Goal: Task Accomplishment & Management: Use online tool/utility

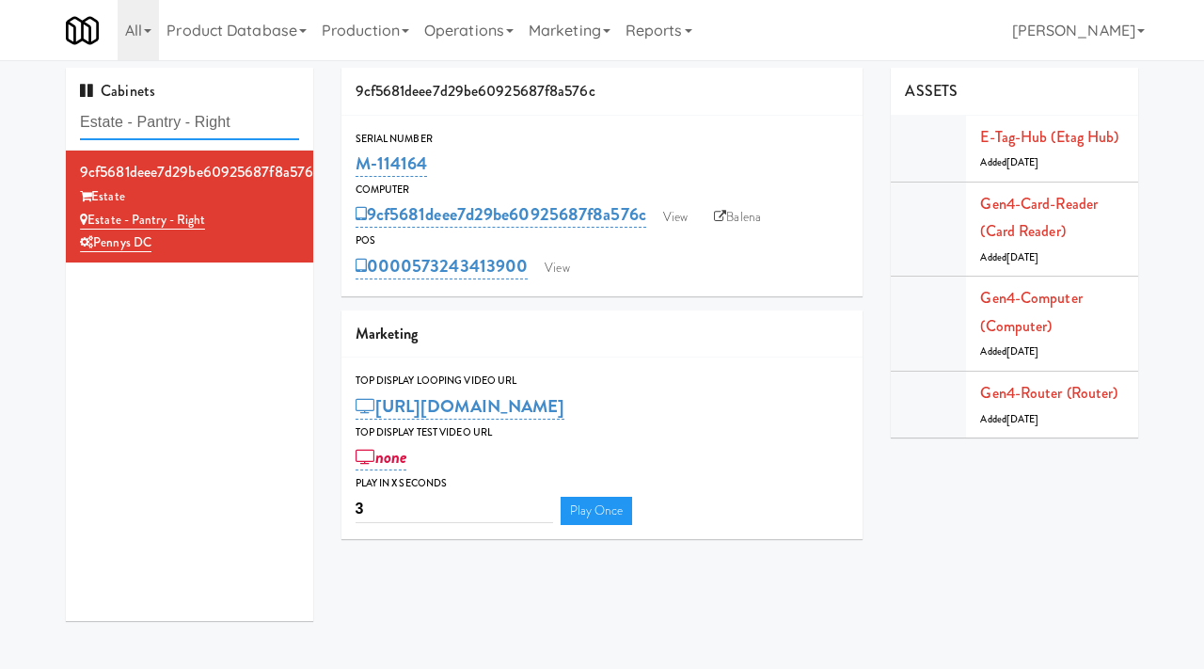
drag, startPoint x: 271, startPoint y: 132, endPoint x: 72, endPoint y: 118, distance: 200.0
click at [72, 118] on div "Cabinets Estate - Pantry - Right" at bounding box center [189, 109] width 247 height 83
paste input "Ampersand Calgary Fridge"
type input "Ampersand Calgary Fridge"
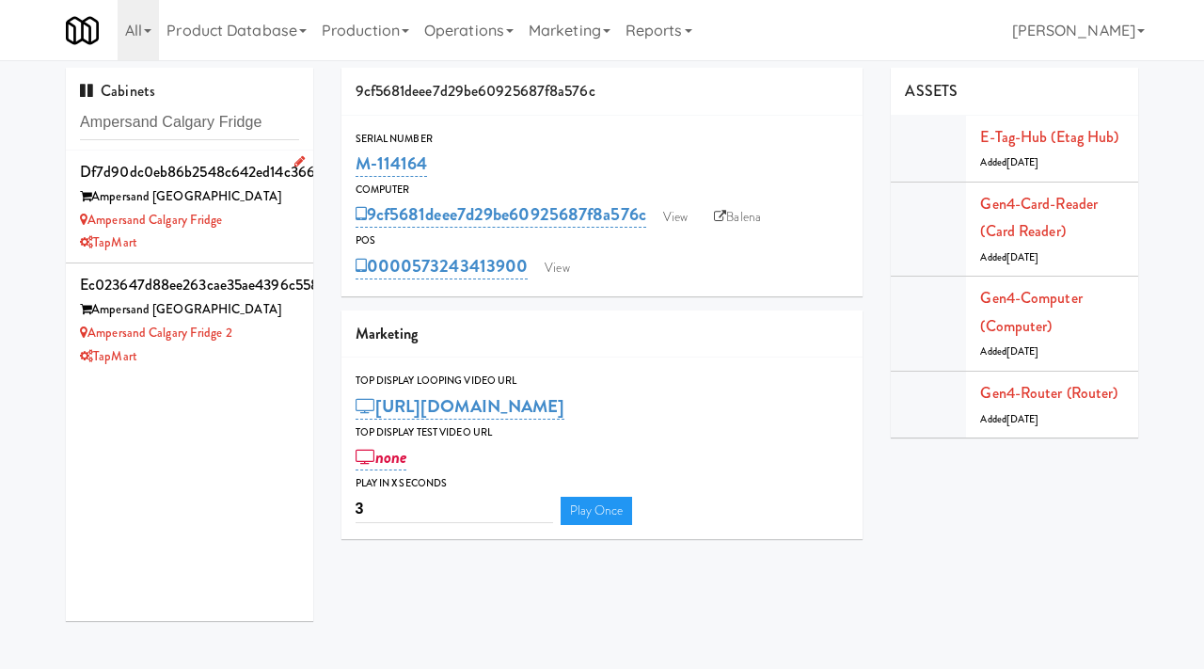
click at [270, 227] on div "Ampersand Calgary Fridge" at bounding box center [189, 221] width 219 height 24
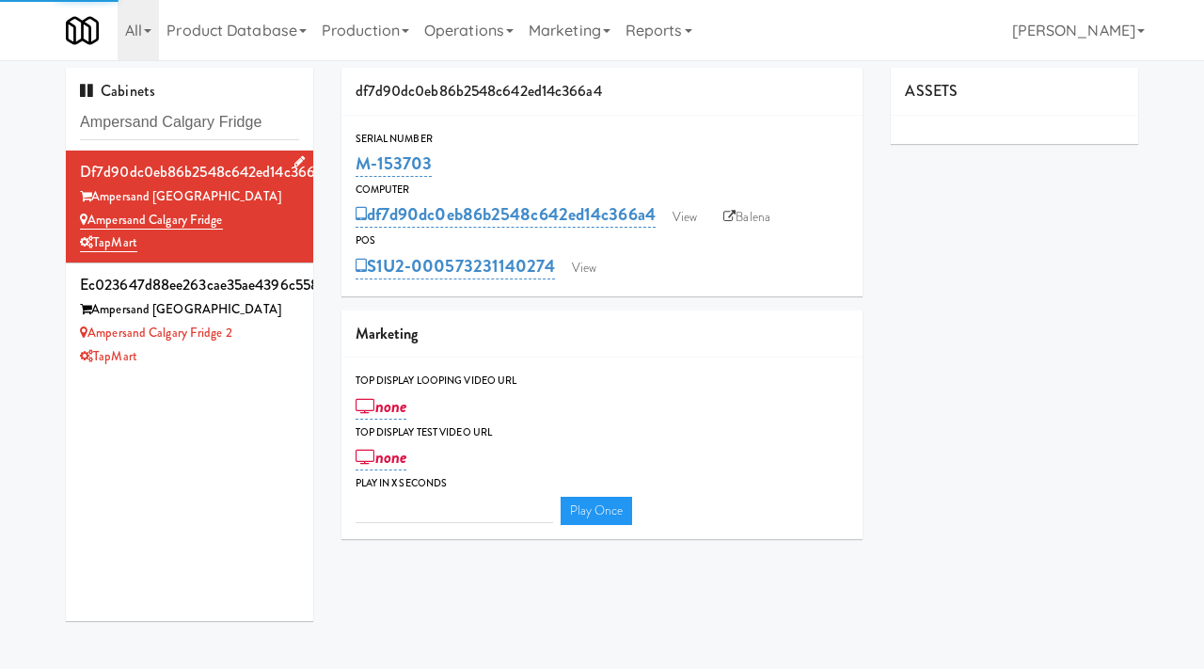
type input "3"
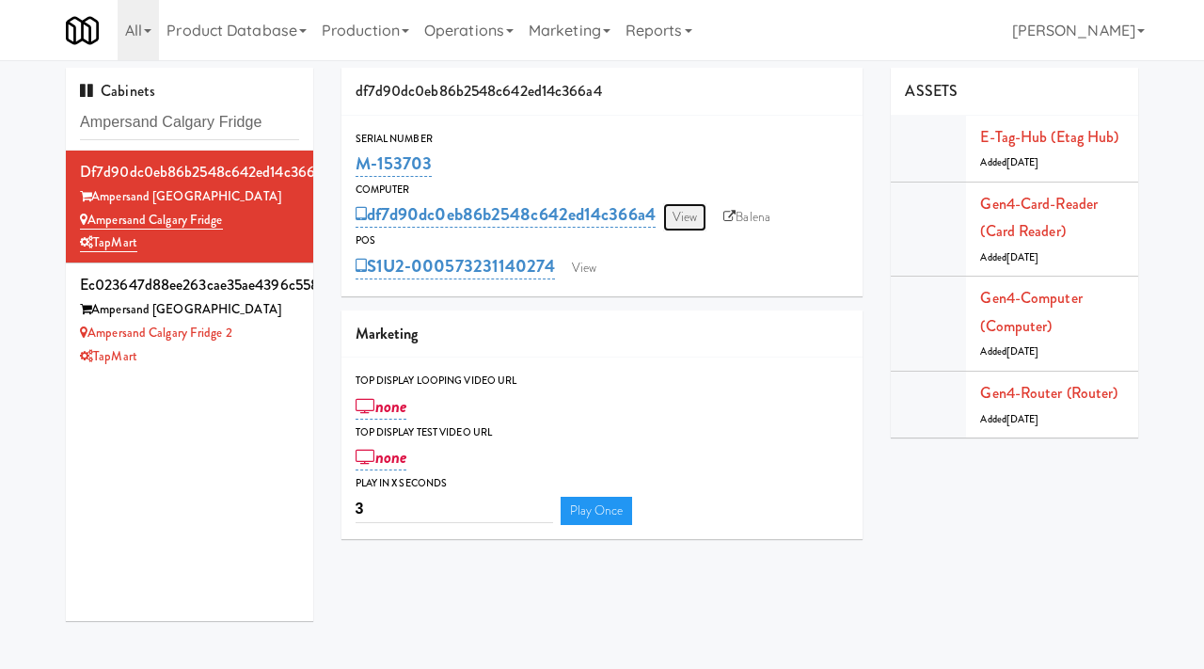
click at [695, 214] on link "View" at bounding box center [684, 217] width 43 height 28
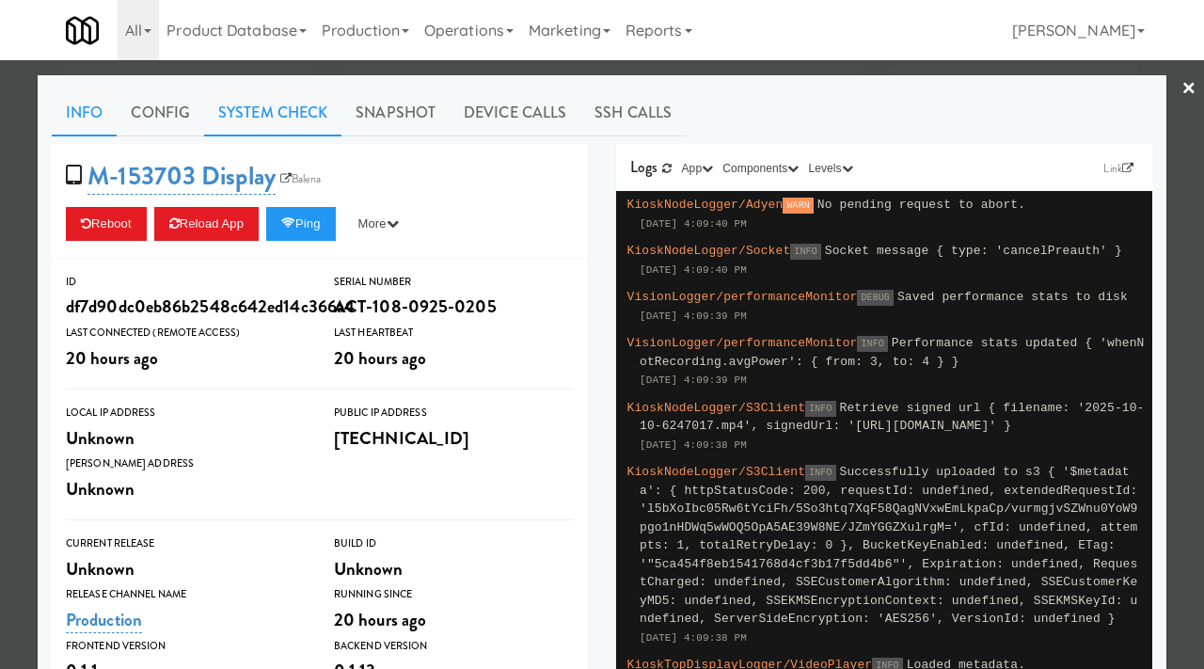
click at [303, 114] on link "System Check" at bounding box center [272, 112] width 137 height 47
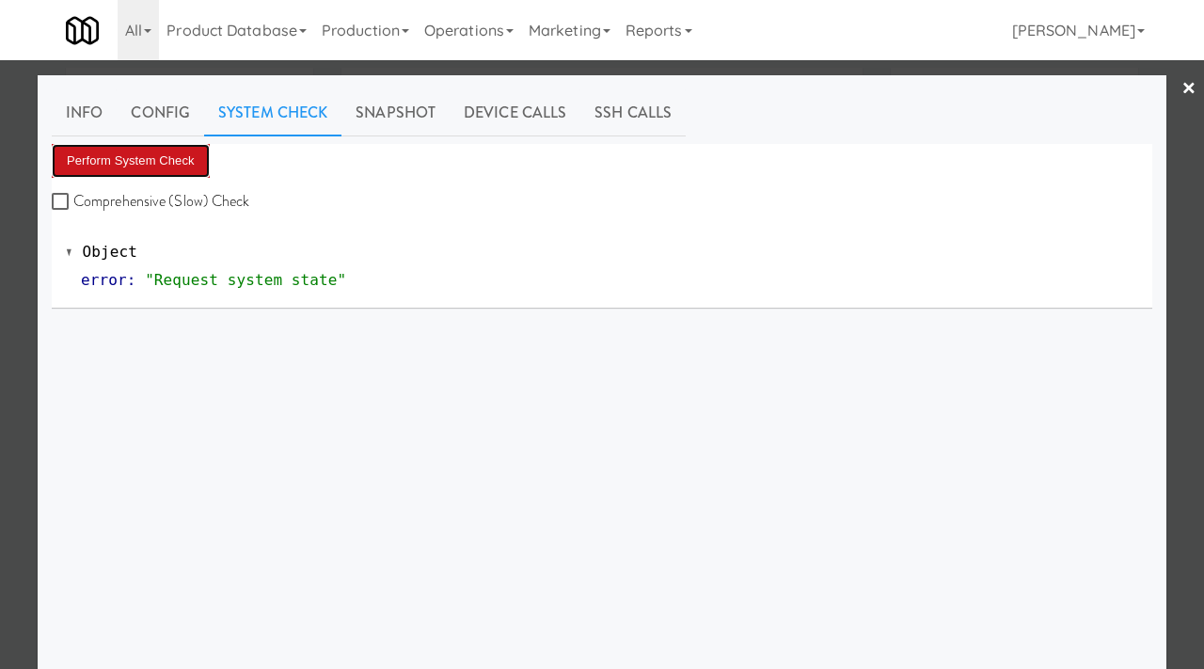
click at [162, 154] on button "Perform System Check" at bounding box center [131, 161] width 158 height 34
click at [167, 163] on button "Perform System Check" at bounding box center [131, 161] width 158 height 34
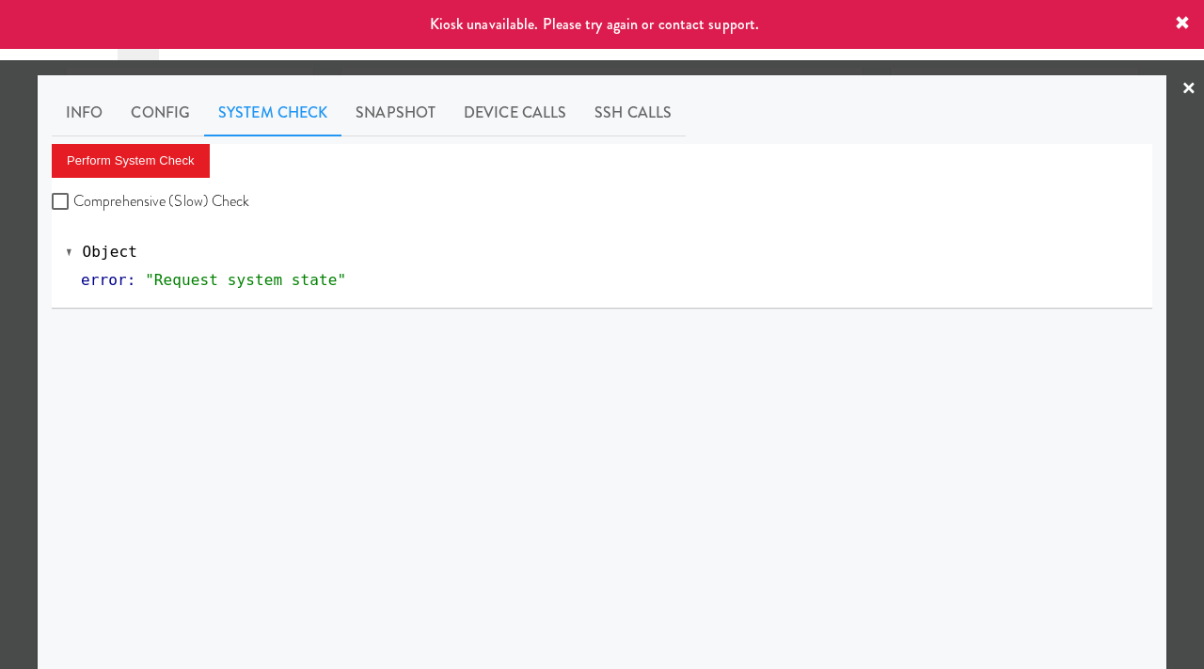
click at [0, 255] on div at bounding box center [602, 334] width 1204 height 669
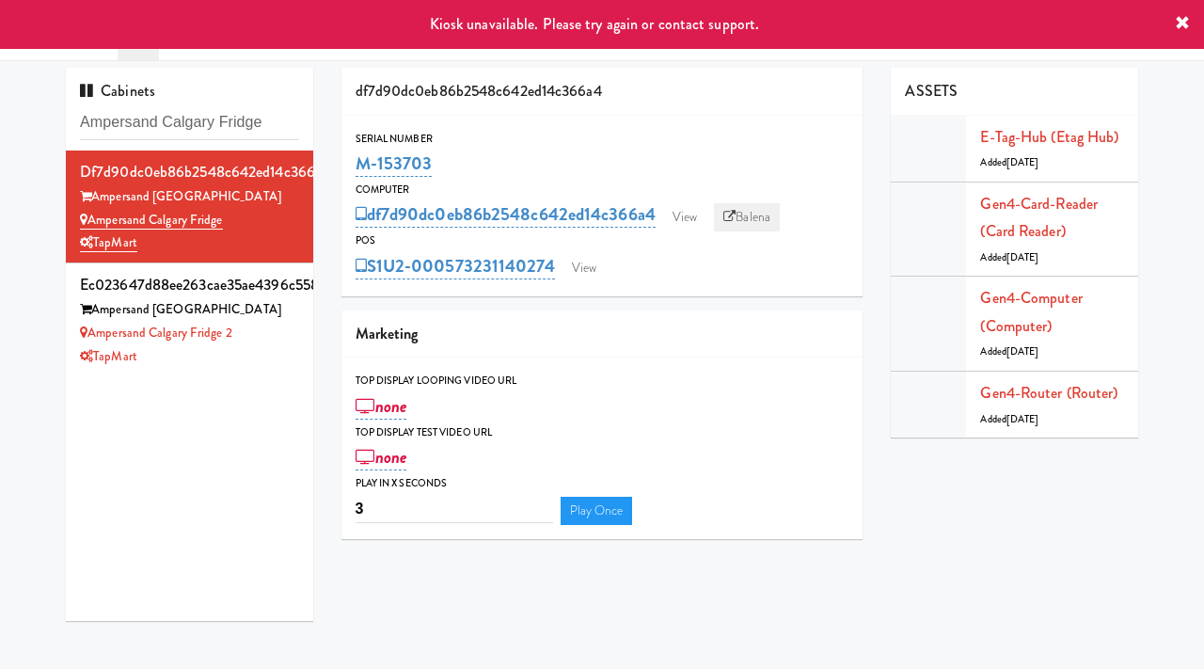
click at [754, 208] on link "Balena" at bounding box center [747, 217] width 66 height 28
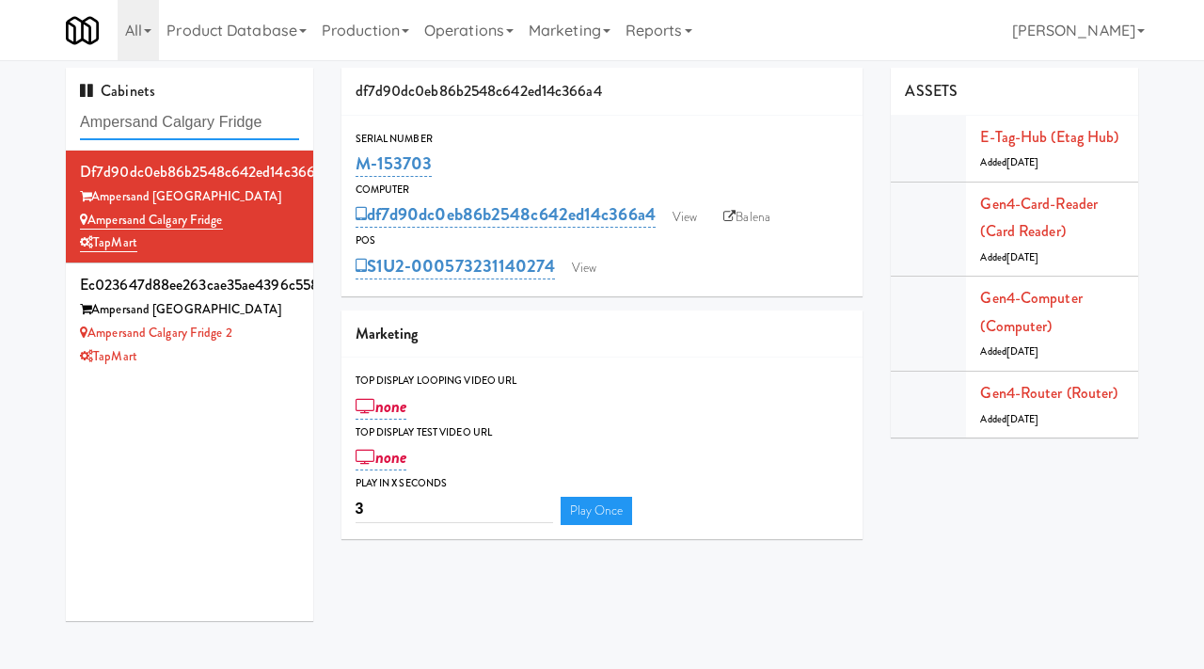
drag, startPoint x: 287, startPoint y: 127, endPoint x: 94, endPoint y: 119, distance: 193.1
click at [94, 119] on input "Ampersand Calgary Fridge" at bounding box center [189, 122] width 219 height 35
drag, startPoint x: 434, startPoint y: 165, endPoint x: 356, endPoint y: 163, distance: 78.1
click at [356, 163] on div "M-153703" at bounding box center [603, 164] width 494 height 32
copy link "M-153703"
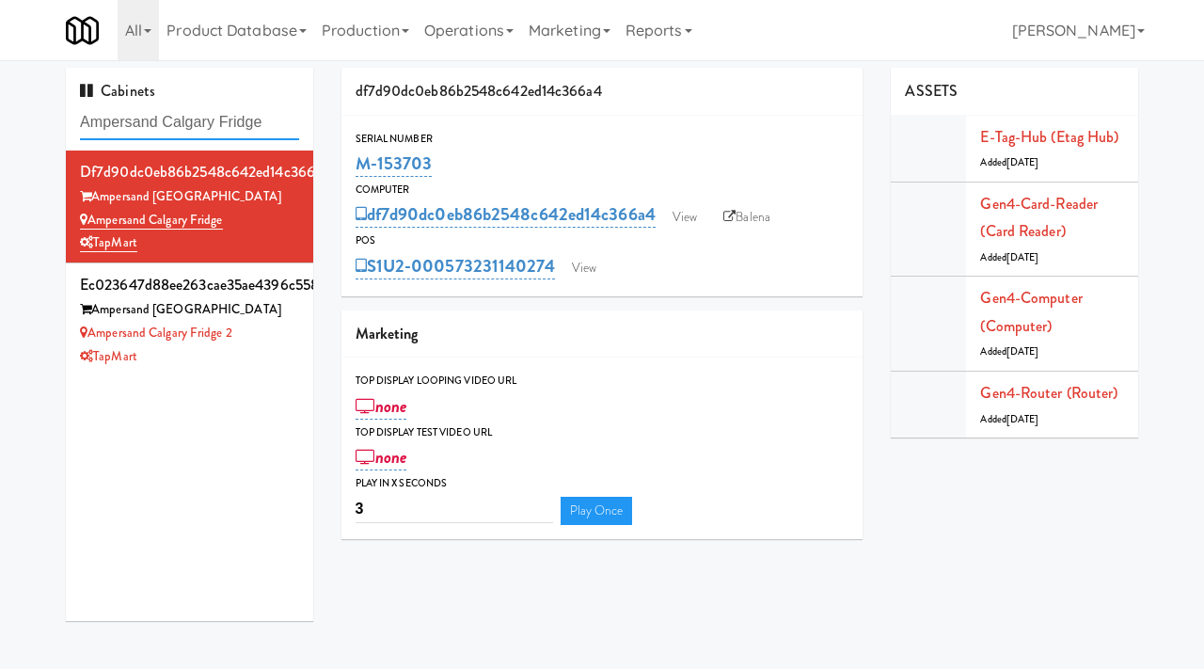
drag, startPoint x: 283, startPoint y: 130, endPoint x: 61, endPoint y: 120, distance: 222.2
click at [61, 120] on div "Cabinets Ampersand Calgary Fridge df7d90dc0eb86b2548c642ed14c366a4 Ampersand Ca…" at bounding box center [190, 351] width 276 height 567
drag, startPoint x: 438, startPoint y: 165, endPoint x: 355, endPoint y: 161, distance: 83.8
click at [356, 161] on div "M-153703" at bounding box center [603, 164] width 494 height 32
copy link "M-153703"
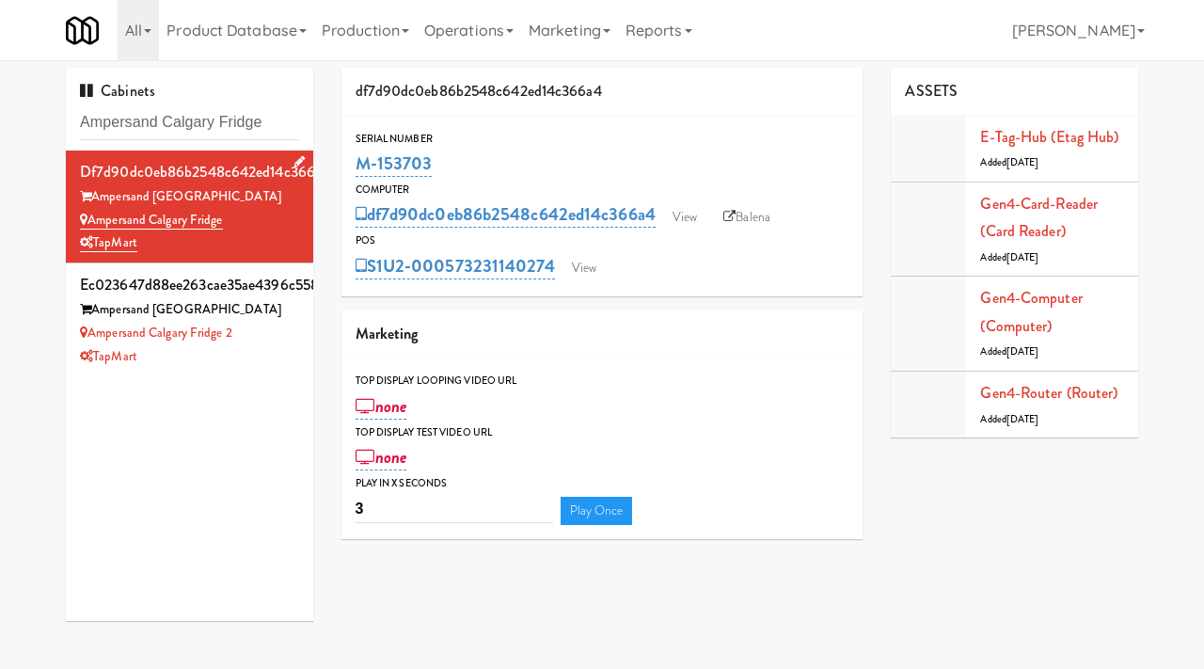
drag, startPoint x: 243, startPoint y: 217, endPoint x: 132, endPoint y: 218, distance: 111.0
click at [132, 218] on div "Ampersand Calgary Fridge" at bounding box center [189, 221] width 219 height 24
drag, startPoint x: 206, startPoint y: 198, endPoint x: 98, endPoint y: 193, distance: 108.3
click at [98, 193] on div "Ampersand [GEOGRAPHIC_DATA]" at bounding box center [189, 197] width 219 height 24
copy div "Ampersand [GEOGRAPHIC_DATA]"
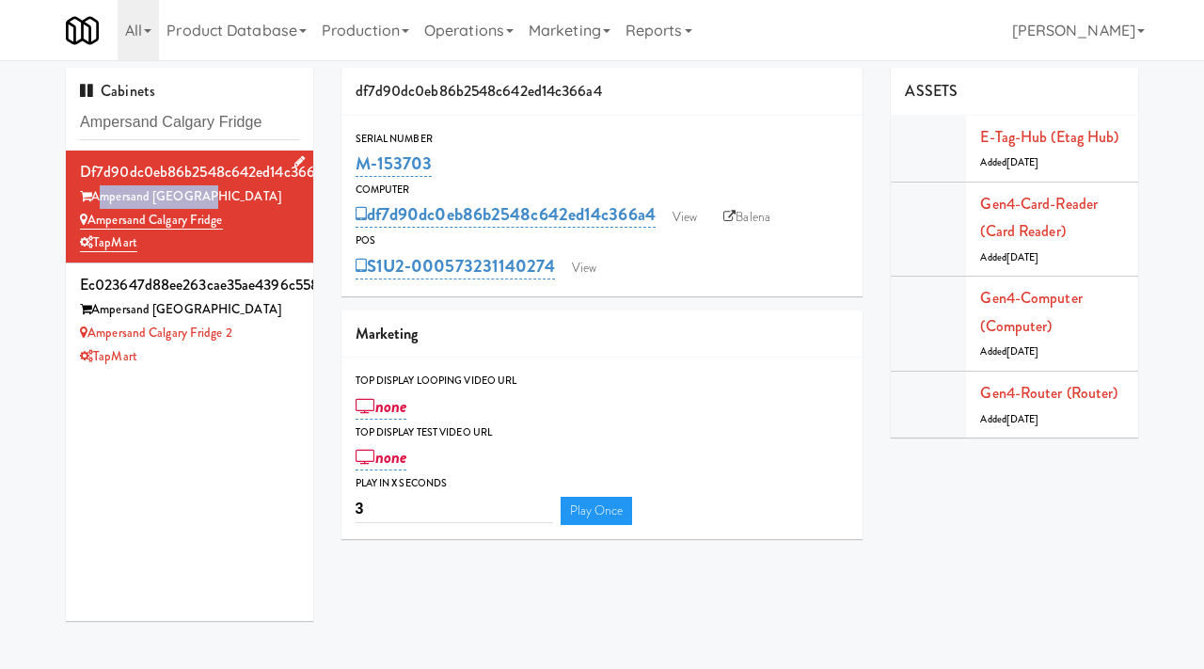
drag, startPoint x: 236, startPoint y: 215, endPoint x: 91, endPoint y: 227, distance: 145.4
click at [91, 227] on div "Ampersand Calgary Fridge" at bounding box center [189, 221] width 219 height 24
copy link "Ampersand Calgary Fridge"
click at [278, 127] on input "Ampersand Calgary Fridge" at bounding box center [189, 122] width 219 height 35
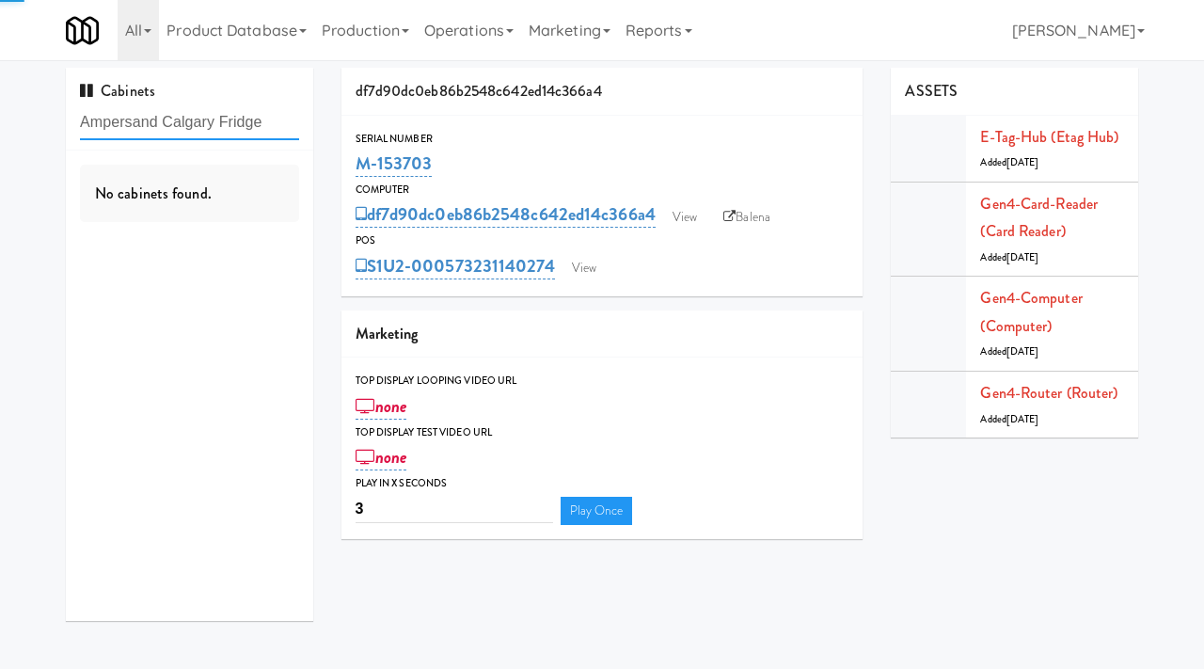
paste input "BC Supply Sales Counter"
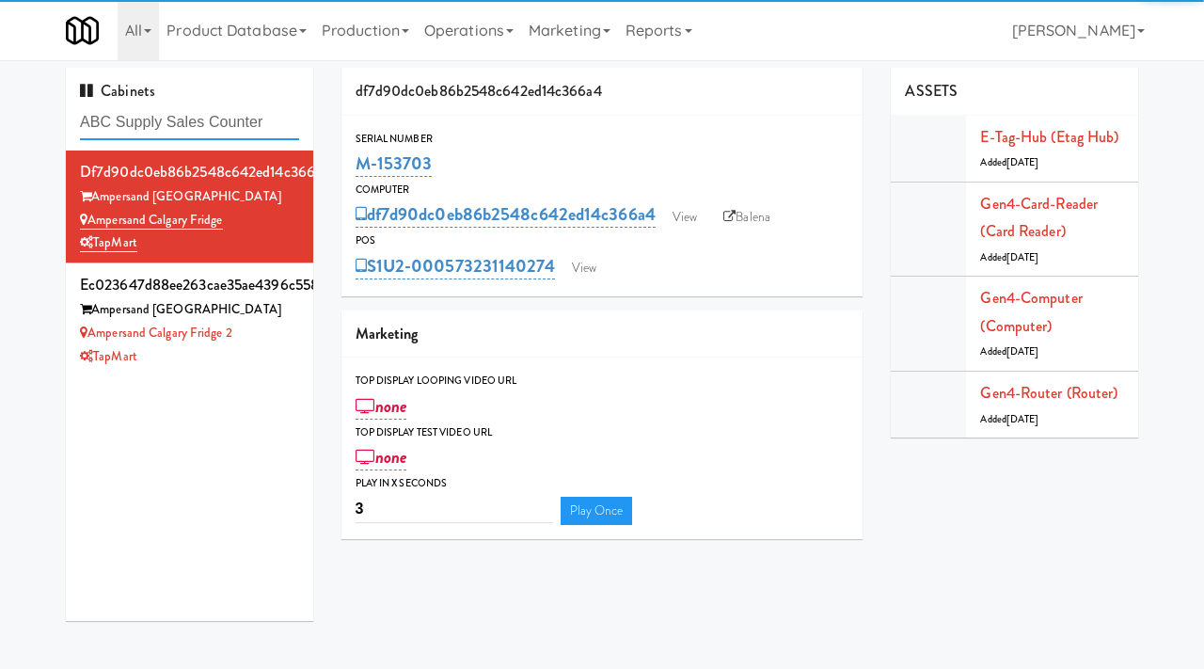
type input "ABC Supply Sales Counter"
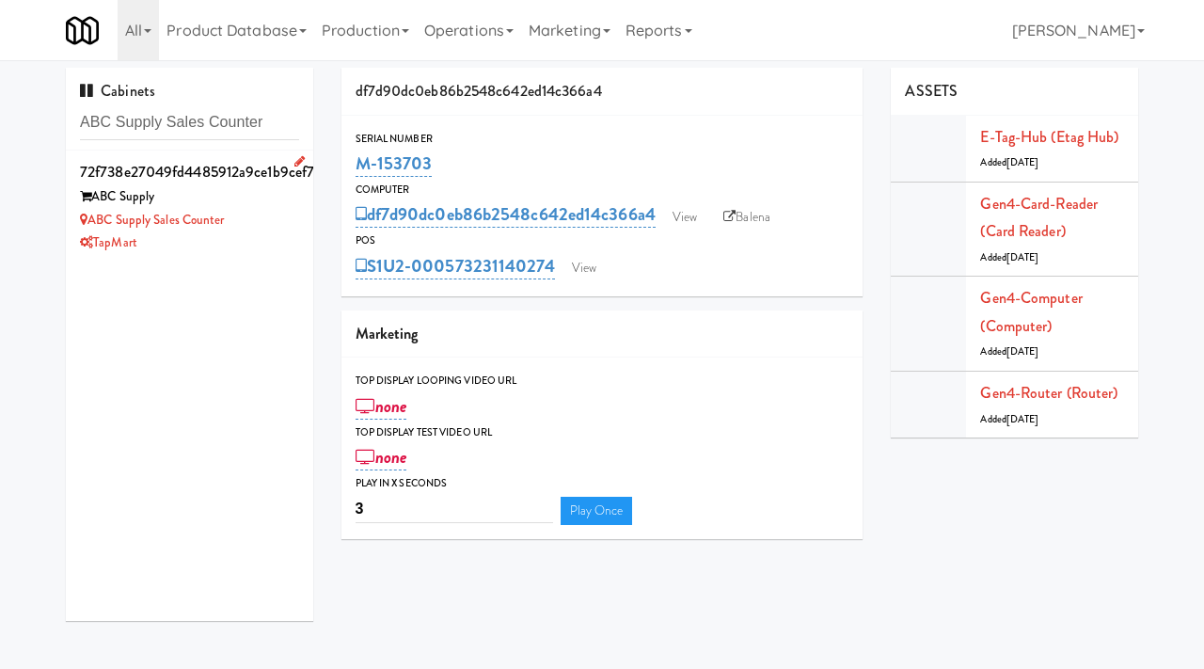
click at [237, 228] on div "ABC Supply Sales Counter" at bounding box center [189, 221] width 219 height 24
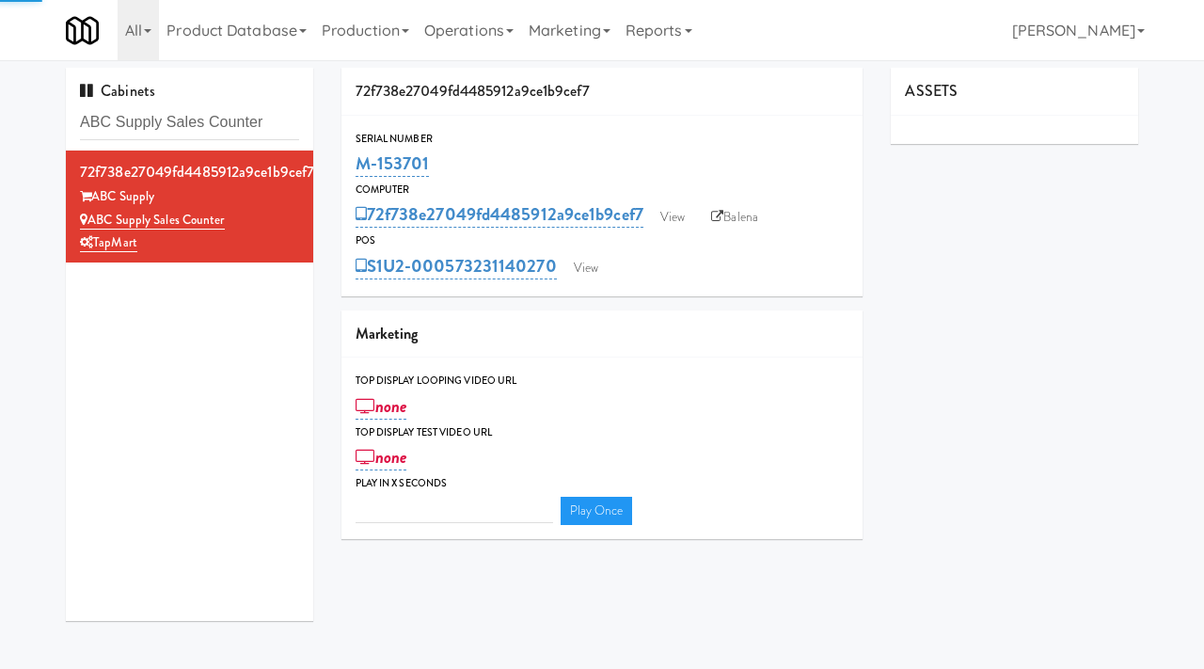
type input "3"
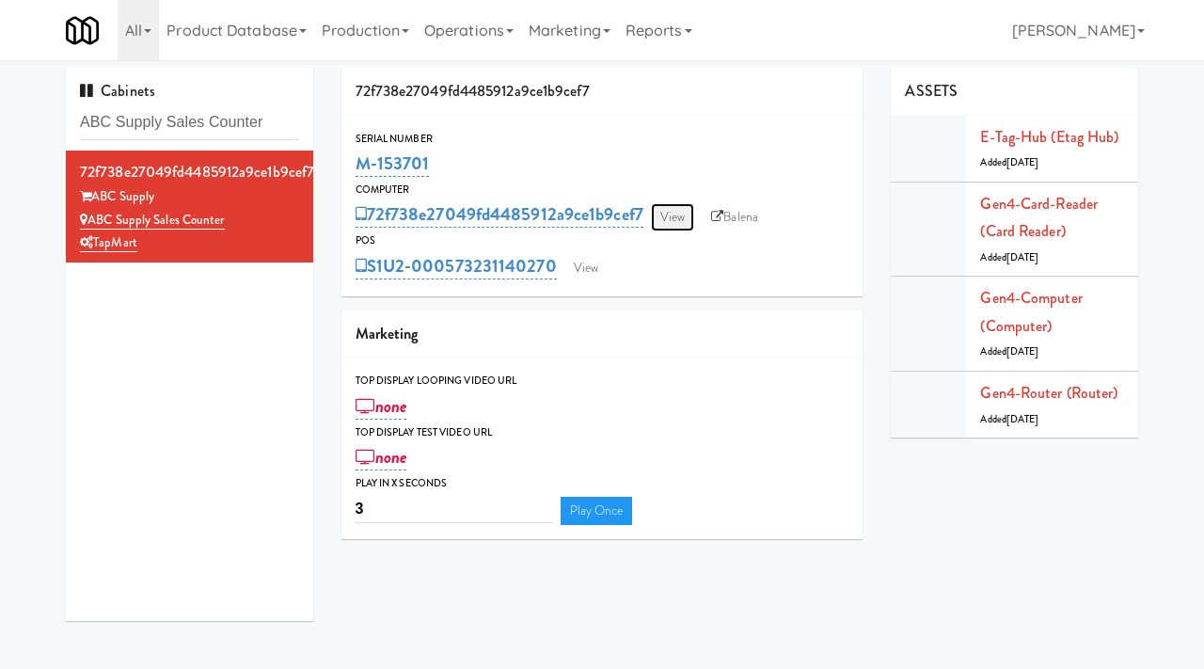
click at [679, 216] on link "View" at bounding box center [672, 217] width 43 height 28
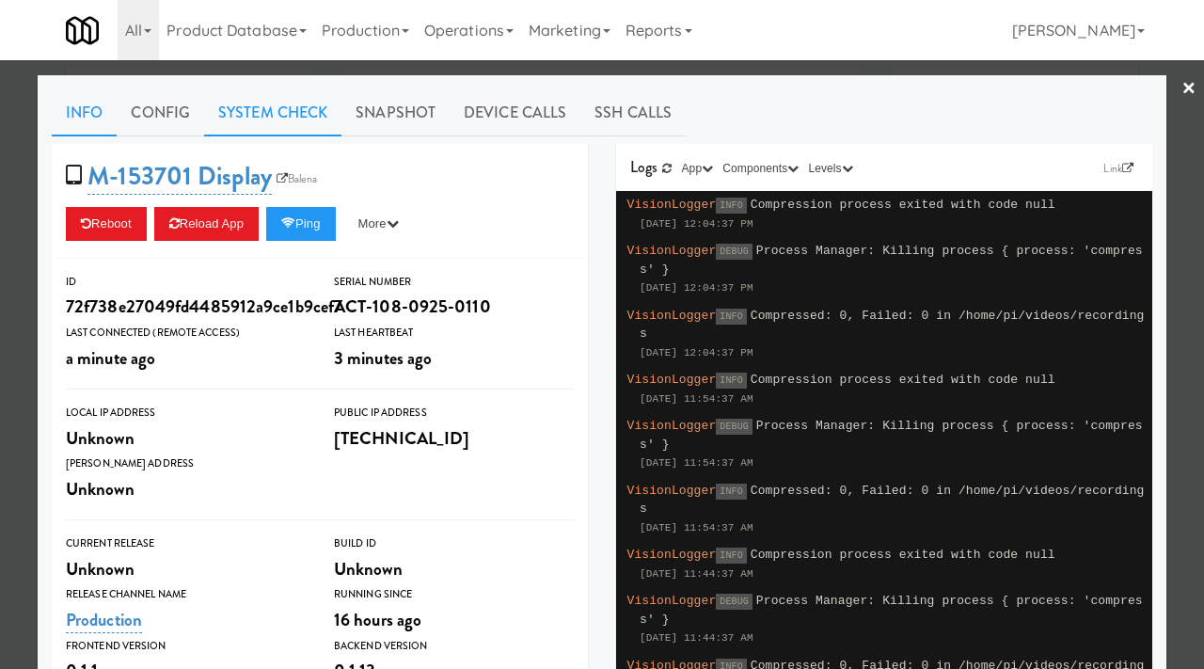
click at [295, 132] on link "System Check" at bounding box center [272, 112] width 137 height 47
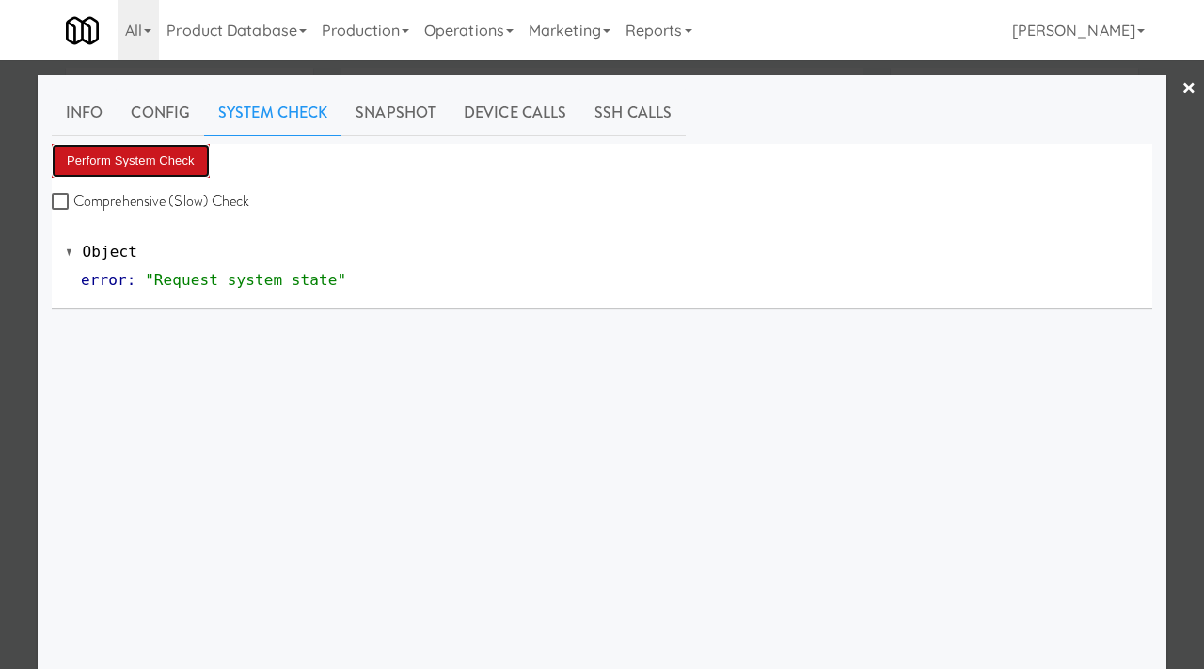
click at [175, 161] on button "Perform System Check" at bounding box center [131, 161] width 158 height 34
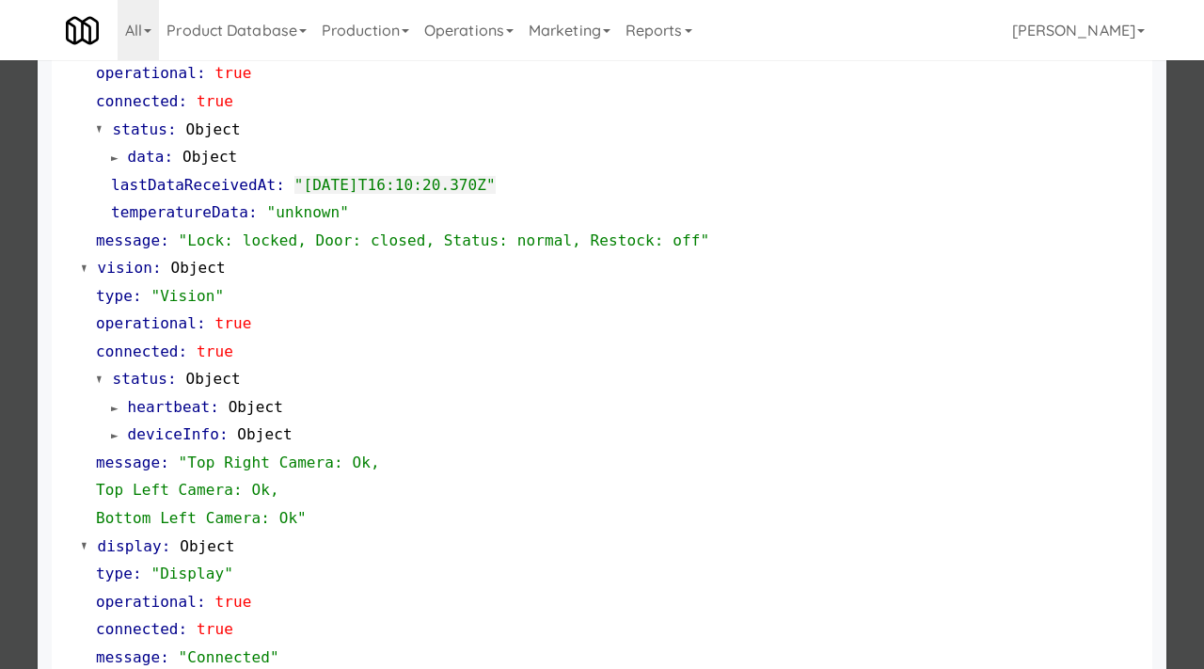
scroll to position [517, 0]
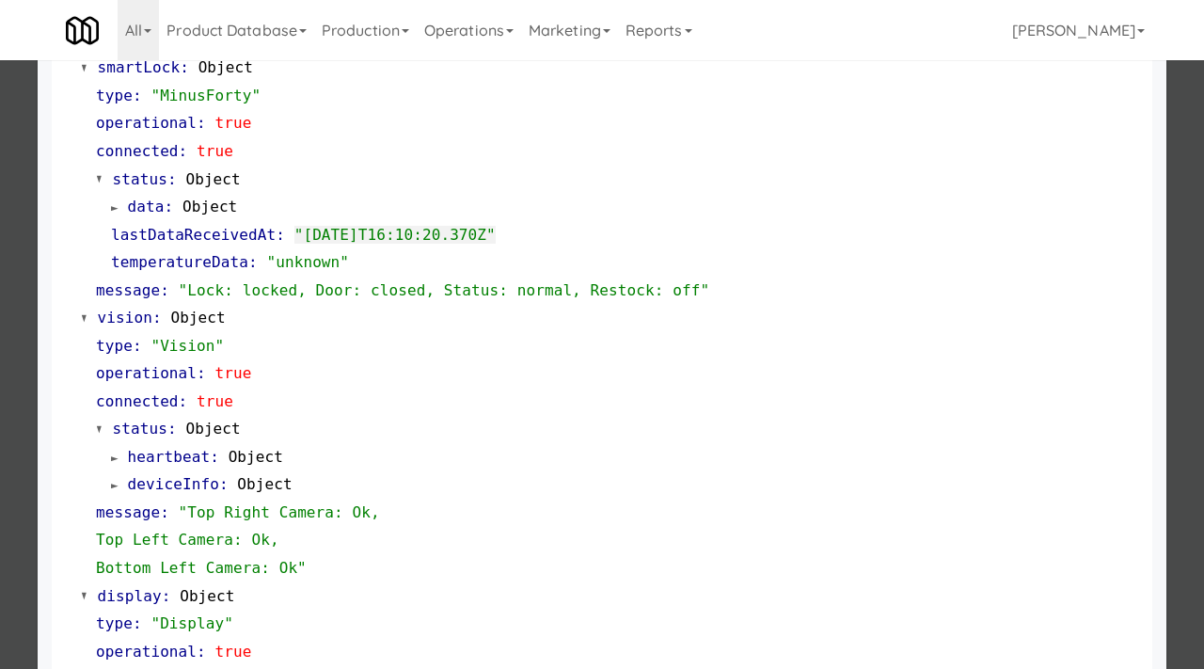
click at [12, 412] on div at bounding box center [602, 334] width 1204 height 669
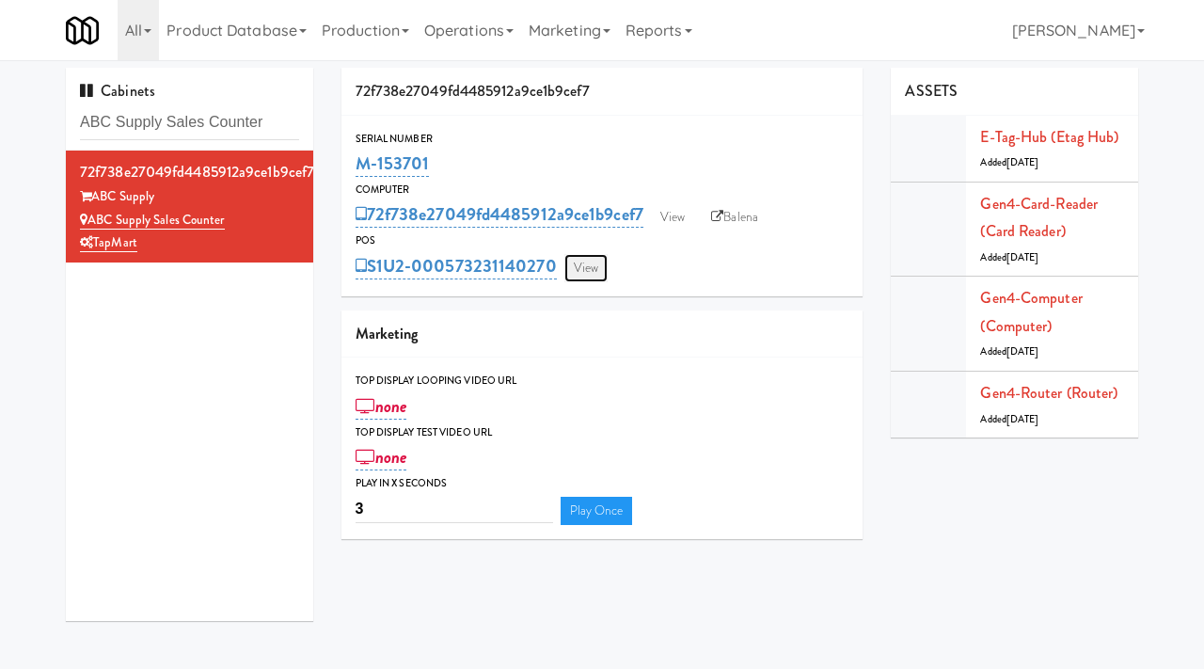
click at [597, 278] on link "View" at bounding box center [586, 268] width 43 height 28
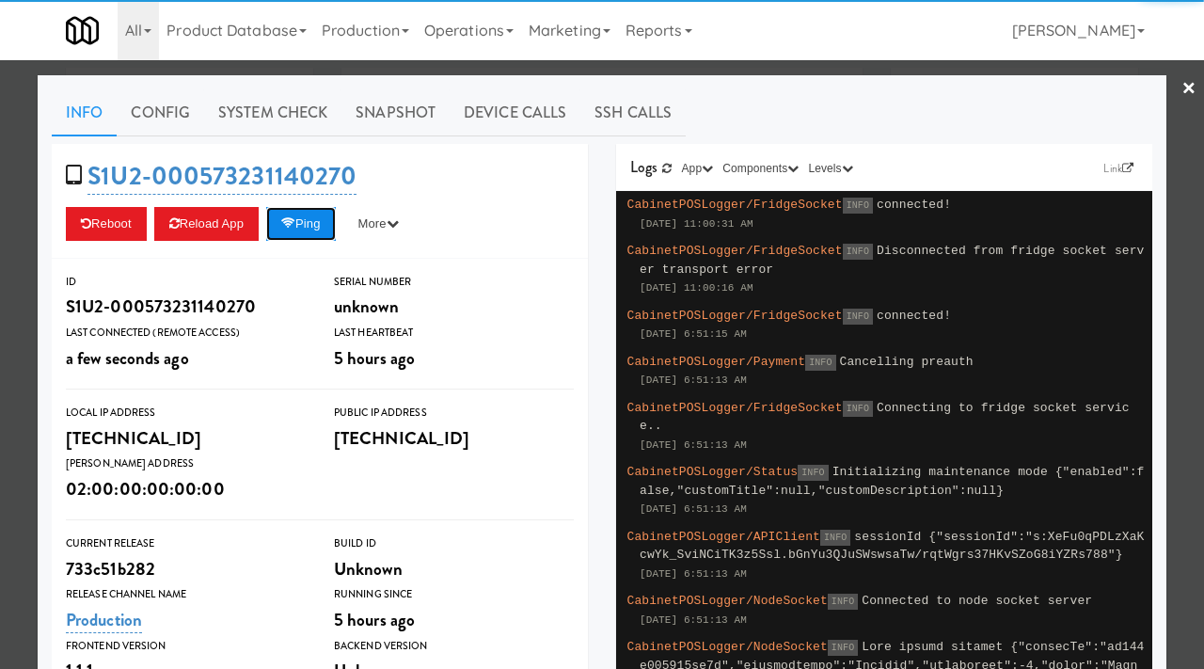
click at [295, 220] on icon at bounding box center [288, 223] width 14 height 12
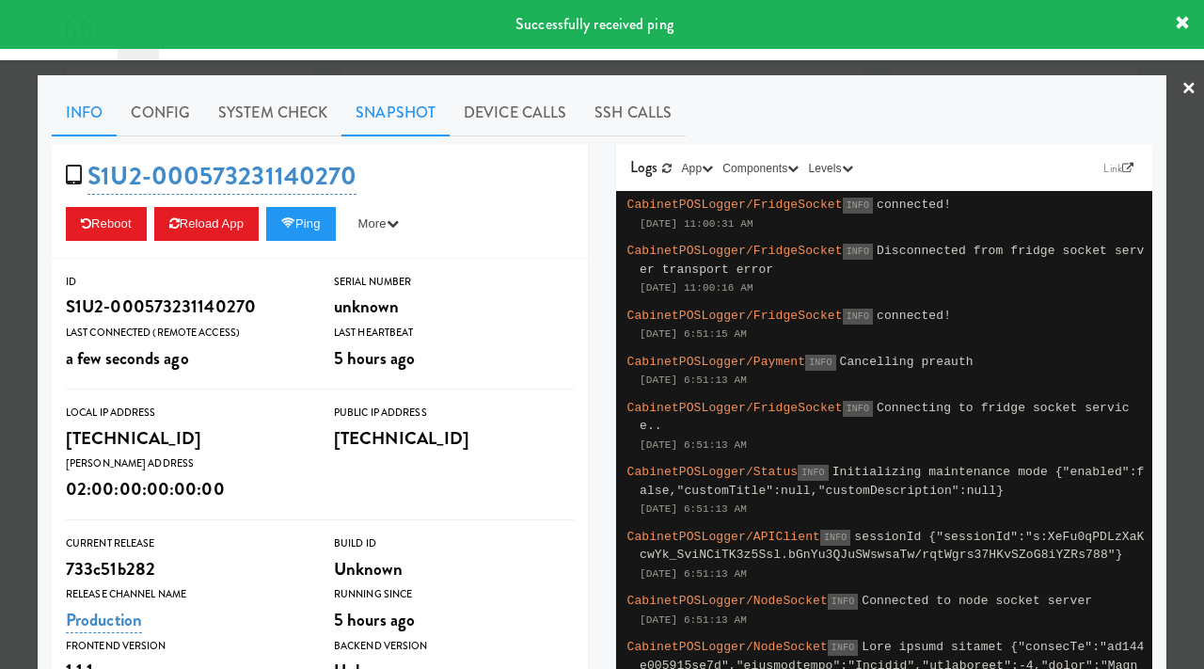
click at [369, 117] on link "Snapshot" at bounding box center [396, 112] width 108 height 47
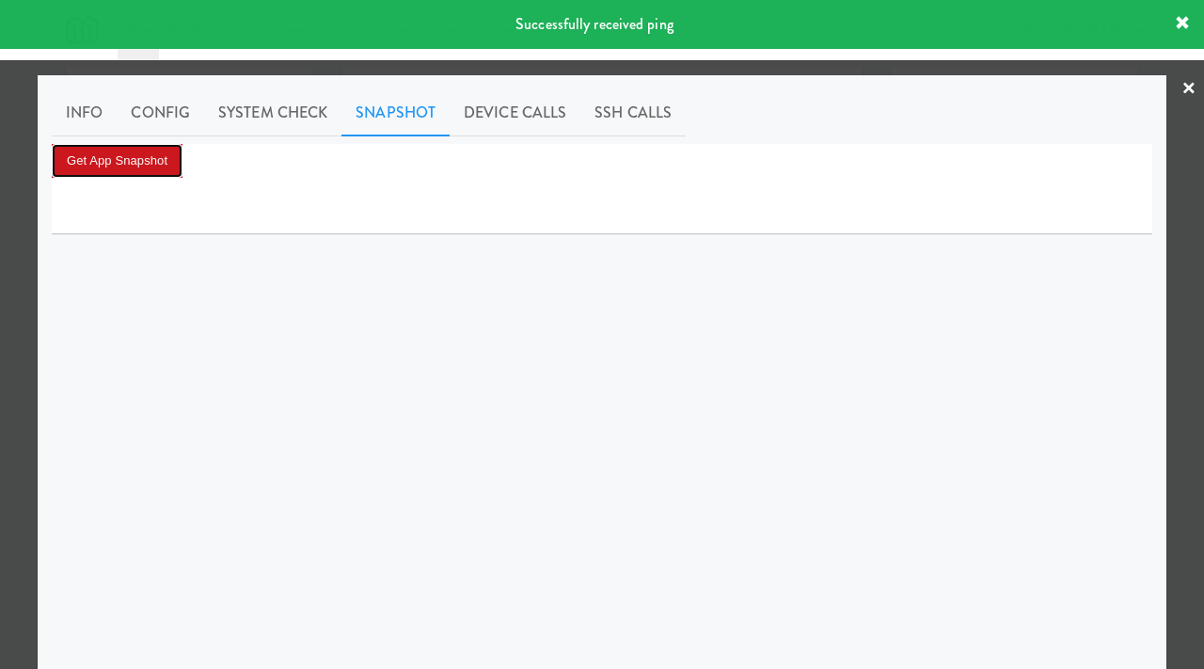
click at [122, 148] on button "Get App Snapshot" at bounding box center [117, 161] width 131 height 34
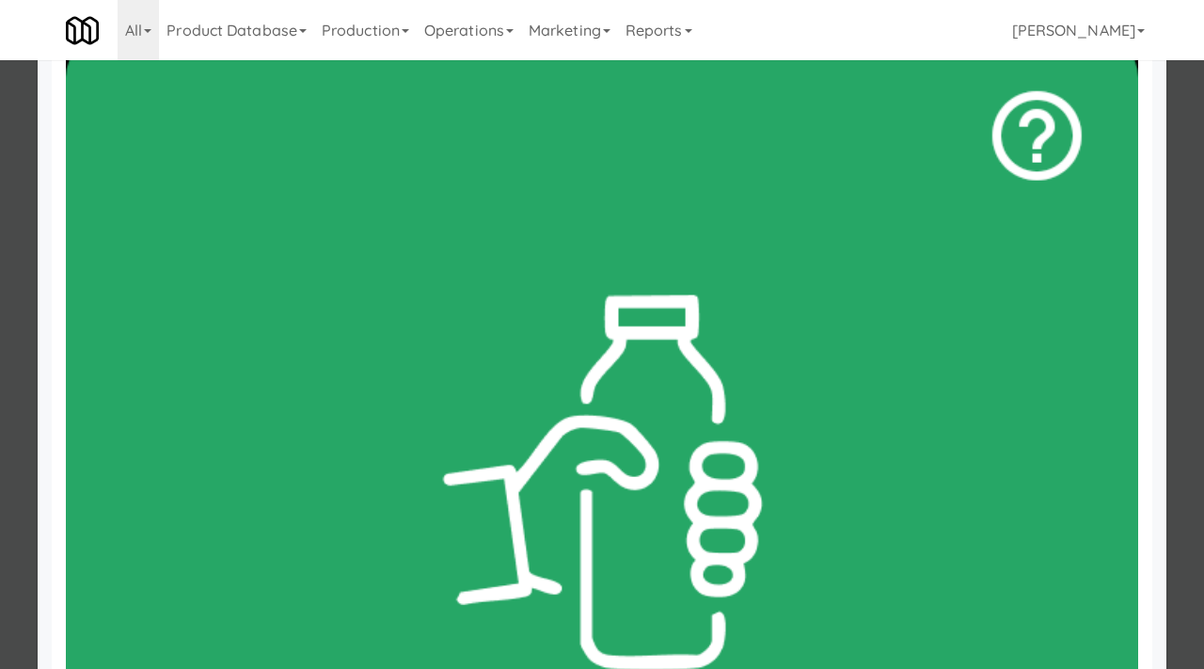
scroll to position [407, 0]
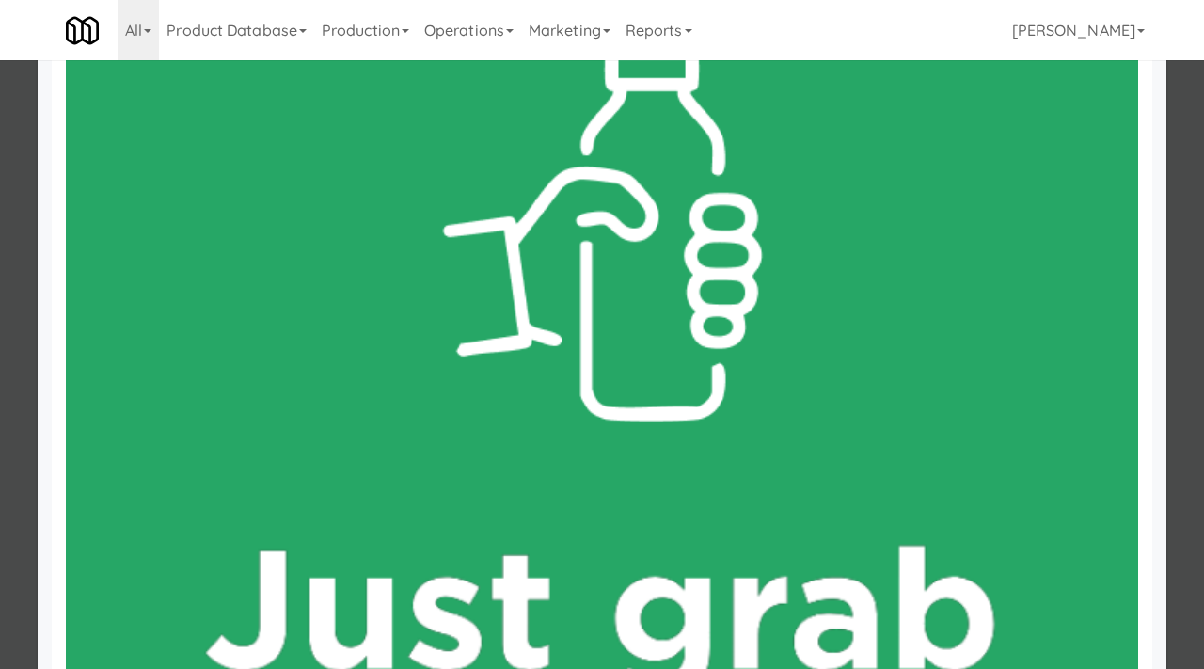
click at [0, 212] on div at bounding box center [602, 334] width 1204 height 669
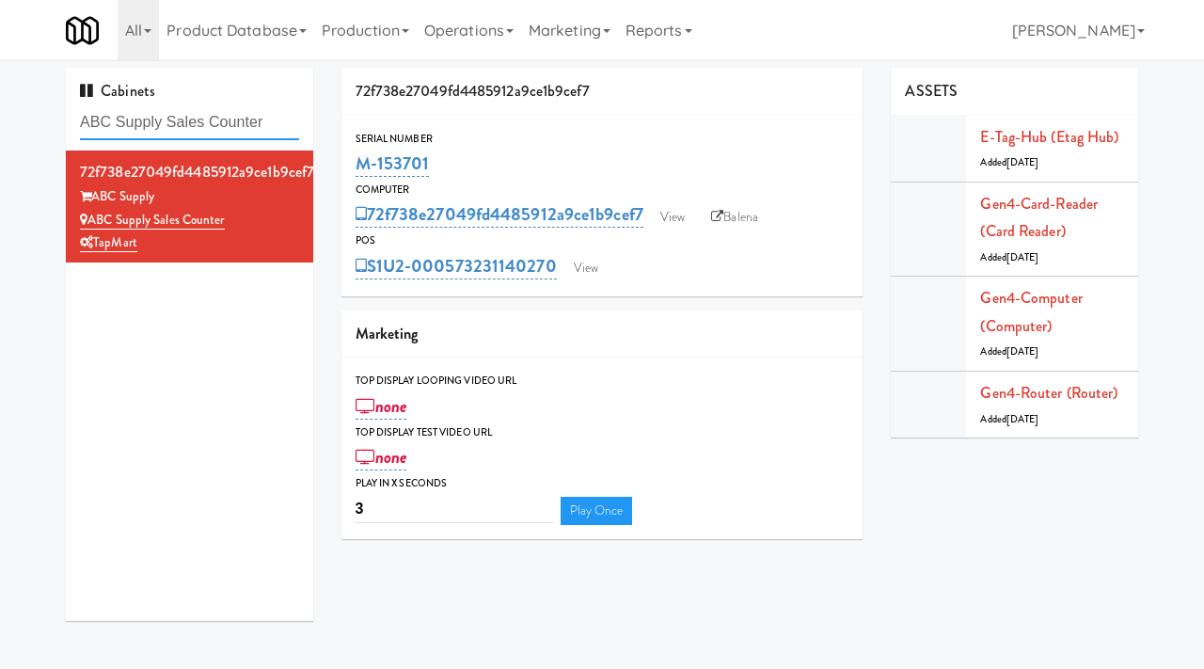
drag, startPoint x: 277, startPoint y: 119, endPoint x: 37, endPoint y: 118, distance: 239.9
click at [37, 118] on div "Cabinets ABC Supply Sales Counter 72f738e27049fd4485912a9ce1b9cef7 ABC Supply A…" at bounding box center [602, 351] width 1204 height 567
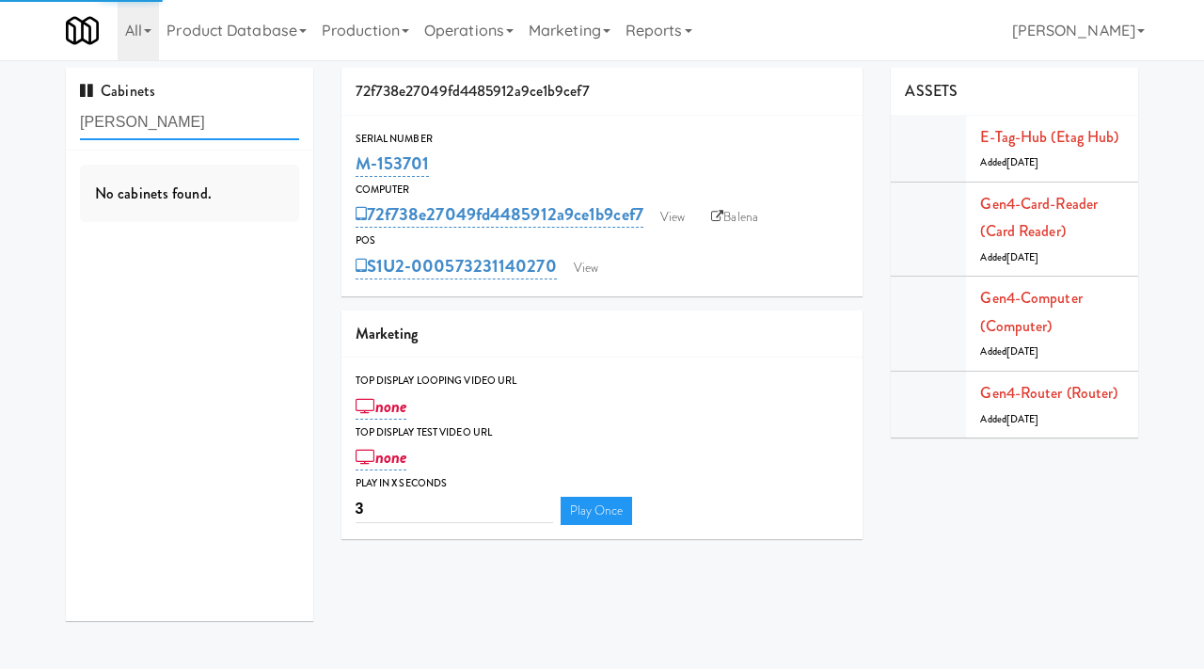
type input "[PERSON_NAME]"
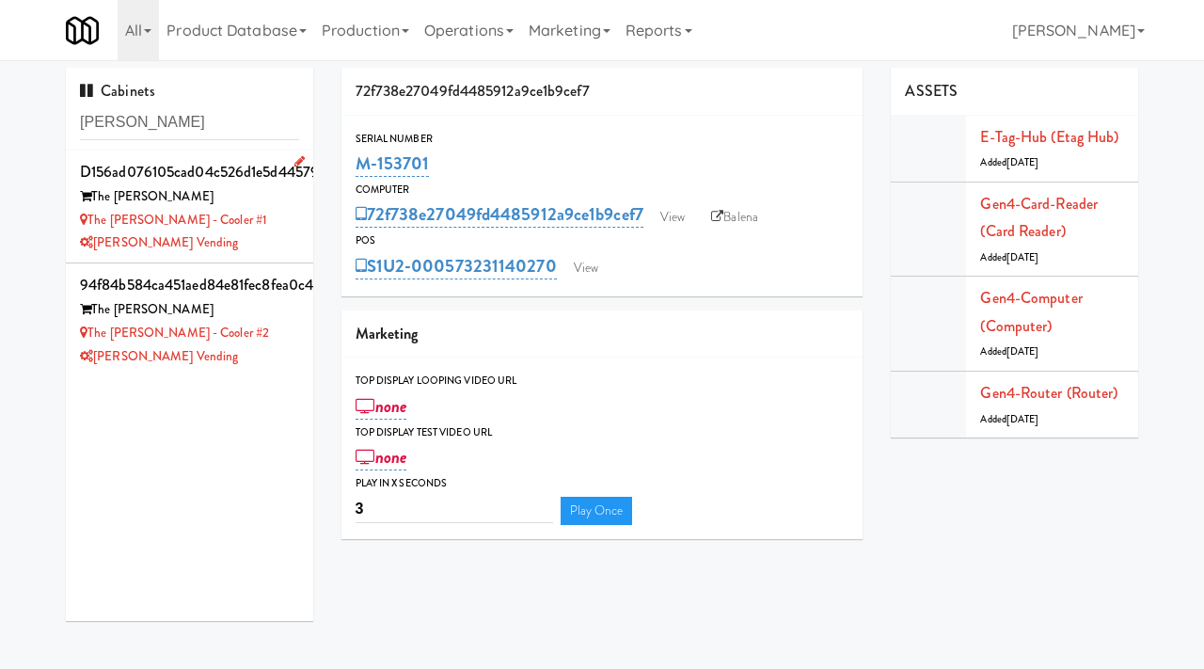
click at [278, 227] on div "The [PERSON_NAME] - Cooler #1" at bounding box center [189, 221] width 219 height 24
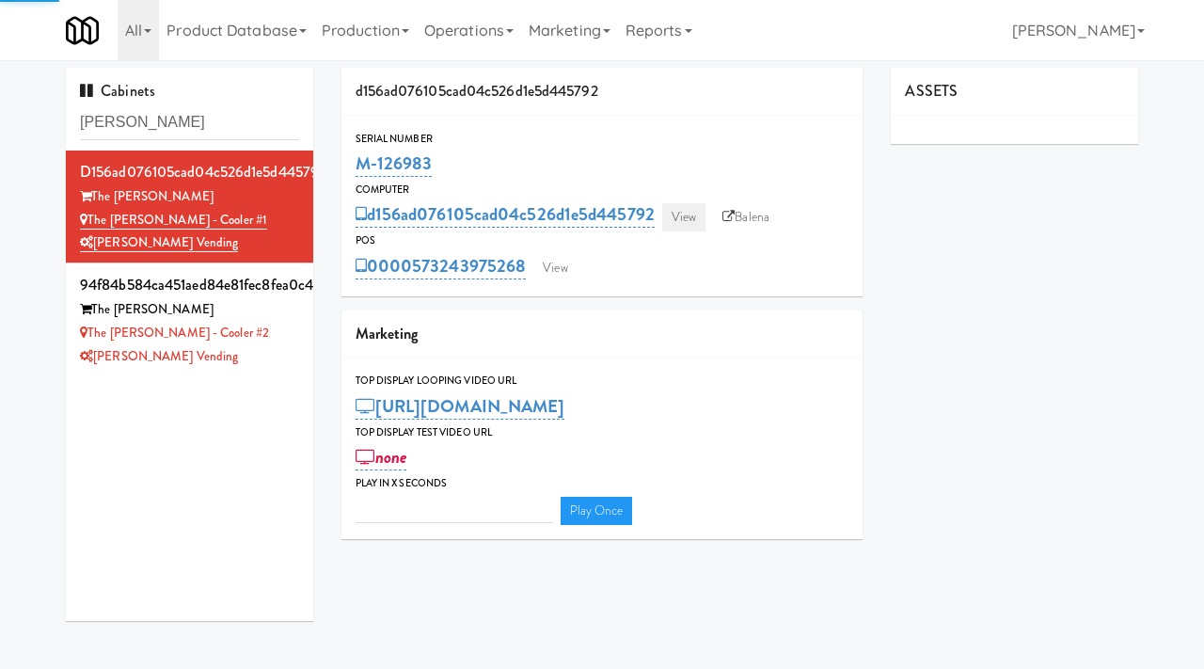
type input "3"
click at [693, 219] on link "View" at bounding box center [683, 217] width 43 height 28
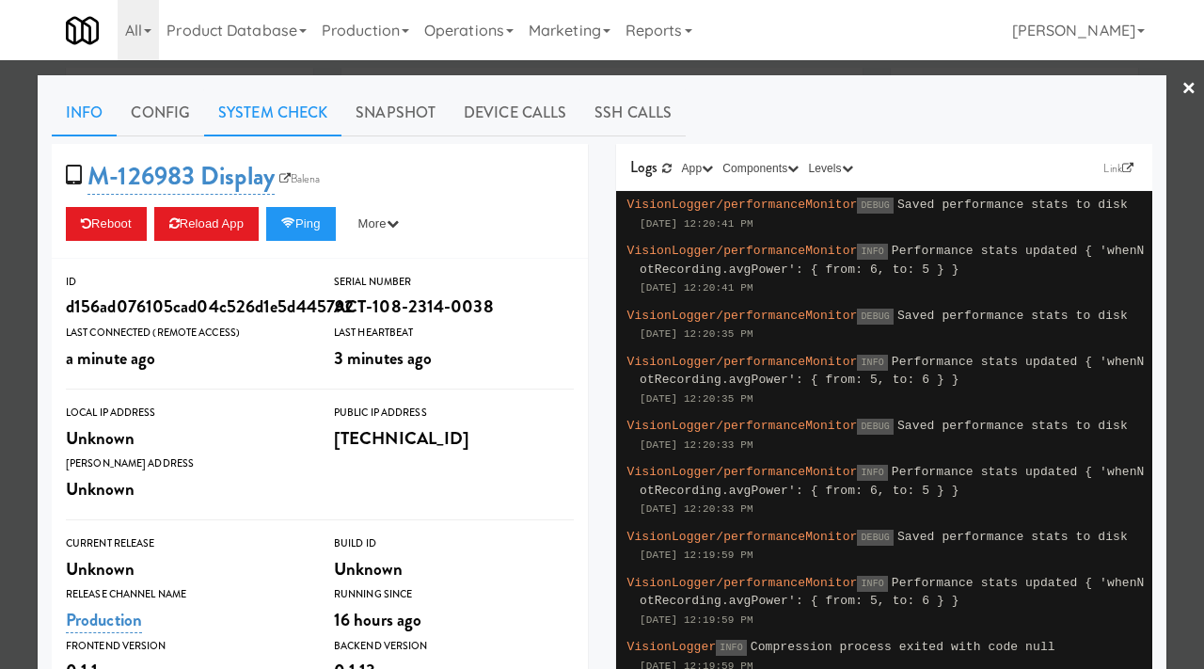
click at [263, 105] on link "System Check" at bounding box center [272, 112] width 137 height 47
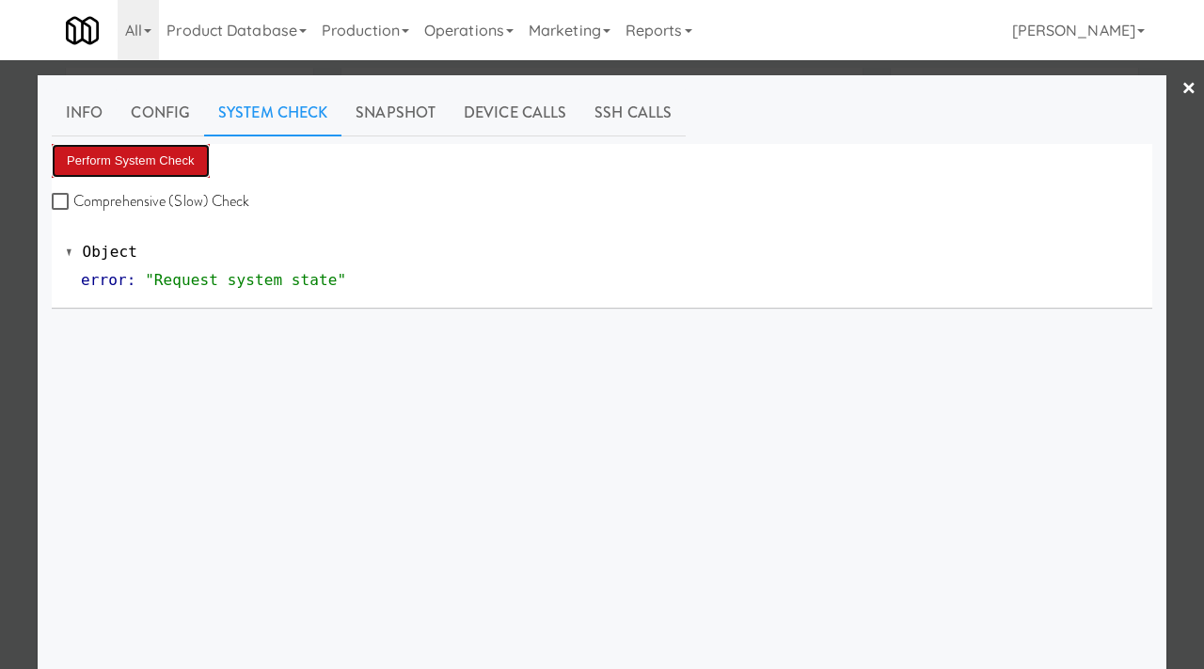
click at [153, 161] on button "Perform System Check" at bounding box center [131, 161] width 158 height 34
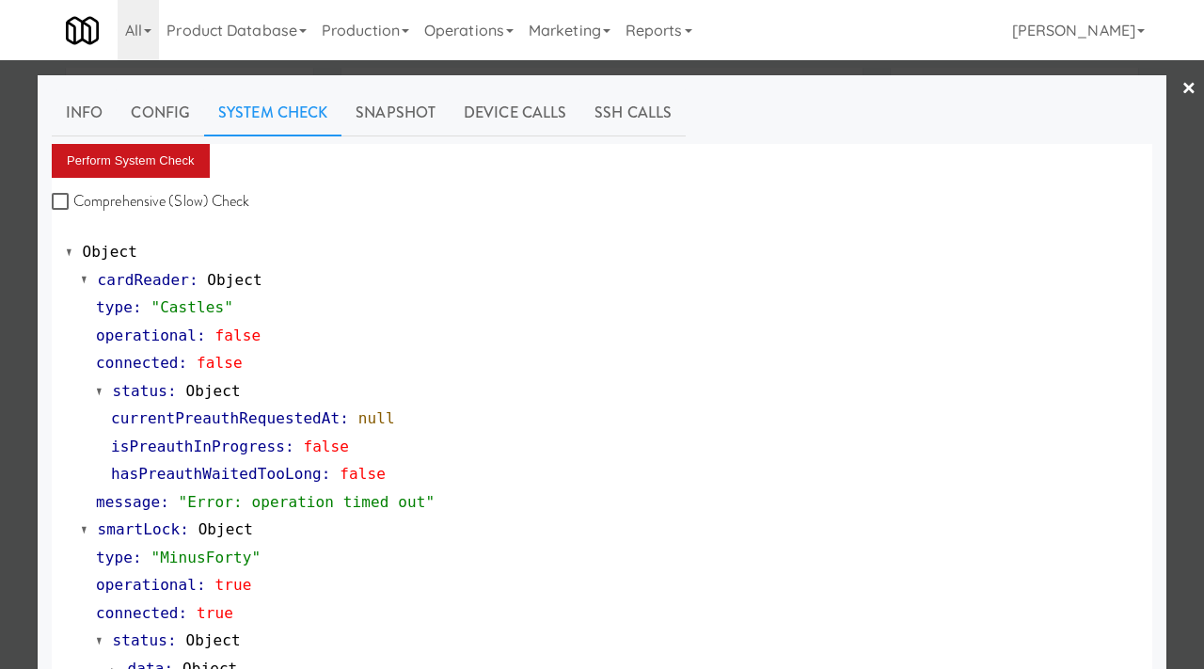
scroll to position [764, 0]
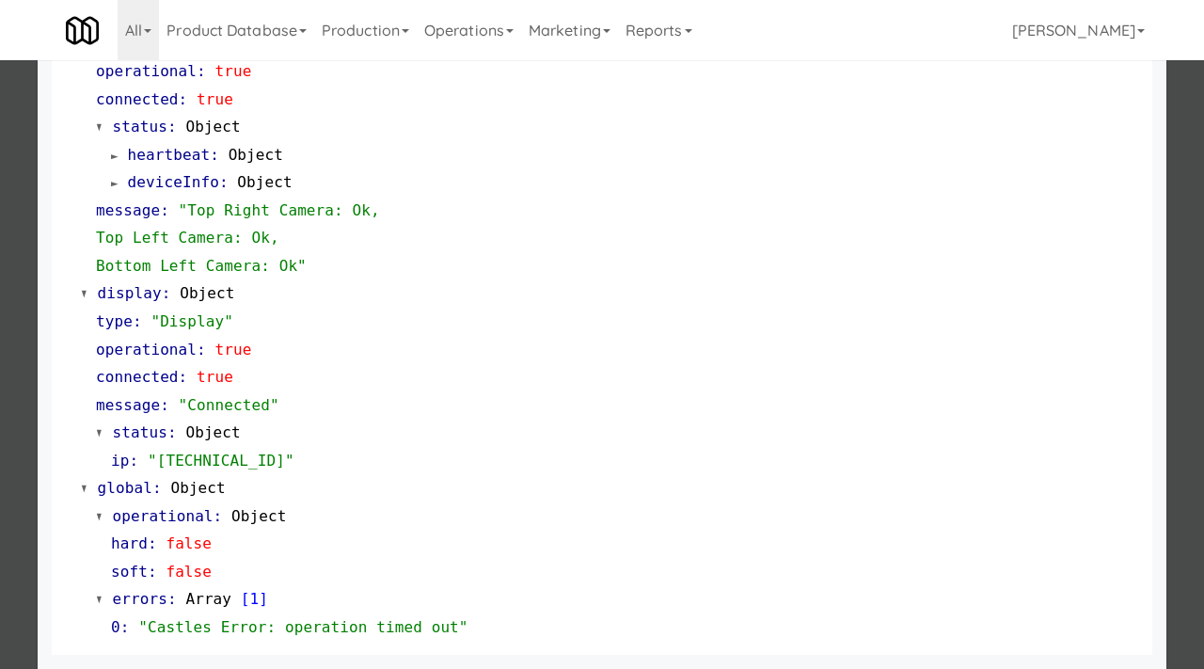
click at [0, 266] on div at bounding box center [602, 334] width 1204 height 669
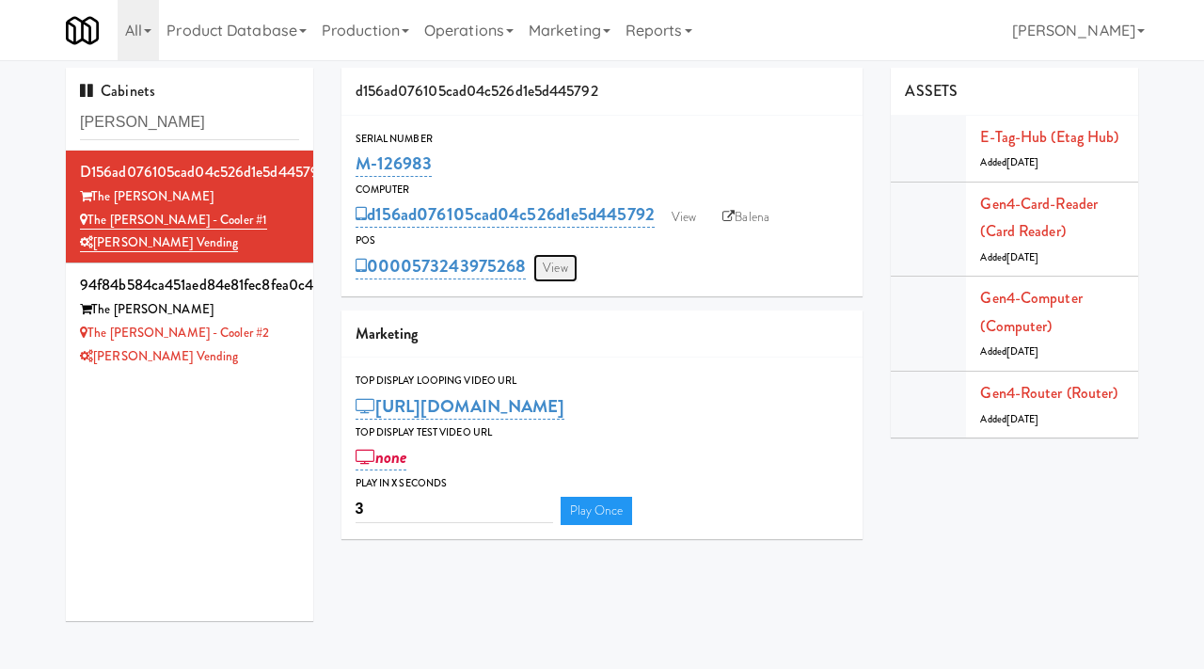
click at [554, 273] on link "View" at bounding box center [554, 268] width 43 height 28
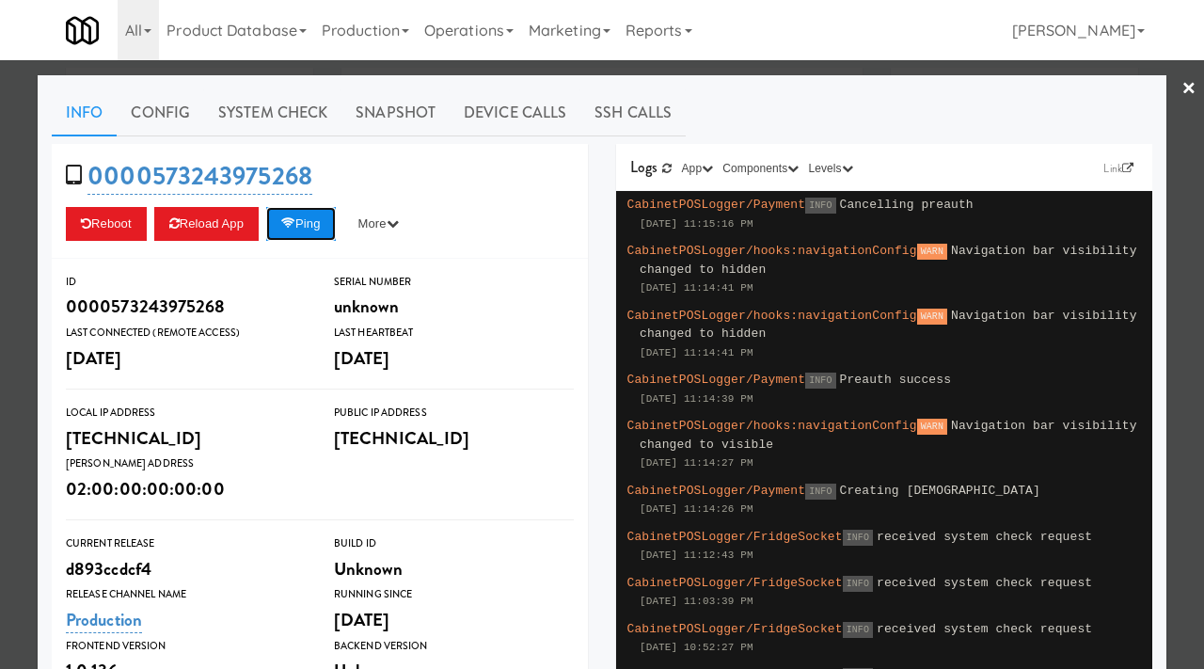
click at [318, 218] on button "Ping" at bounding box center [301, 224] width 70 height 34
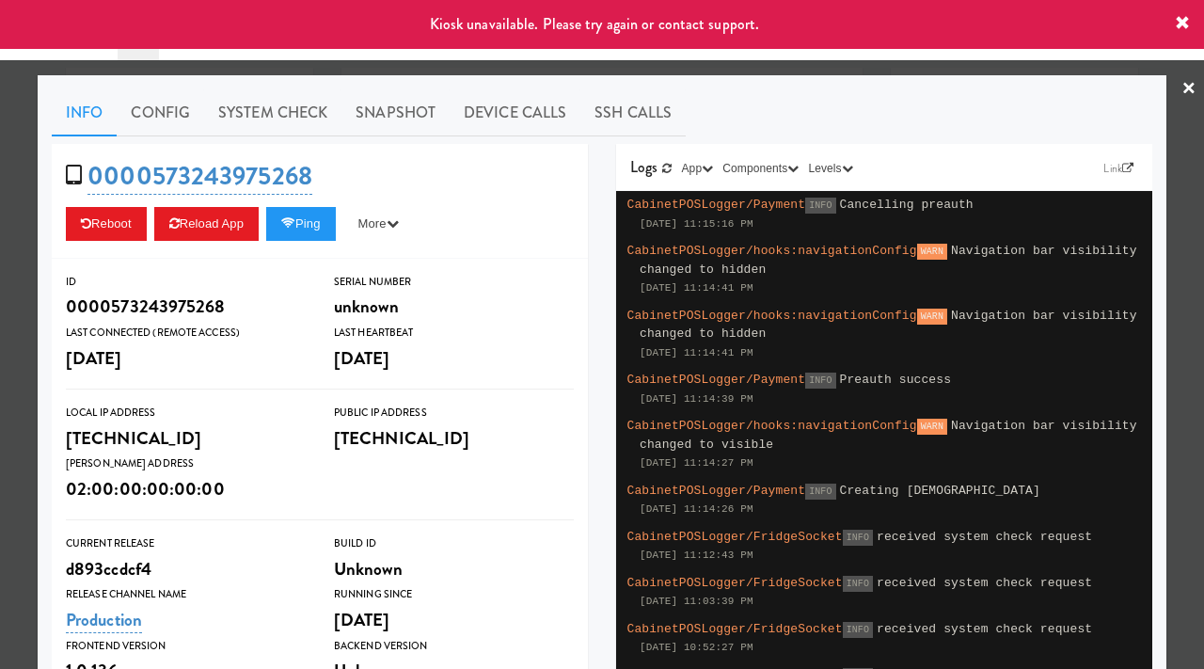
click at [16, 322] on div at bounding box center [602, 334] width 1204 height 669
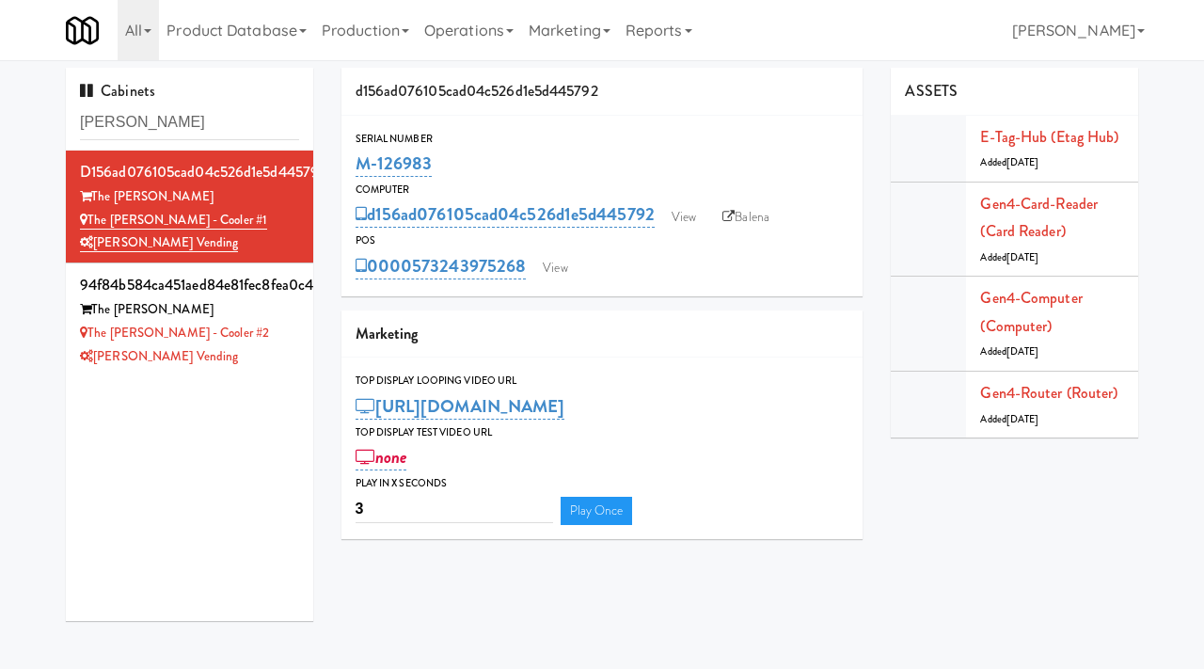
drag, startPoint x: 445, startPoint y: 169, endPoint x: 353, endPoint y: 168, distance: 92.2
click at [353, 168] on div "Serial Number M-126983" at bounding box center [603, 155] width 522 height 51
copy link "M-126983"
click at [549, 260] on link "View" at bounding box center [554, 268] width 43 height 28
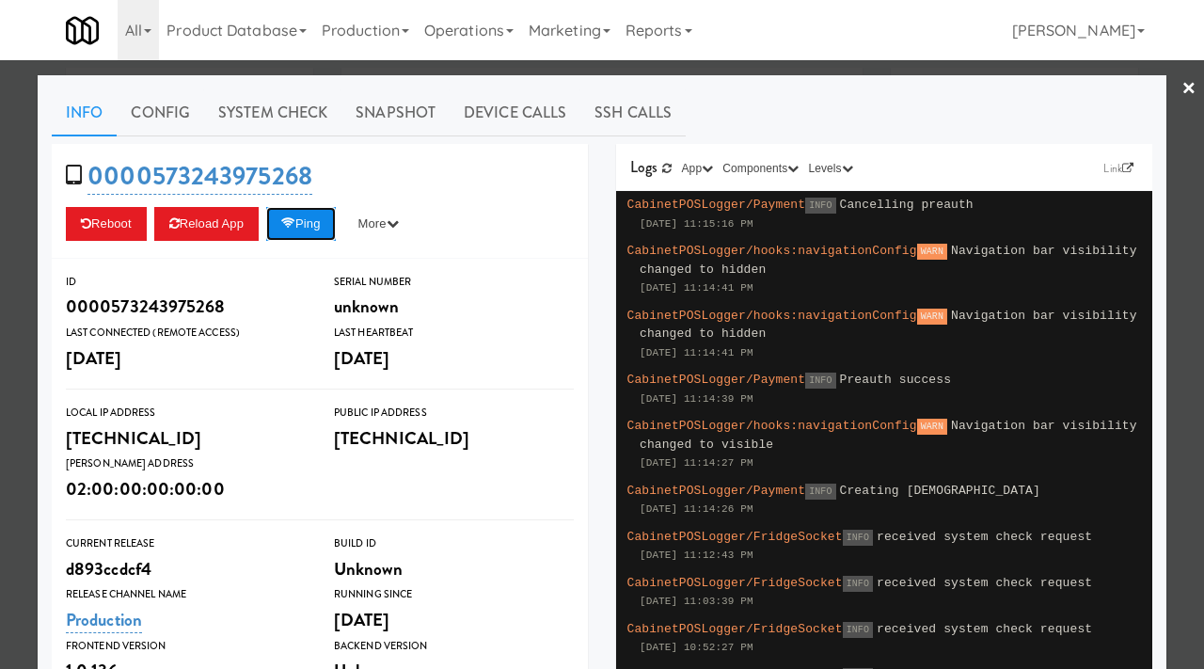
click at [306, 224] on button "Ping" at bounding box center [301, 224] width 70 height 34
click at [0, 229] on div at bounding box center [602, 334] width 1204 height 669
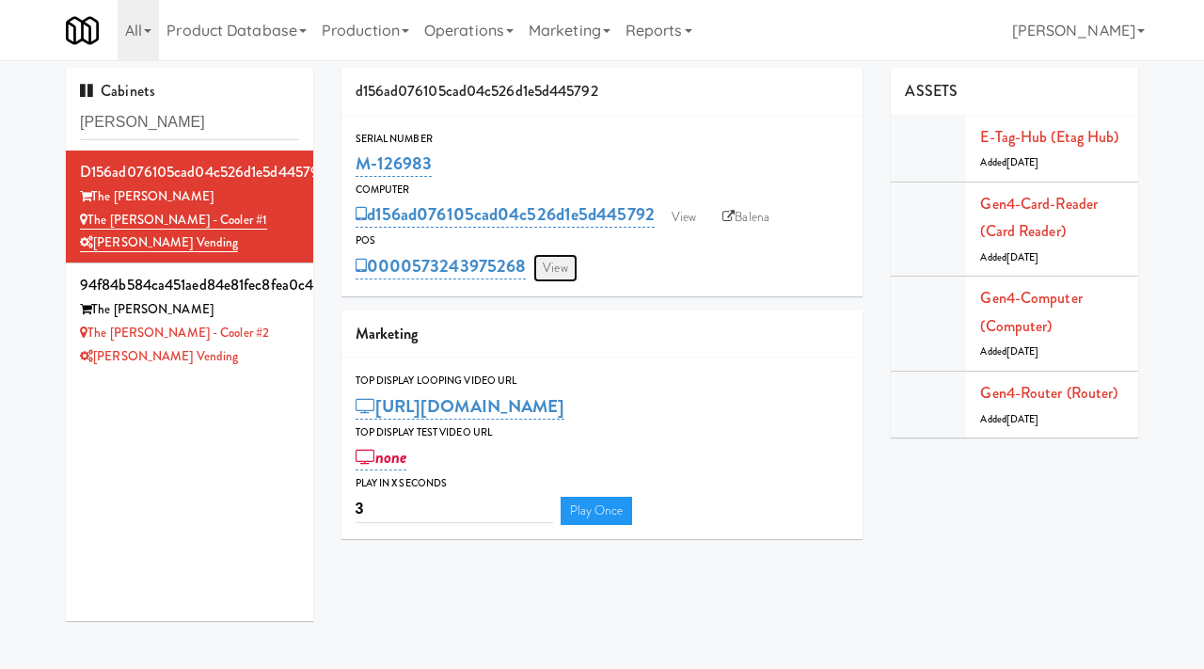
click at [563, 259] on link "View" at bounding box center [554, 268] width 43 height 28
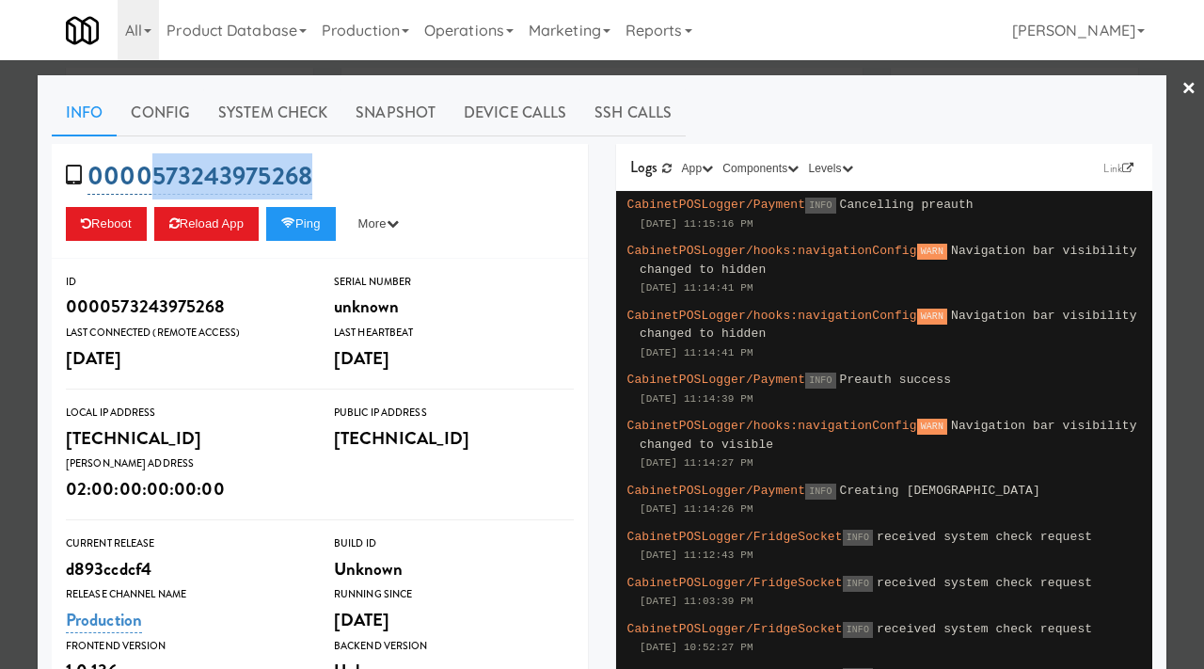
drag, startPoint x: 336, startPoint y: 181, endPoint x: 151, endPoint y: 180, distance: 184.4
click at [151, 180] on div "0000573243975268 Reboot Reload App Ping More Ping Server Restart Server Force R…" at bounding box center [320, 201] width 536 height 115
copy link "573243975268"
click at [336, 224] on button "Ping" at bounding box center [301, 224] width 70 height 34
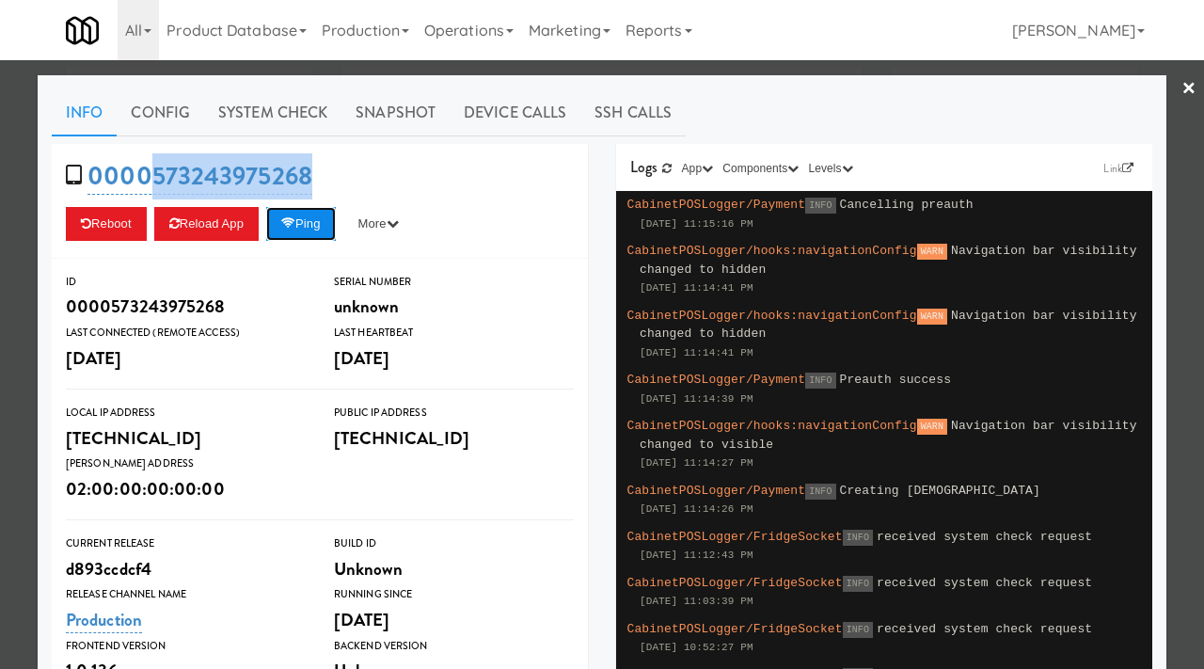
click at [295, 217] on icon at bounding box center [288, 223] width 14 height 12
click at [316, 211] on button "Ping" at bounding box center [301, 224] width 70 height 34
click at [32, 188] on div at bounding box center [602, 334] width 1204 height 669
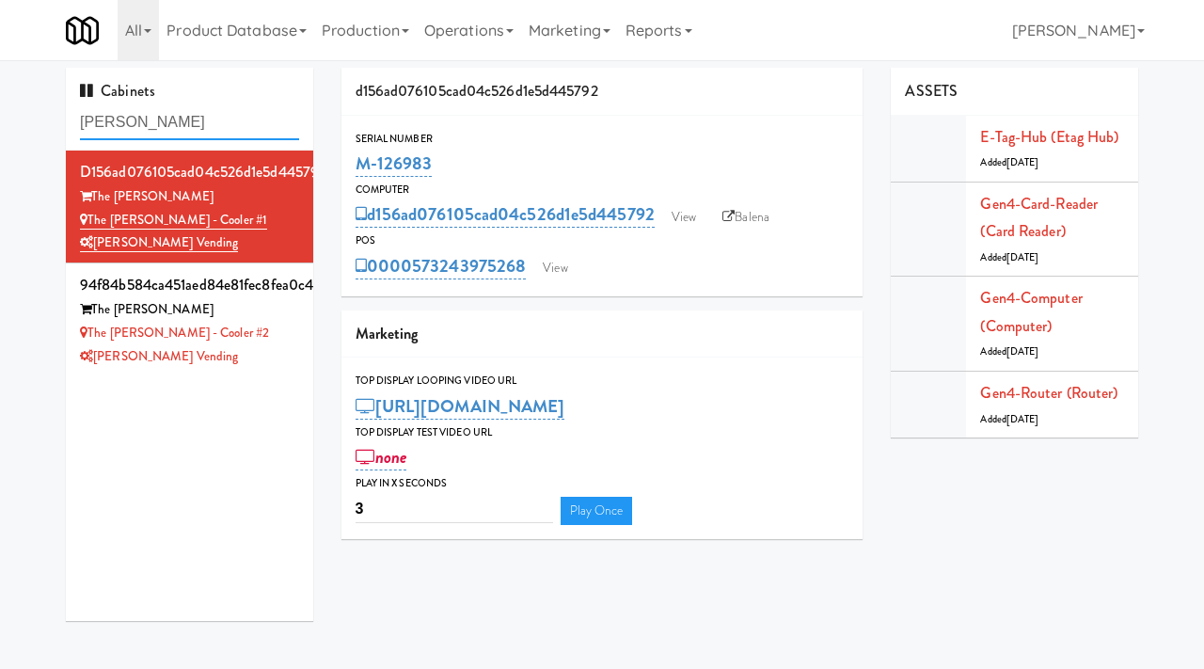
drag, startPoint x: 170, startPoint y: 124, endPoint x: 28, endPoint y: 122, distance: 142.1
click at [28, 122] on div "Cabinets [PERSON_NAME] d156ad076105cad04c526d1e5d445792 The [PERSON_NAME] The […" at bounding box center [602, 351] width 1204 height 567
paste input "[PERSON_NAME] - Pantry - Right"
type input "[PERSON_NAME] - Pantry - Right"
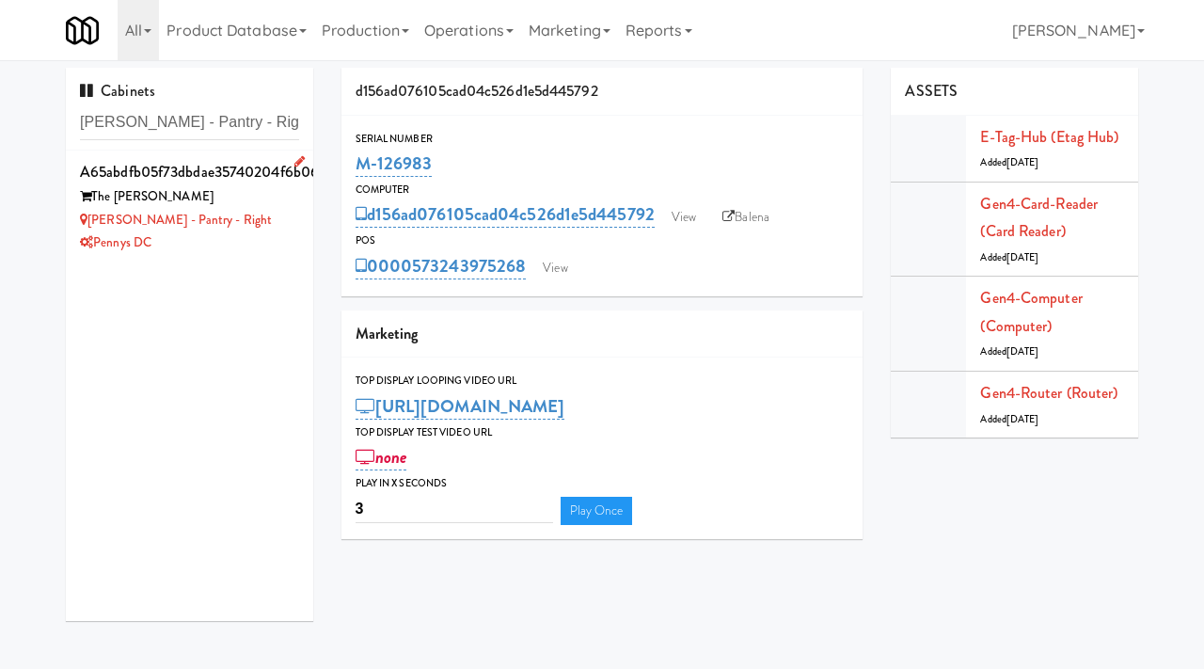
click at [234, 222] on div "[PERSON_NAME] - Pantry - Right" at bounding box center [189, 221] width 219 height 24
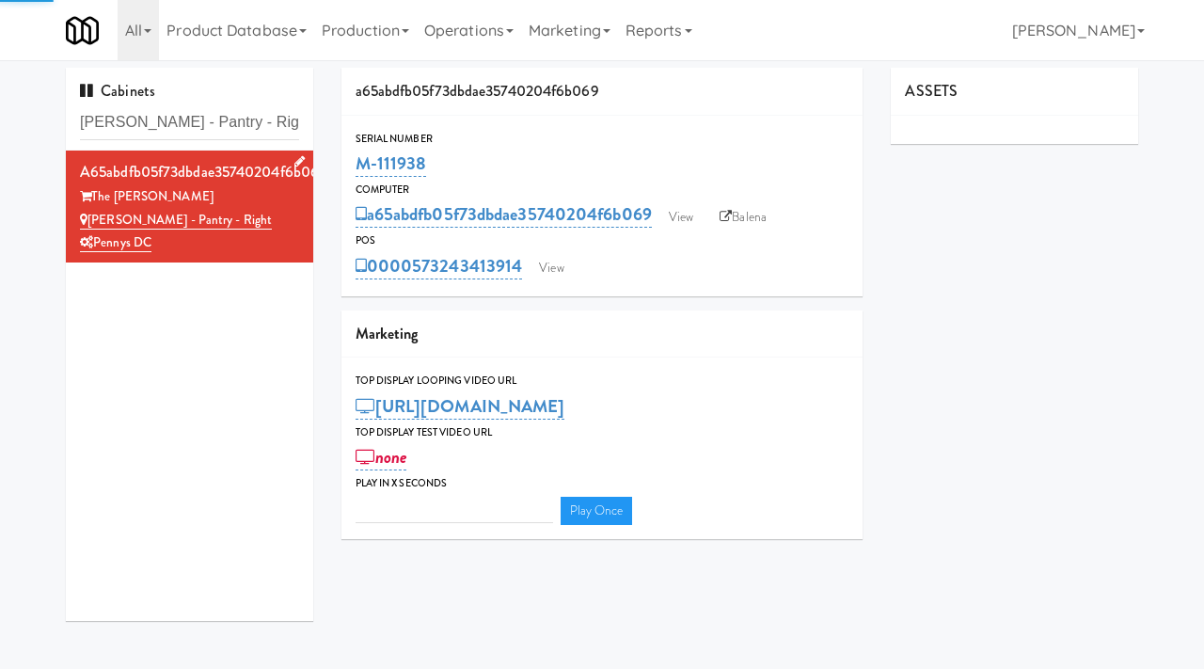
type input "3"
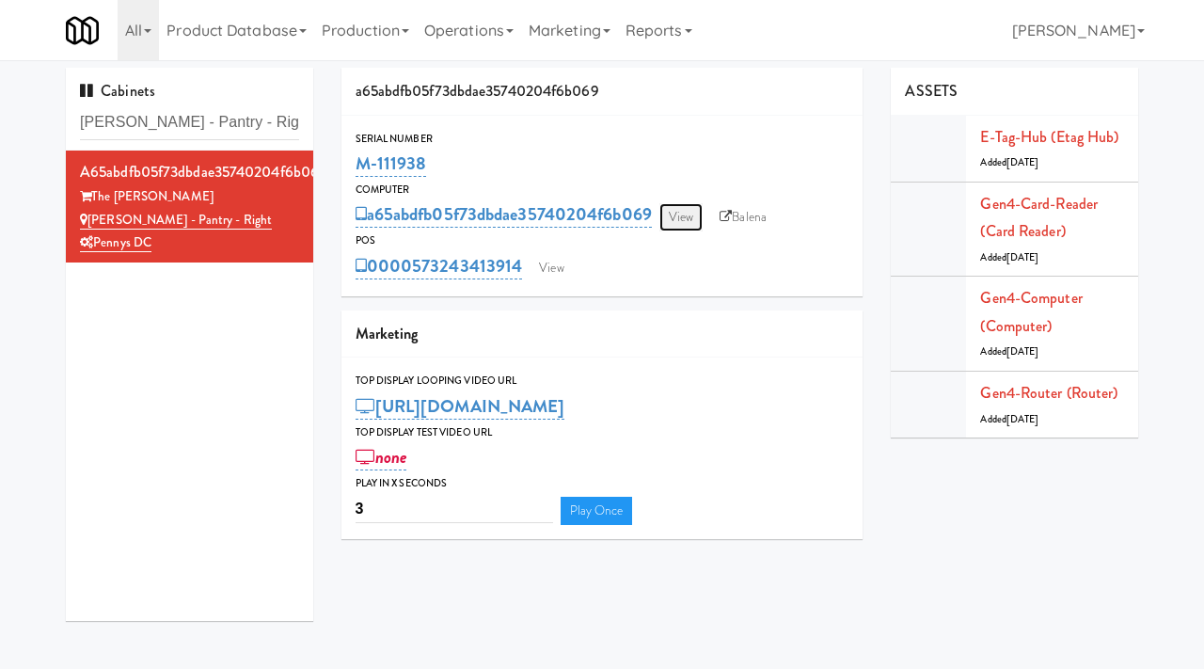
click at [692, 211] on link "View" at bounding box center [681, 217] width 43 height 28
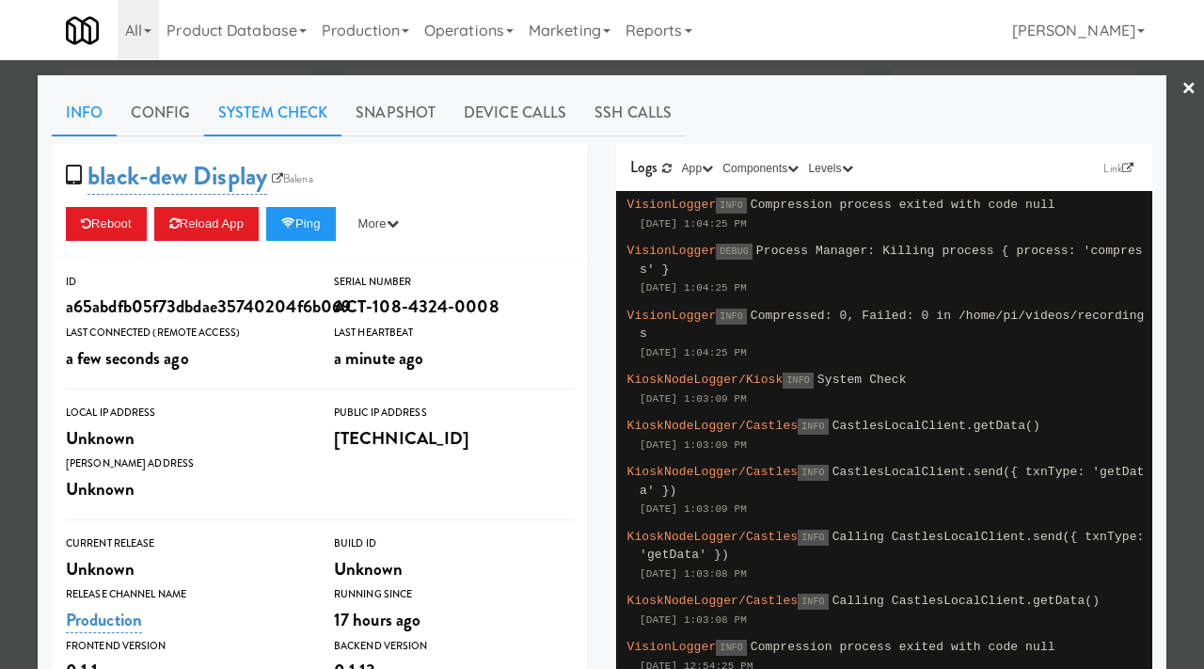
click at [330, 119] on link "System Check" at bounding box center [272, 112] width 137 height 47
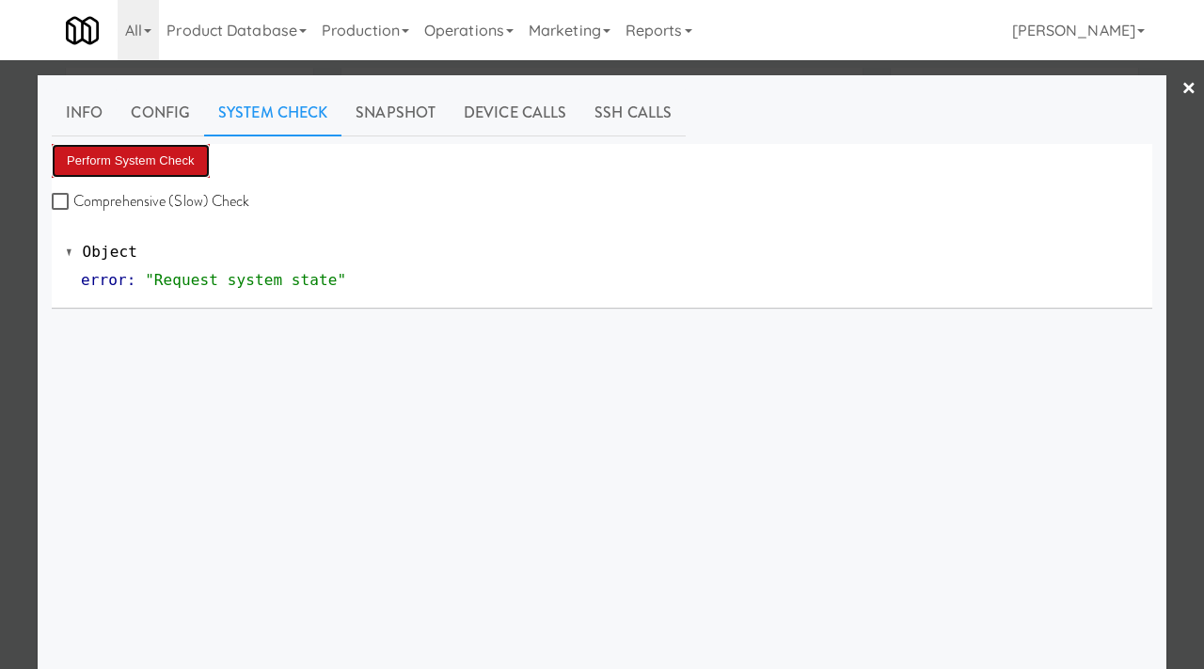
click at [183, 152] on button "Perform System Check" at bounding box center [131, 161] width 158 height 34
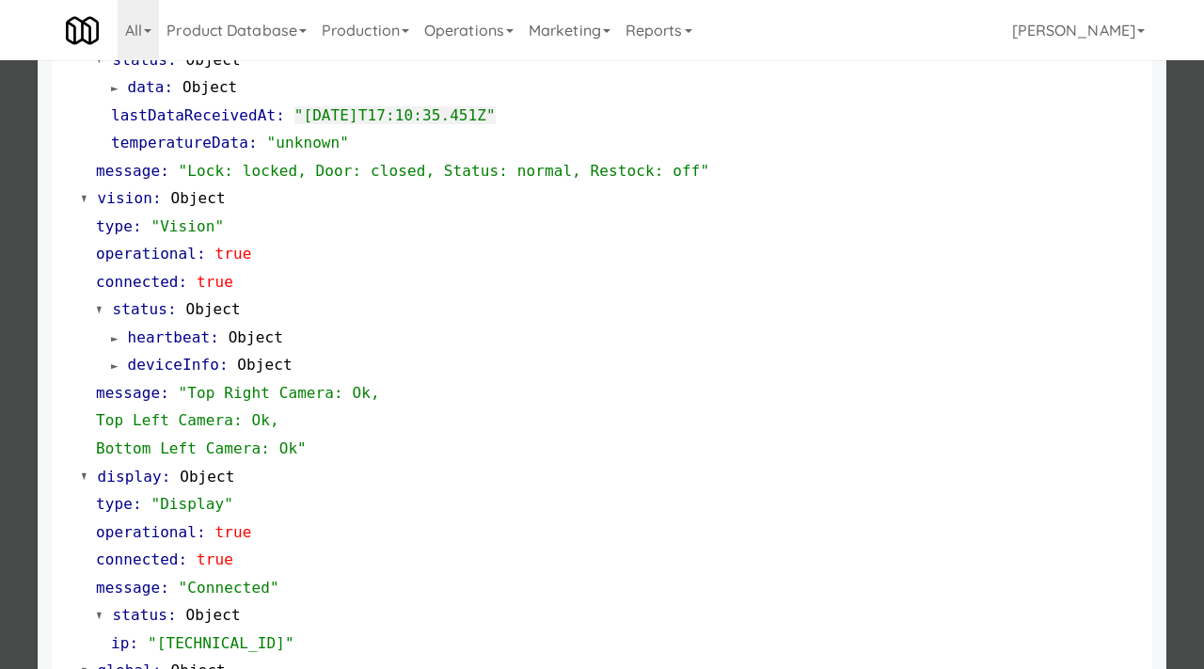
scroll to position [819, 0]
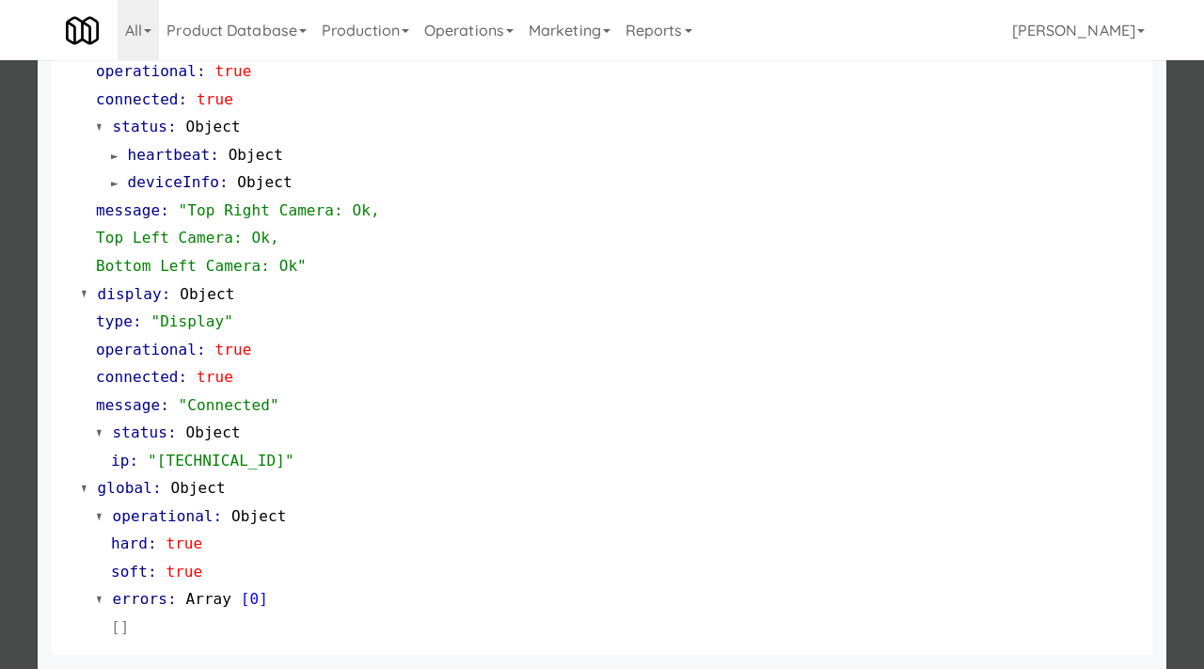
click at [0, 225] on div at bounding box center [602, 334] width 1204 height 669
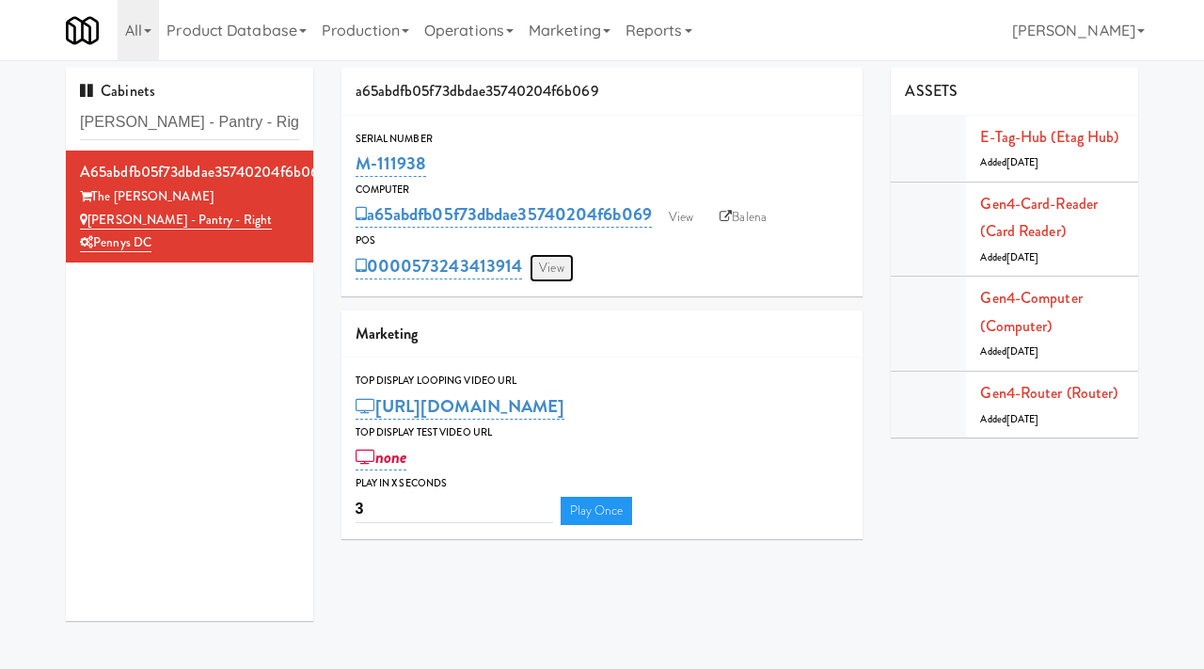
click at [558, 273] on link "View" at bounding box center [551, 268] width 43 height 28
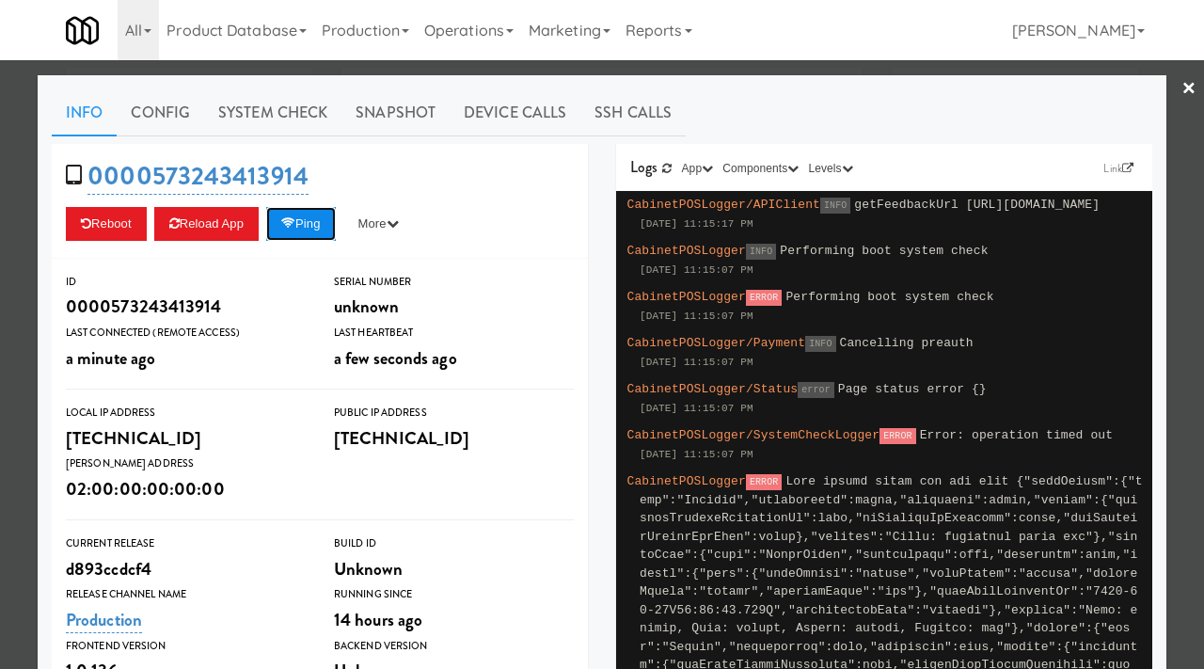
click at [336, 220] on button "Ping" at bounding box center [301, 224] width 70 height 34
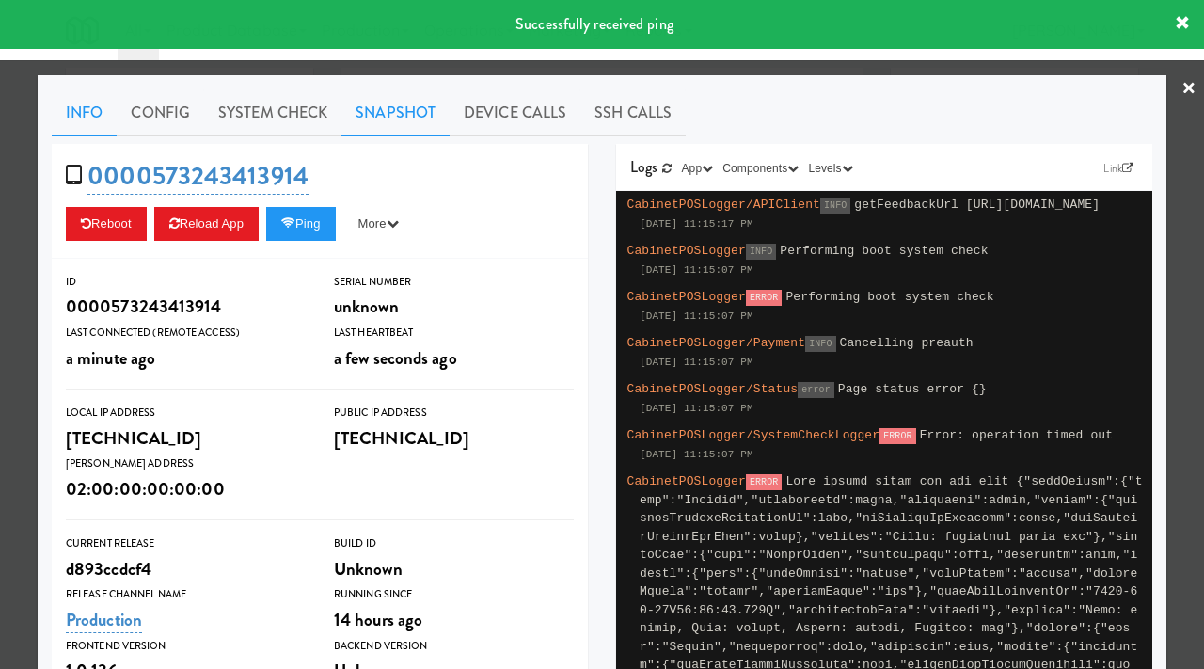
click at [385, 106] on link "Snapshot" at bounding box center [396, 112] width 108 height 47
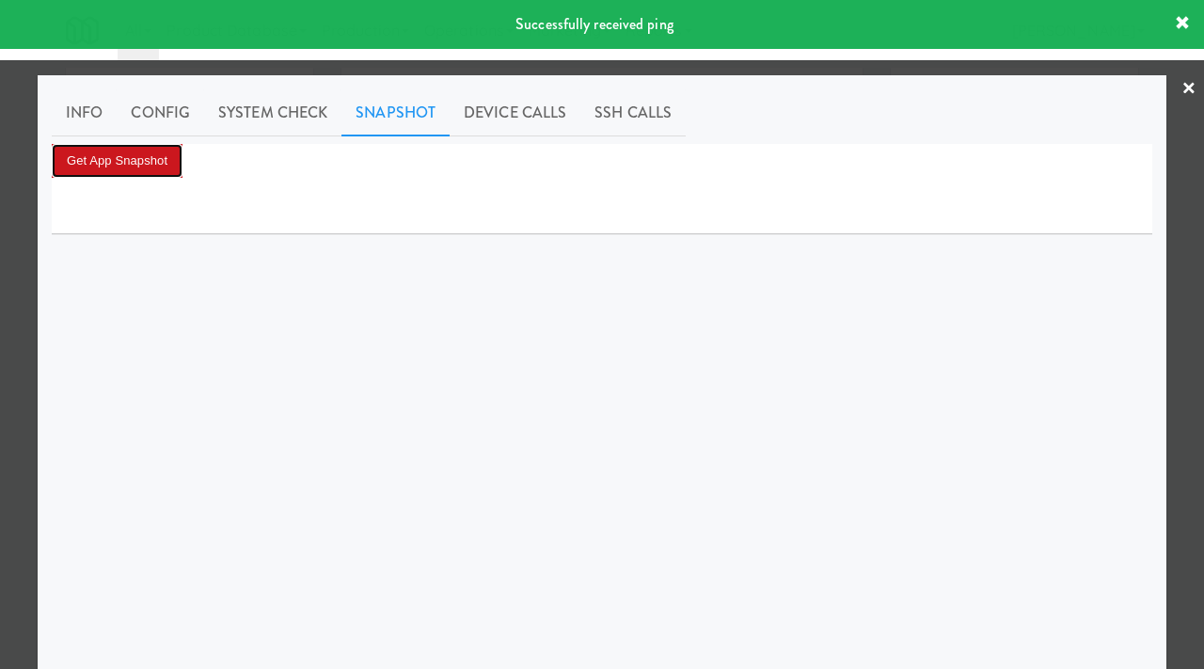
click at [167, 155] on button "Get App Snapshot" at bounding box center [117, 161] width 131 height 34
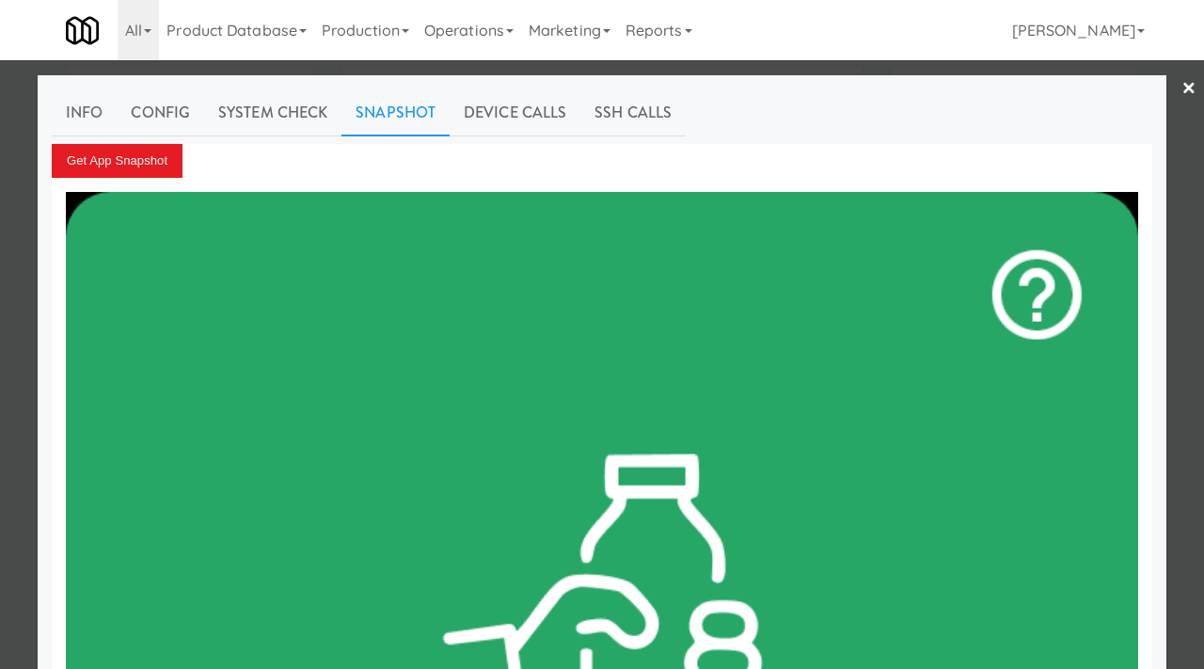
click at [4, 142] on div at bounding box center [602, 334] width 1204 height 669
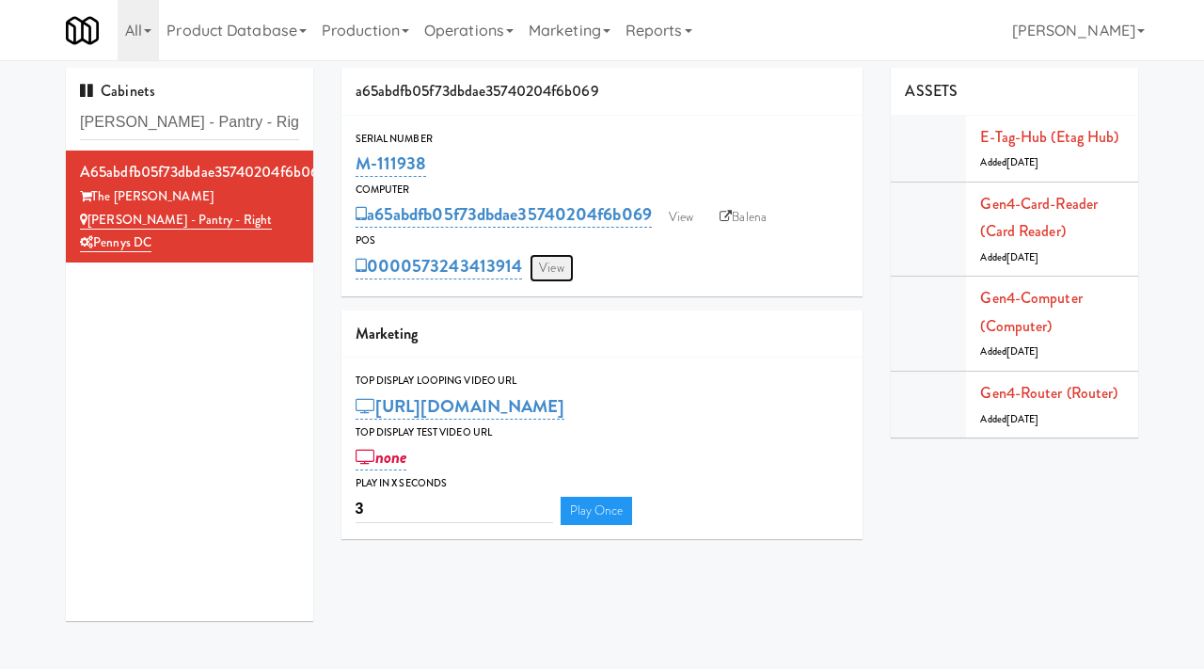
click at [552, 268] on link "View" at bounding box center [551, 268] width 43 height 28
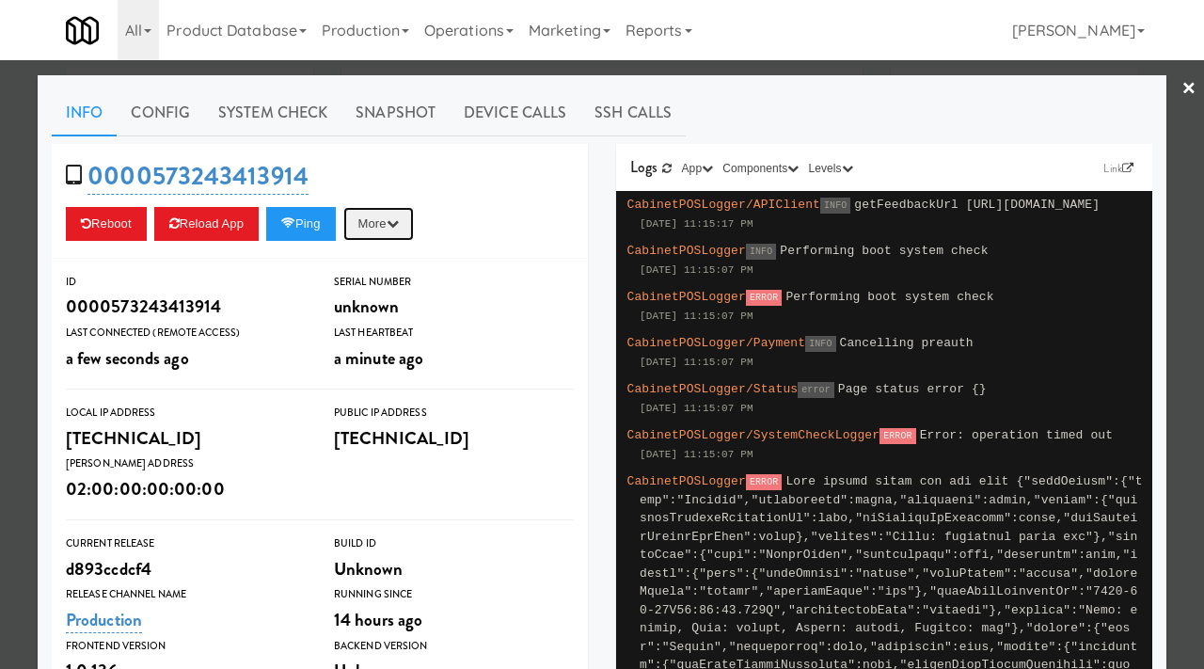
click at [392, 236] on button "More" at bounding box center [378, 224] width 71 height 34
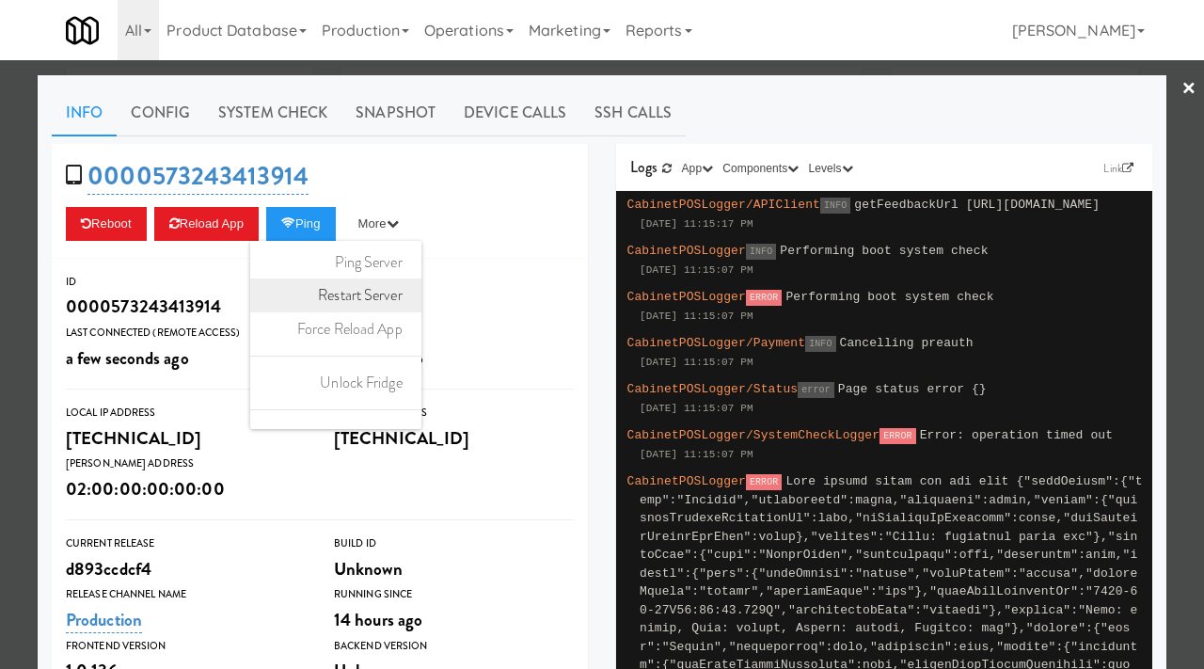
click at [385, 301] on link "Restart Server" at bounding box center [335, 295] width 171 height 34
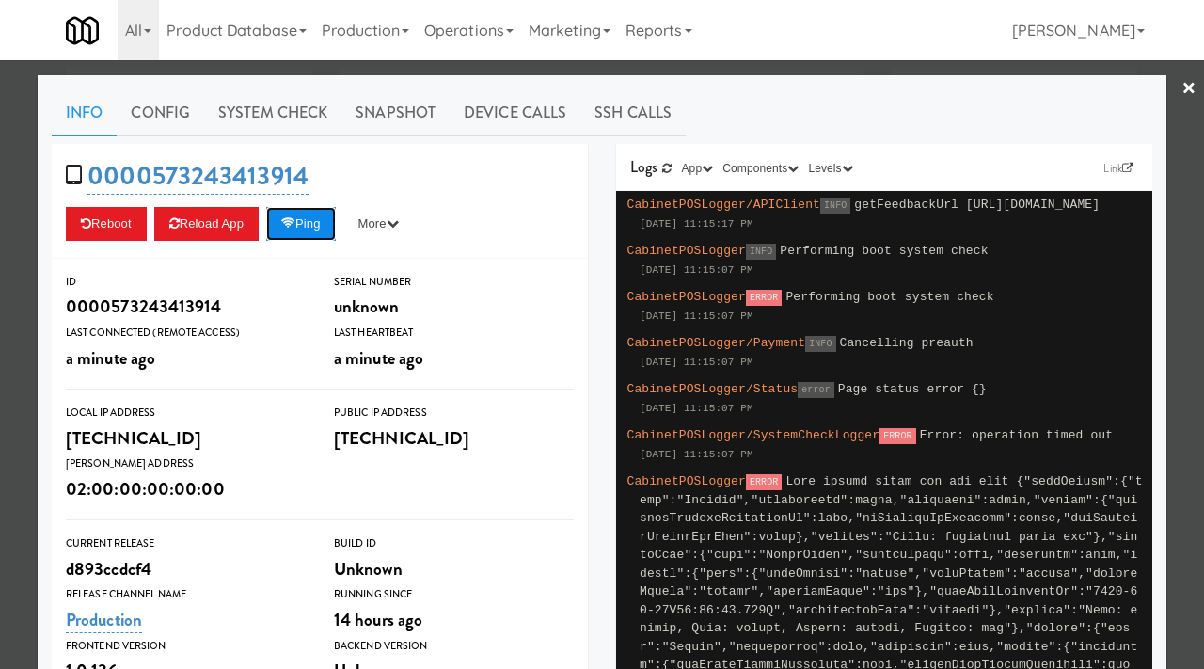
click at [321, 223] on button "Ping" at bounding box center [301, 224] width 70 height 34
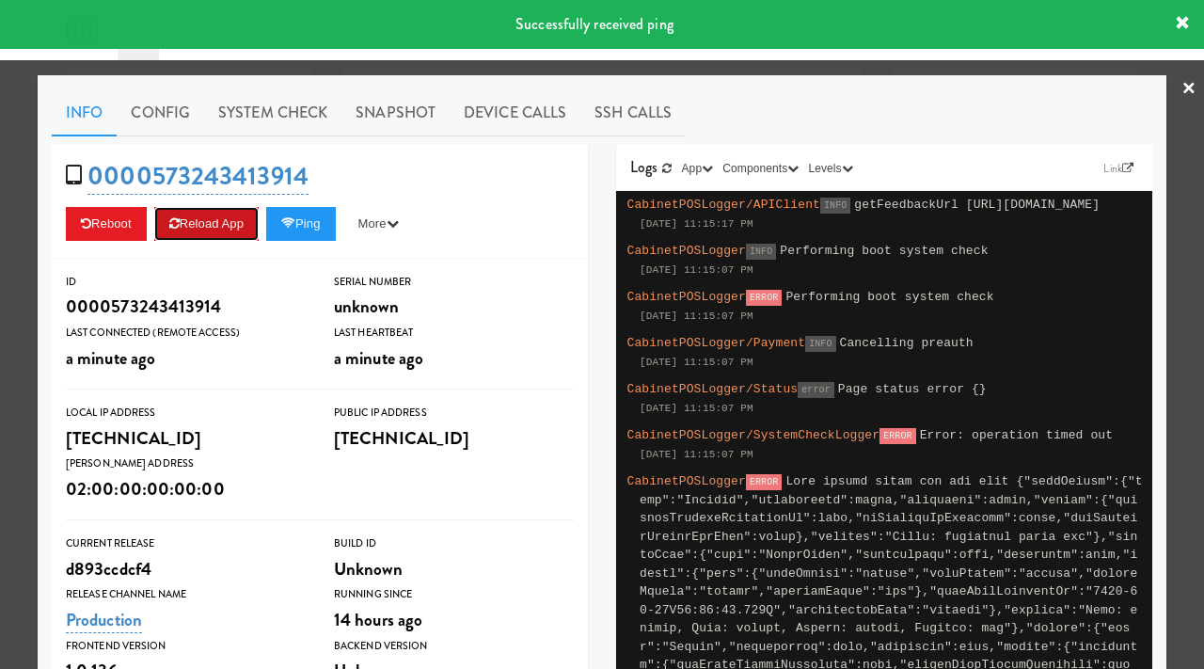
click at [236, 212] on button "Reload App" at bounding box center [206, 224] width 104 height 34
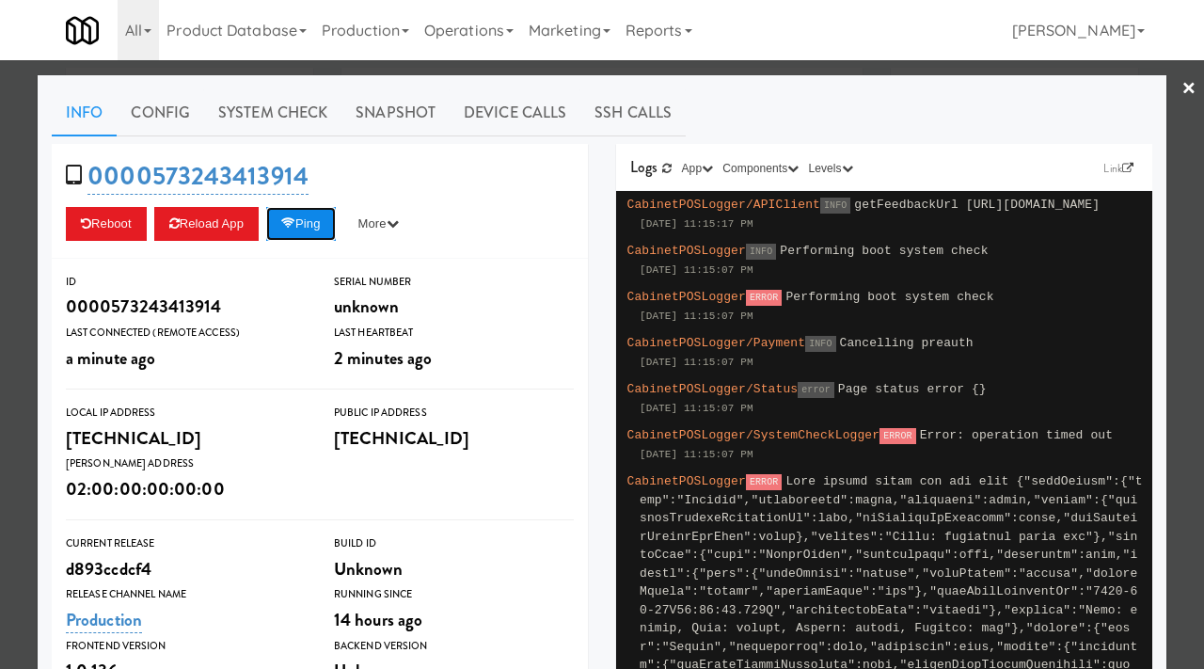
click at [321, 235] on button "Ping" at bounding box center [301, 224] width 70 height 34
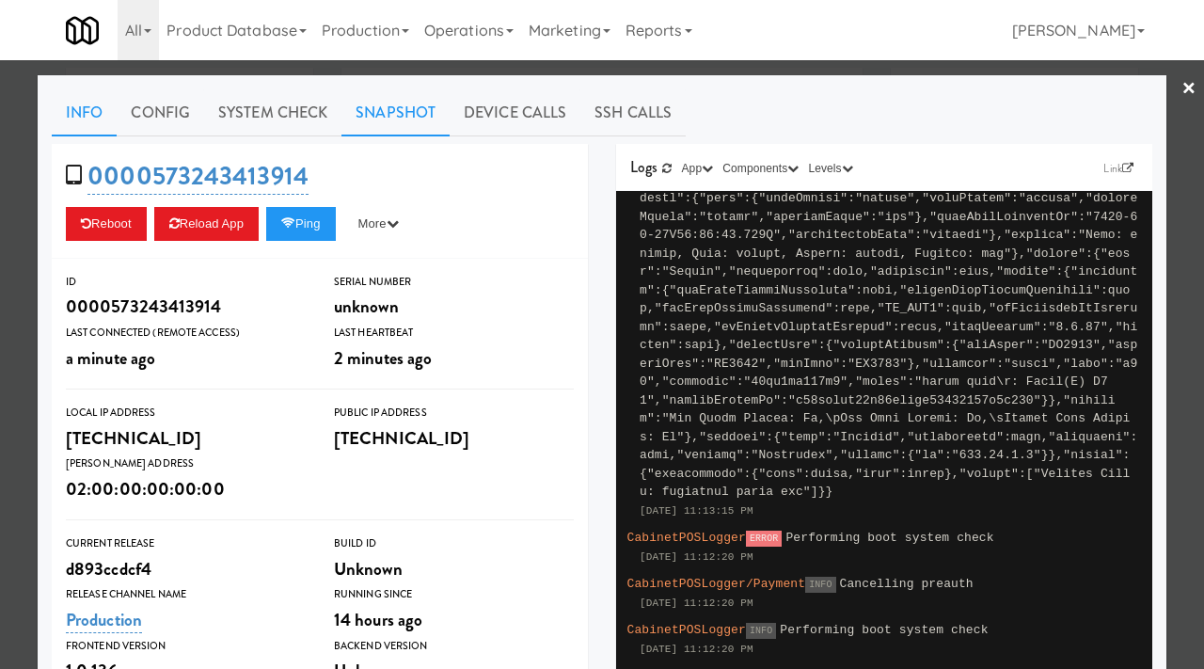
click at [394, 110] on link "Snapshot" at bounding box center [396, 112] width 108 height 47
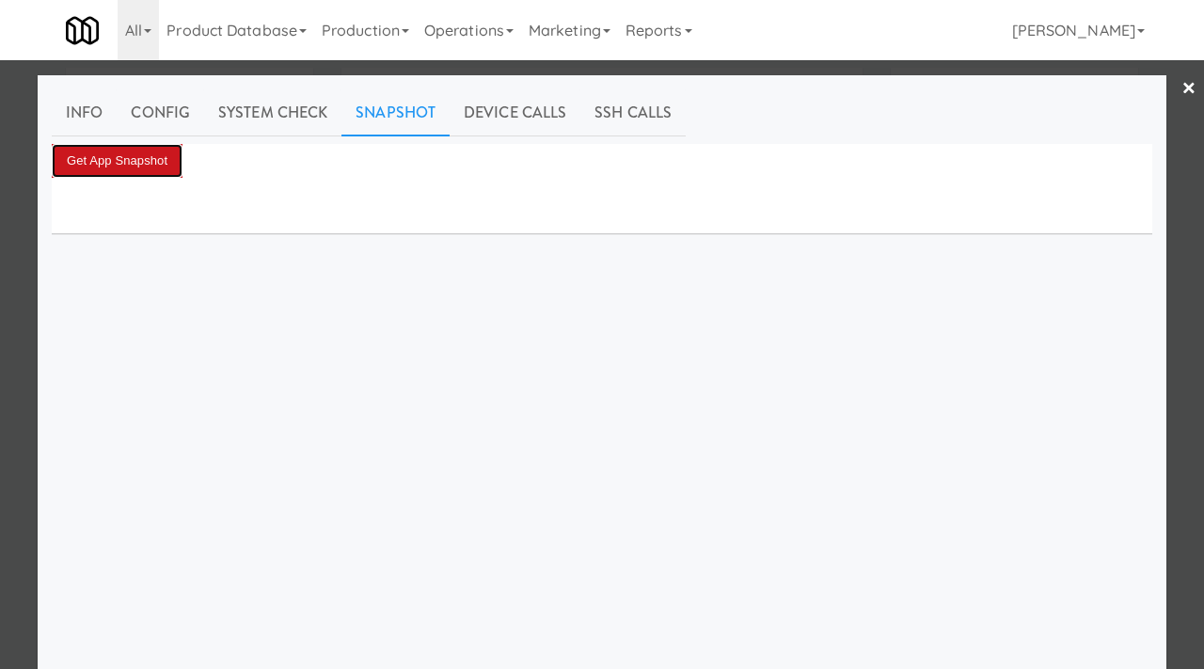
click at [167, 152] on button "Get App Snapshot" at bounding box center [117, 161] width 131 height 34
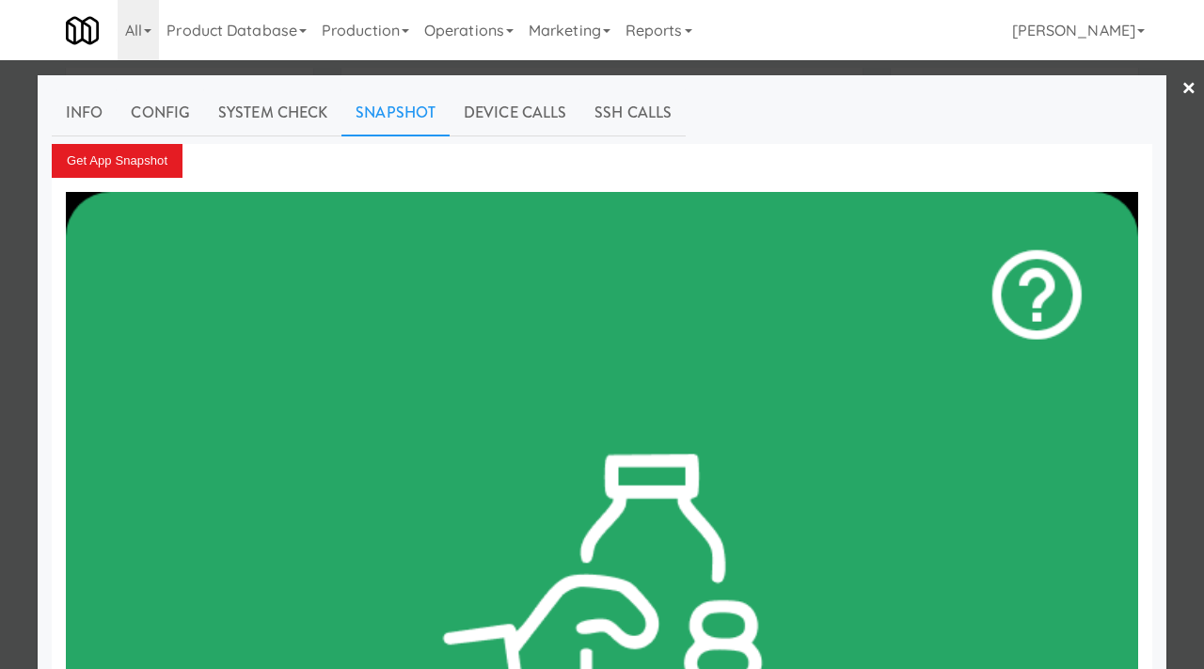
click at [0, 187] on div at bounding box center [602, 334] width 1204 height 669
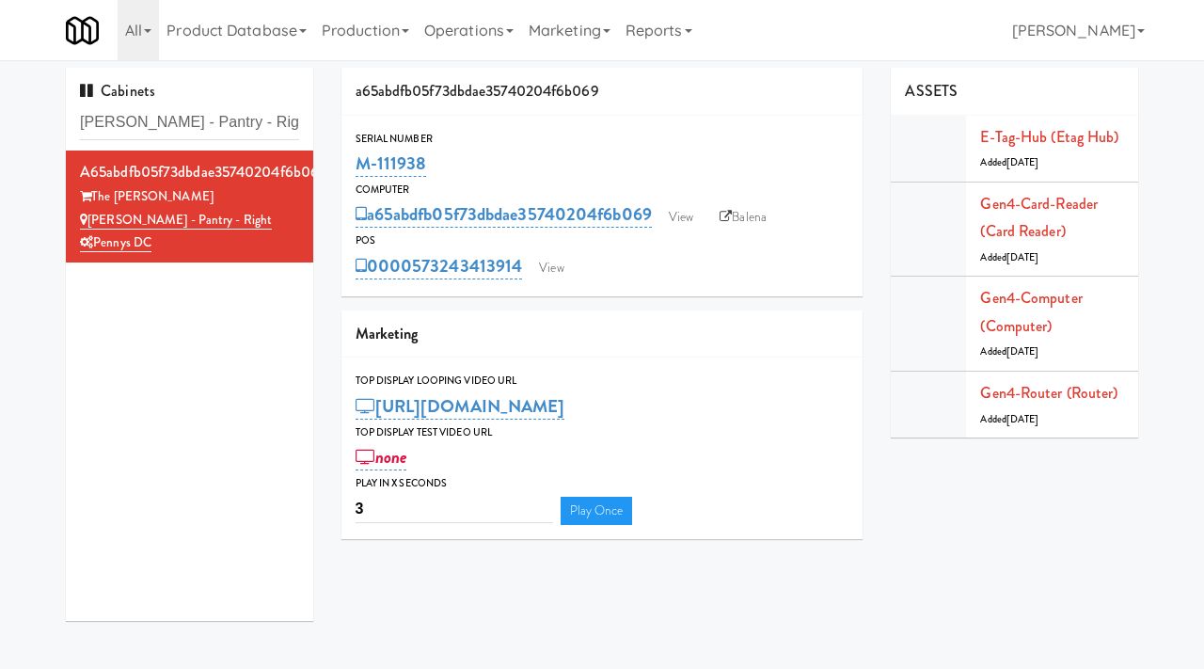
click at [573, 236] on div "POS" at bounding box center [603, 240] width 494 height 19
click at [561, 262] on link "View" at bounding box center [551, 268] width 43 height 28
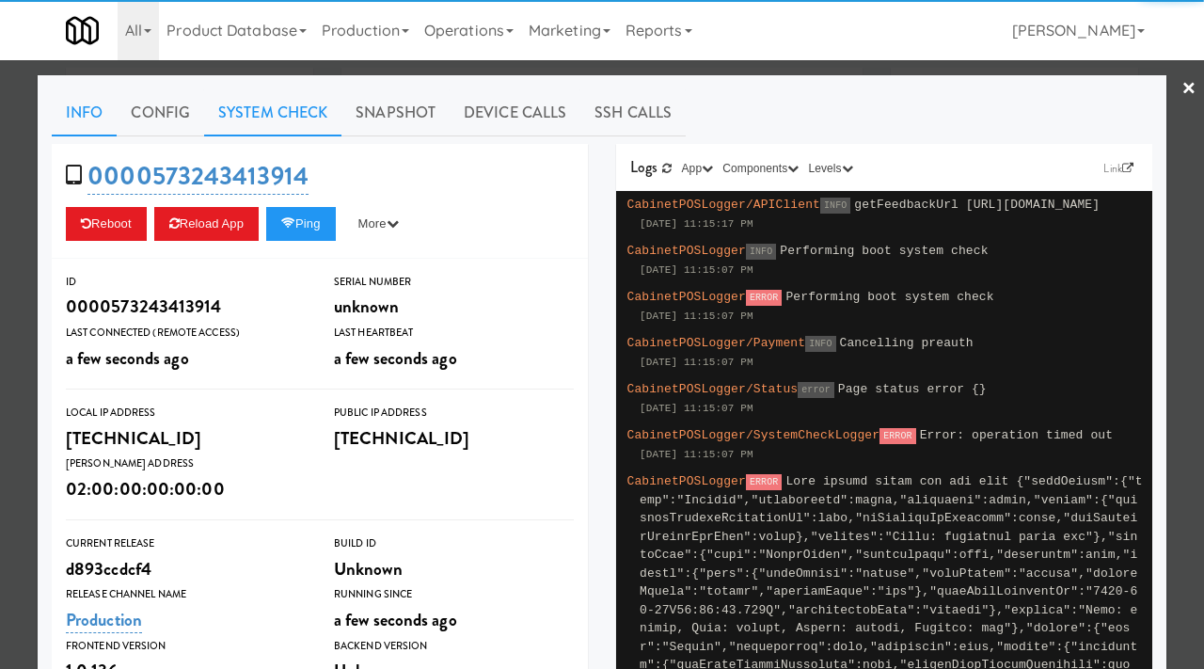
click at [228, 107] on link "System Check" at bounding box center [272, 112] width 137 height 47
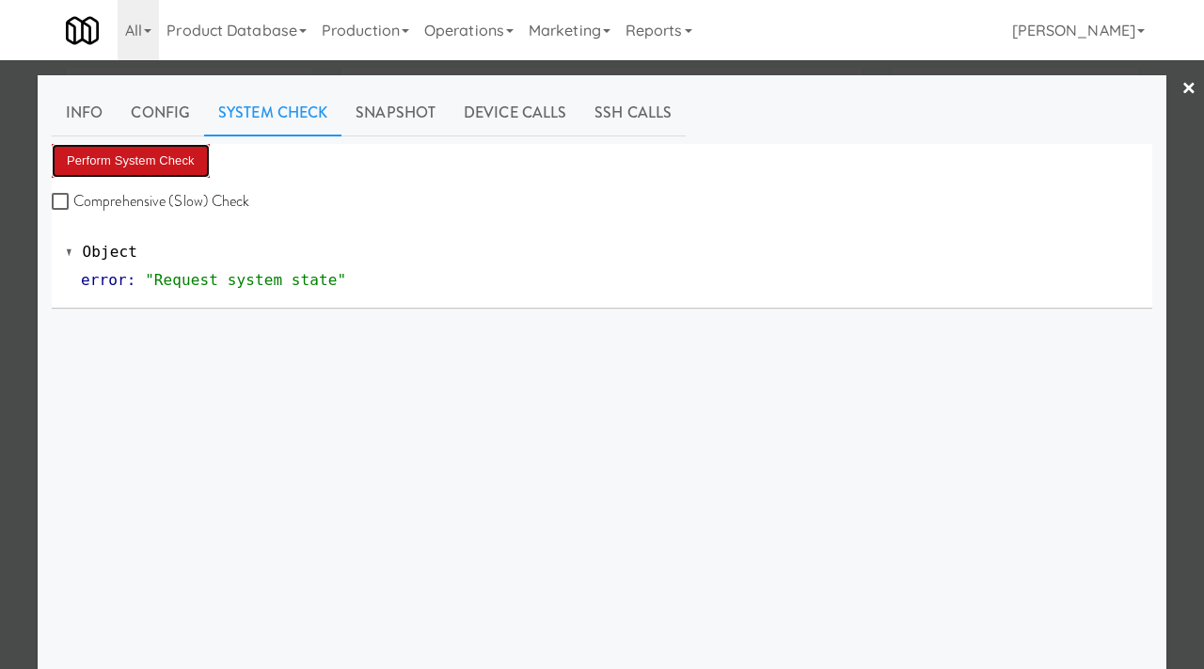
click at [177, 159] on button "Perform System Check" at bounding box center [131, 161] width 158 height 34
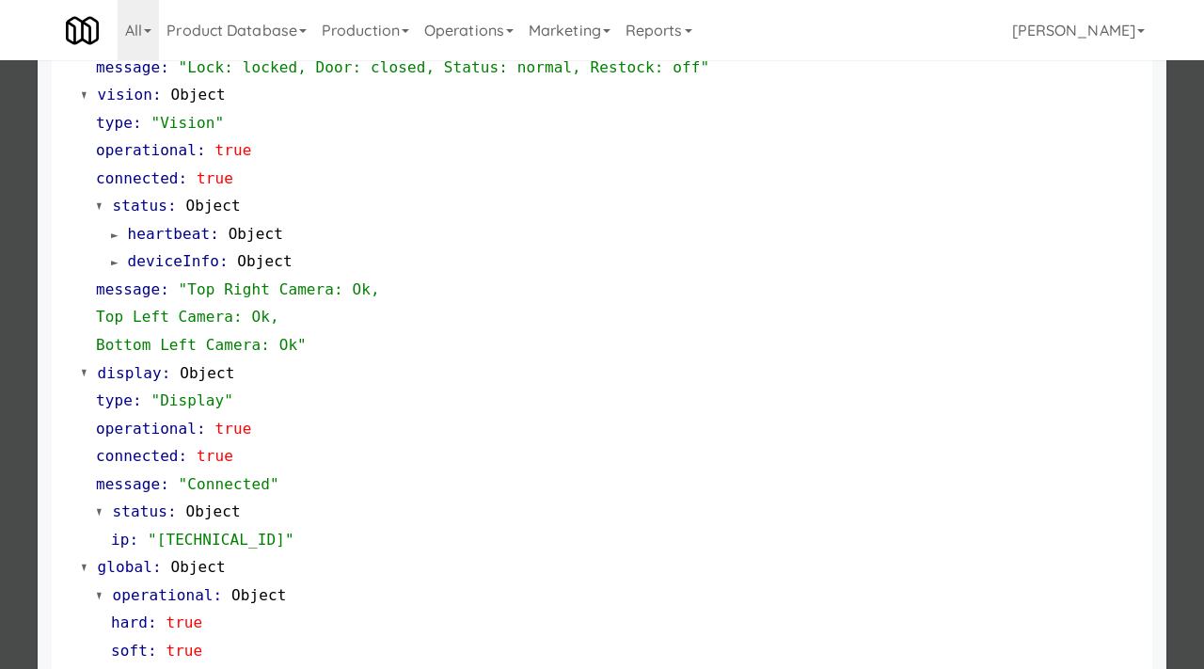
scroll to position [819, 0]
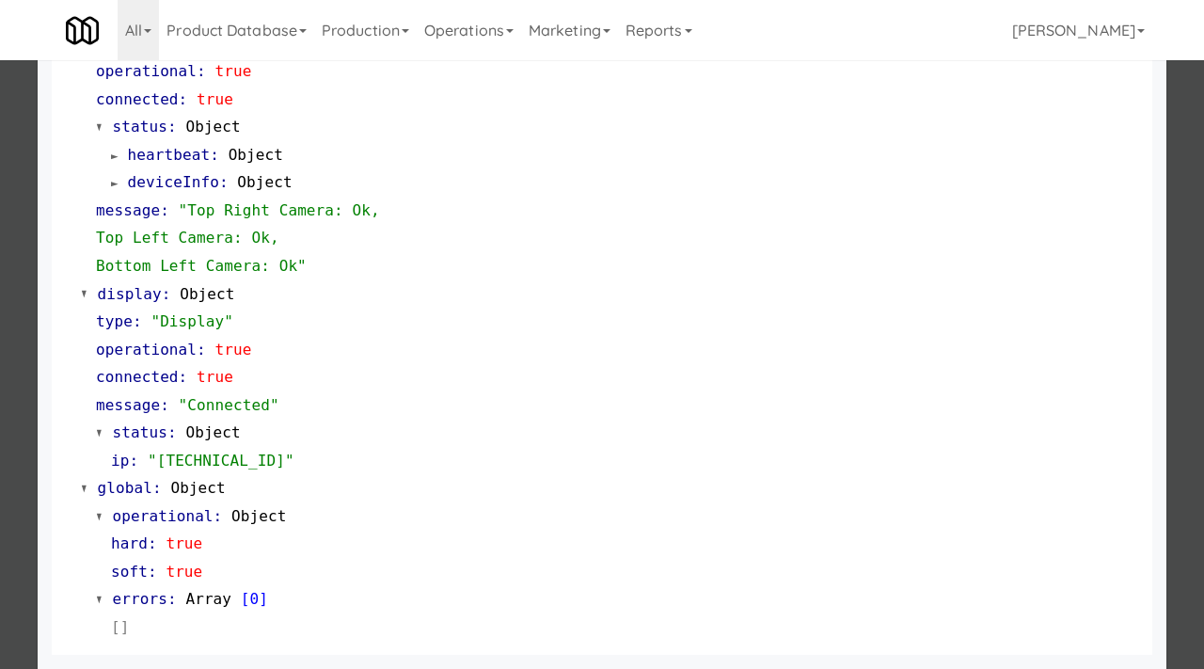
click at [0, 216] on div at bounding box center [602, 334] width 1204 height 669
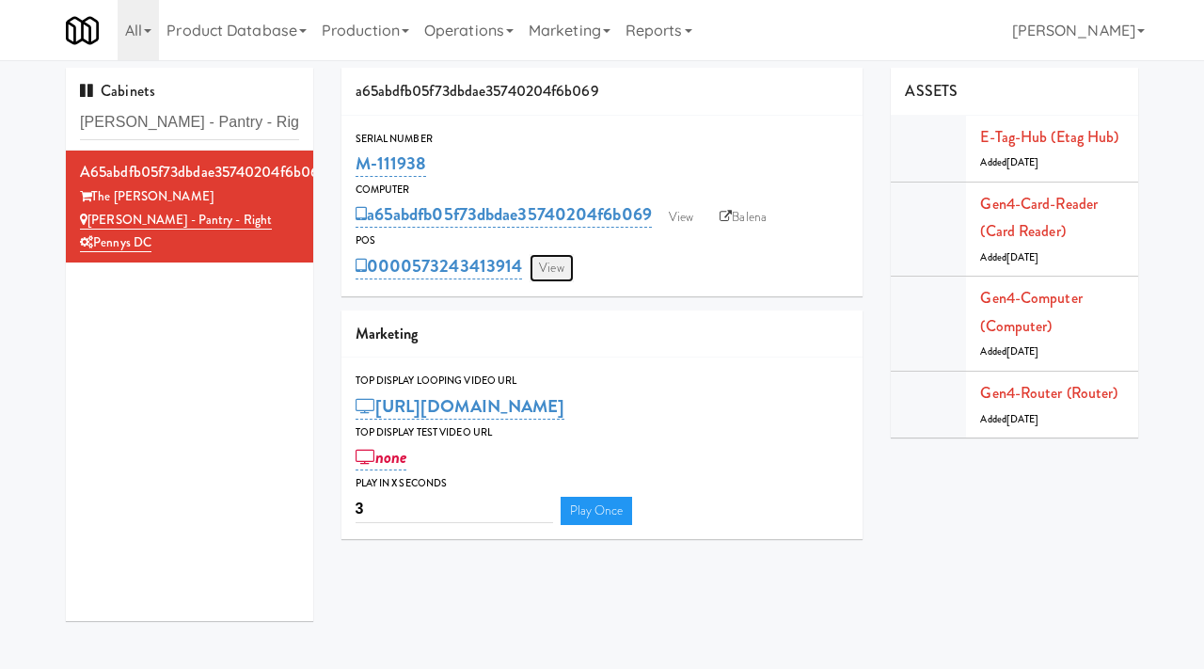
click at [549, 263] on link "View" at bounding box center [551, 268] width 43 height 28
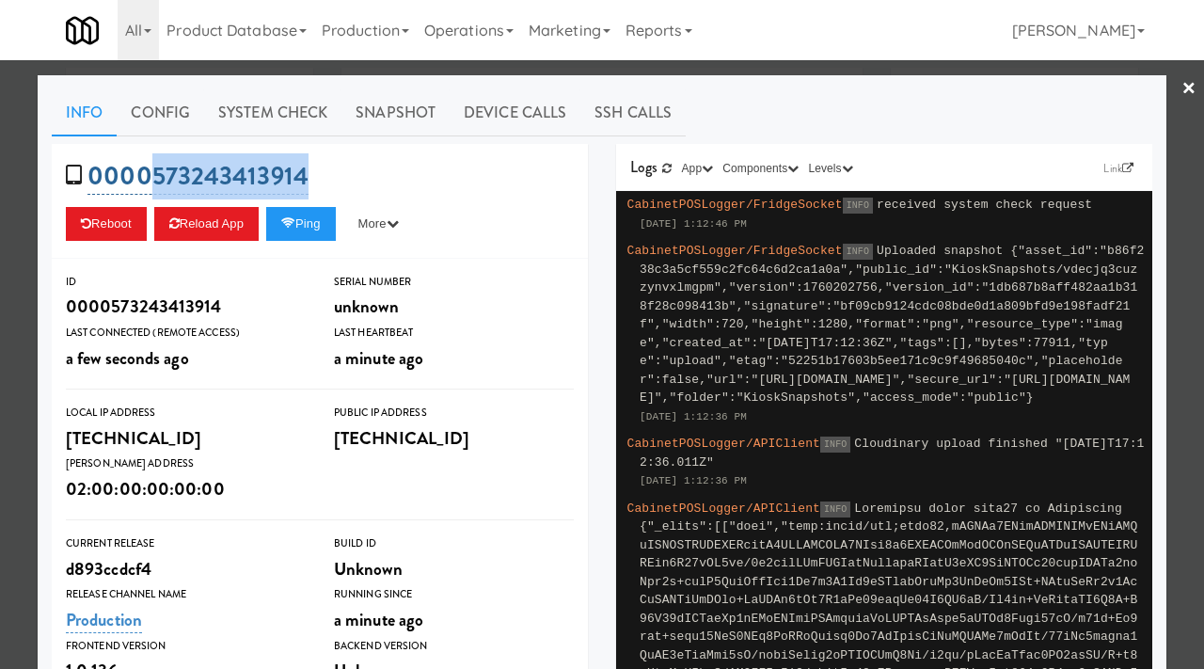
drag, startPoint x: 331, startPoint y: 171, endPoint x: 155, endPoint y: 189, distance: 176.8
click at [155, 189] on div "0000573243413914 Reboot Reload App Ping More Ping Server Restart Server Force R…" at bounding box center [320, 201] width 536 height 115
copy link "573243413914"
click at [19, 116] on div at bounding box center [602, 334] width 1204 height 669
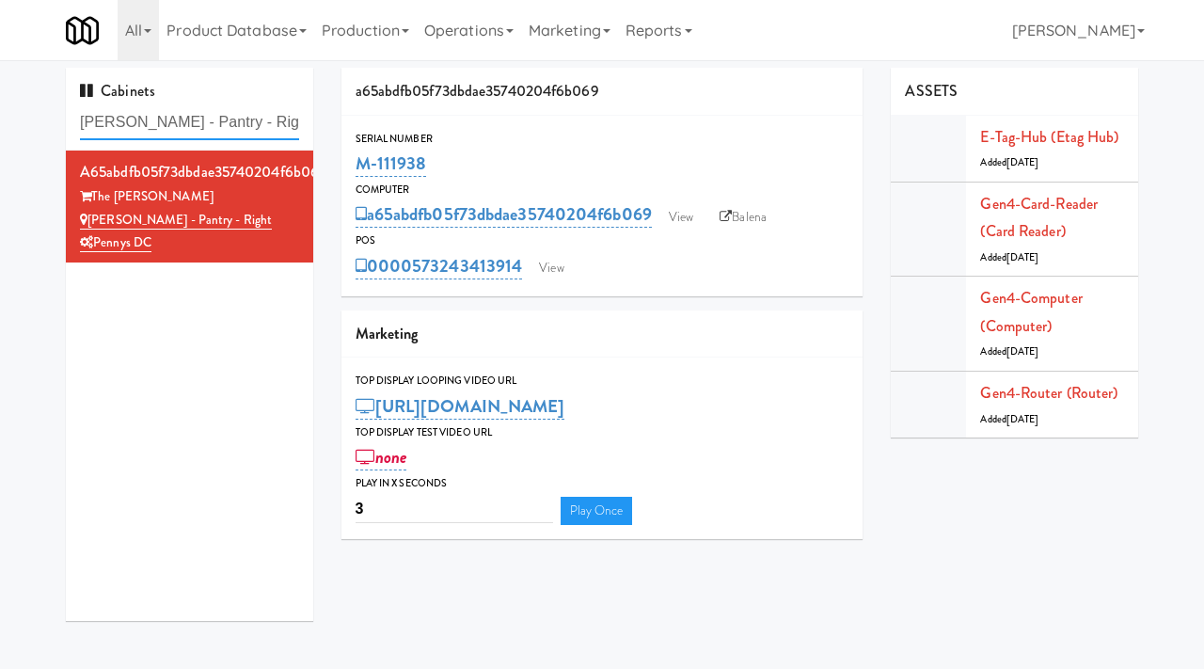
click at [243, 114] on input "[PERSON_NAME] - Pantry - Right" at bounding box center [189, 122] width 219 height 35
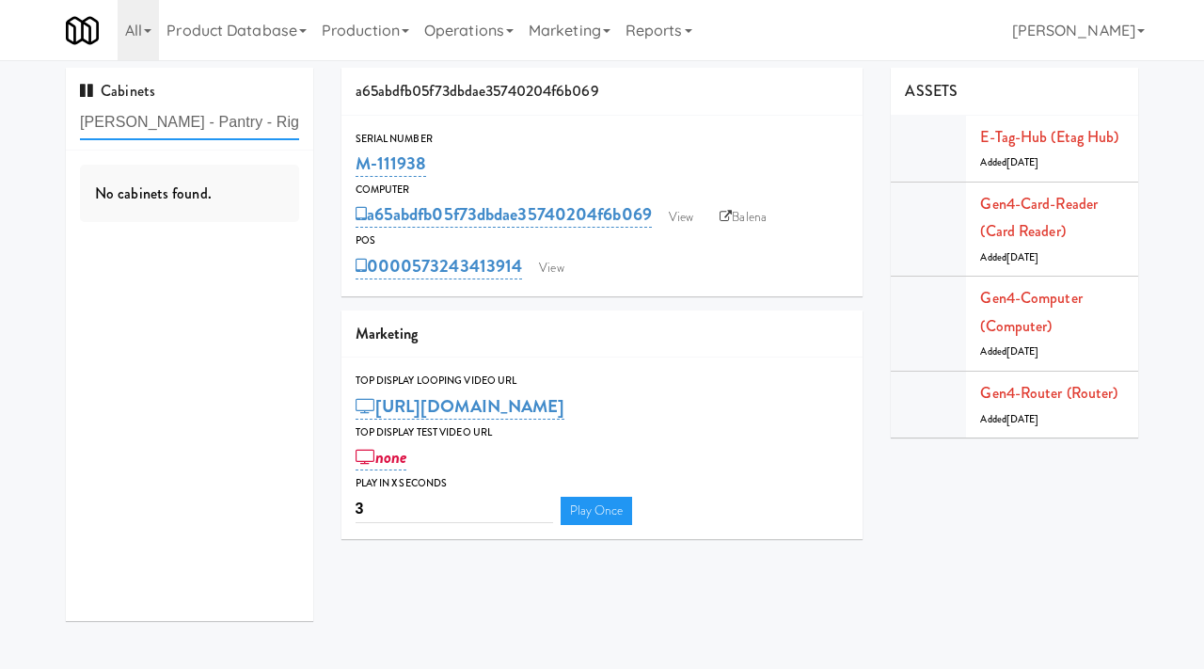
paste input "Origin - Cooler - Lef"
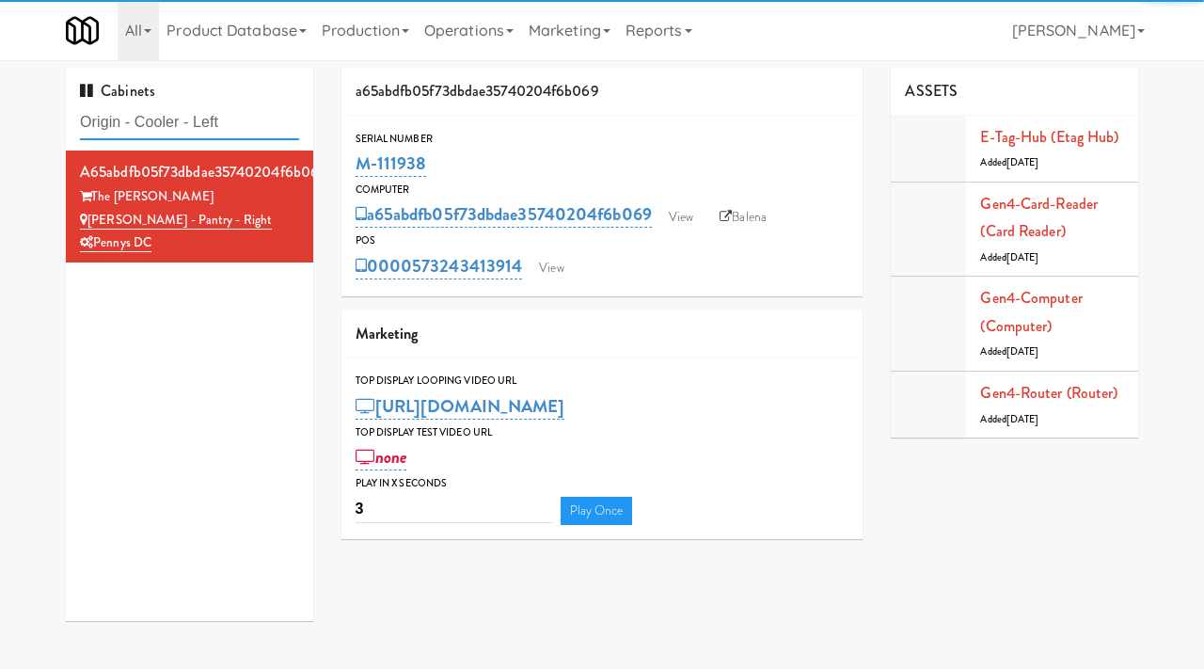
type input "Origin - Cooler - Left"
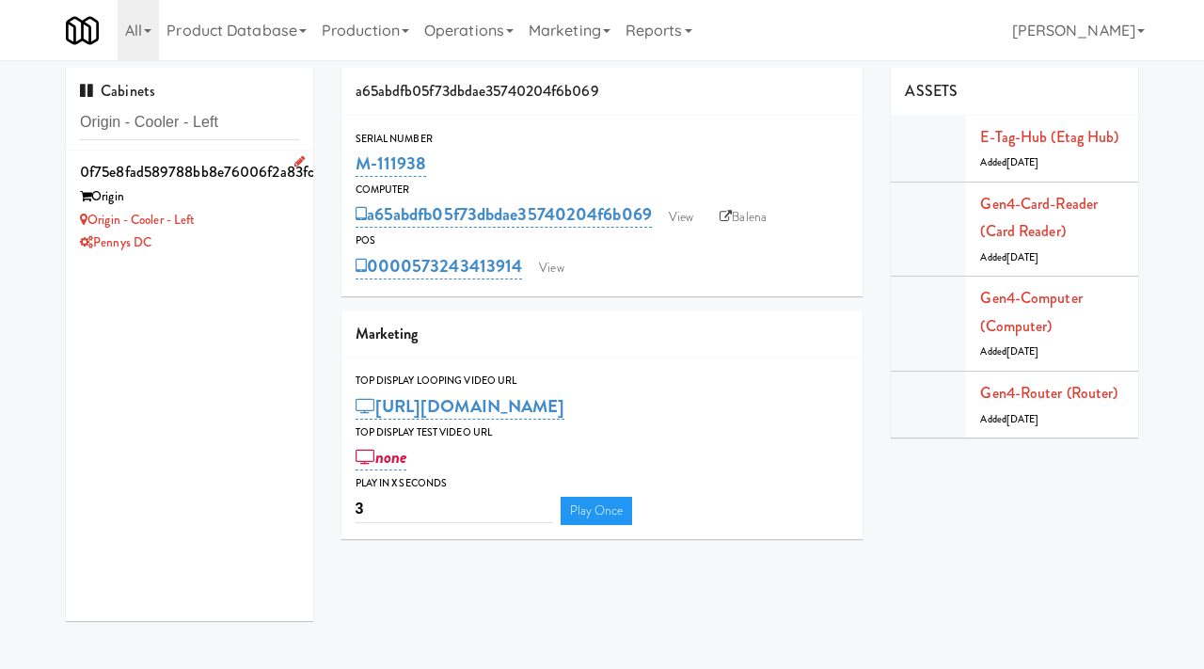
click at [261, 226] on div "Origin - Cooler - Left" at bounding box center [189, 221] width 219 height 24
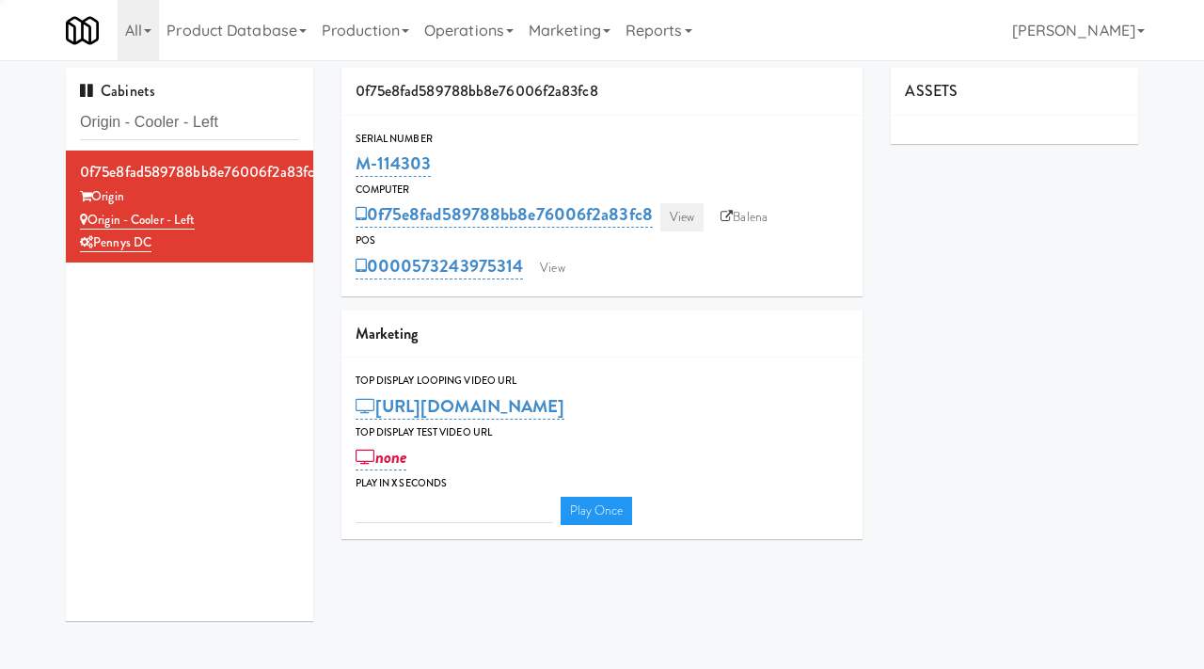
type input "3"
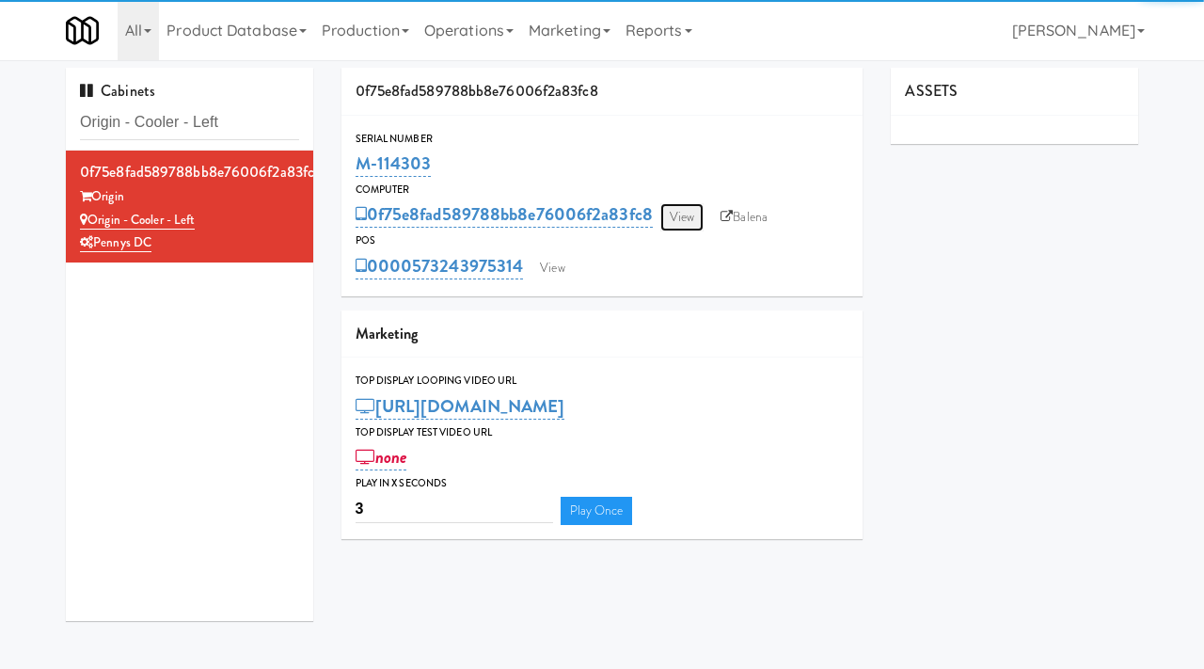
click at [668, 217] on link "View" at bounding box center [681, 217] width 43 height 28
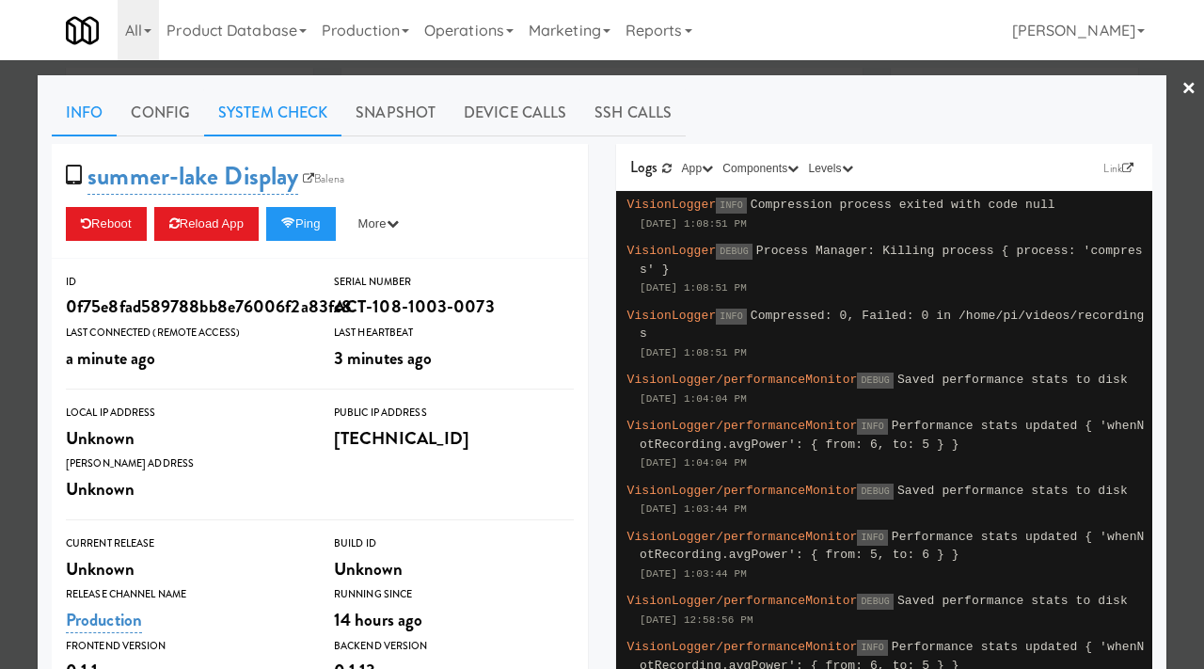
click at [266, 127] on link "System Check" at bounding box center [272, 112] width 137 height 47
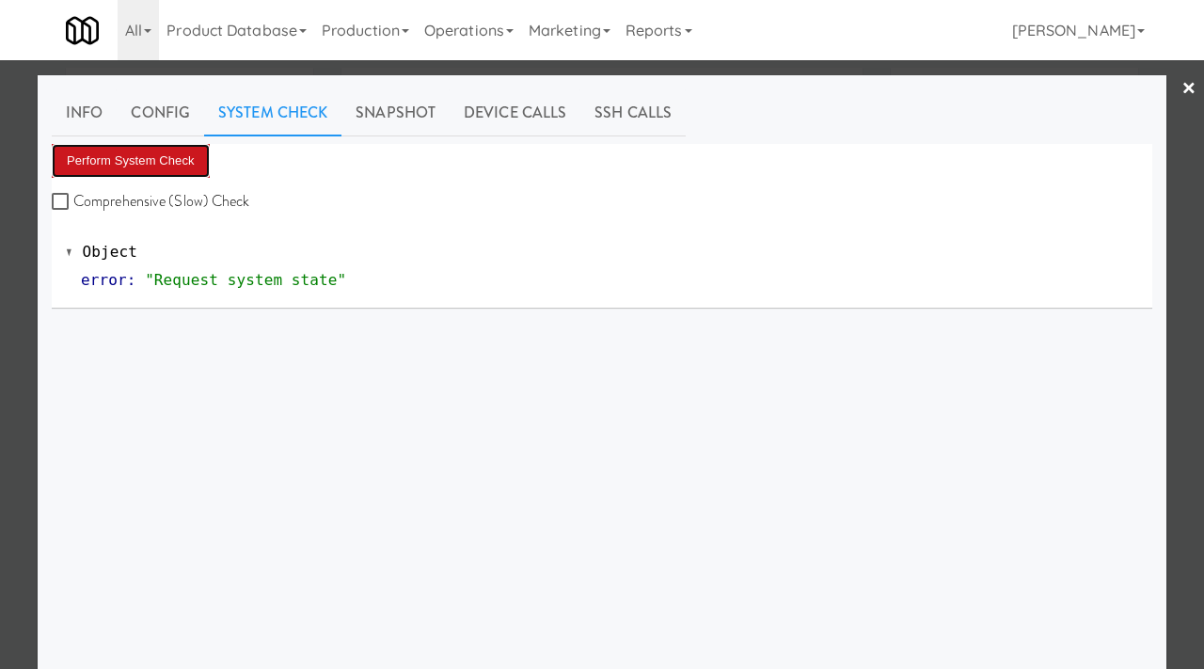
click at [146, 156] on button "Perform System Check" at bounding box center [131, 161] width 158 height 34
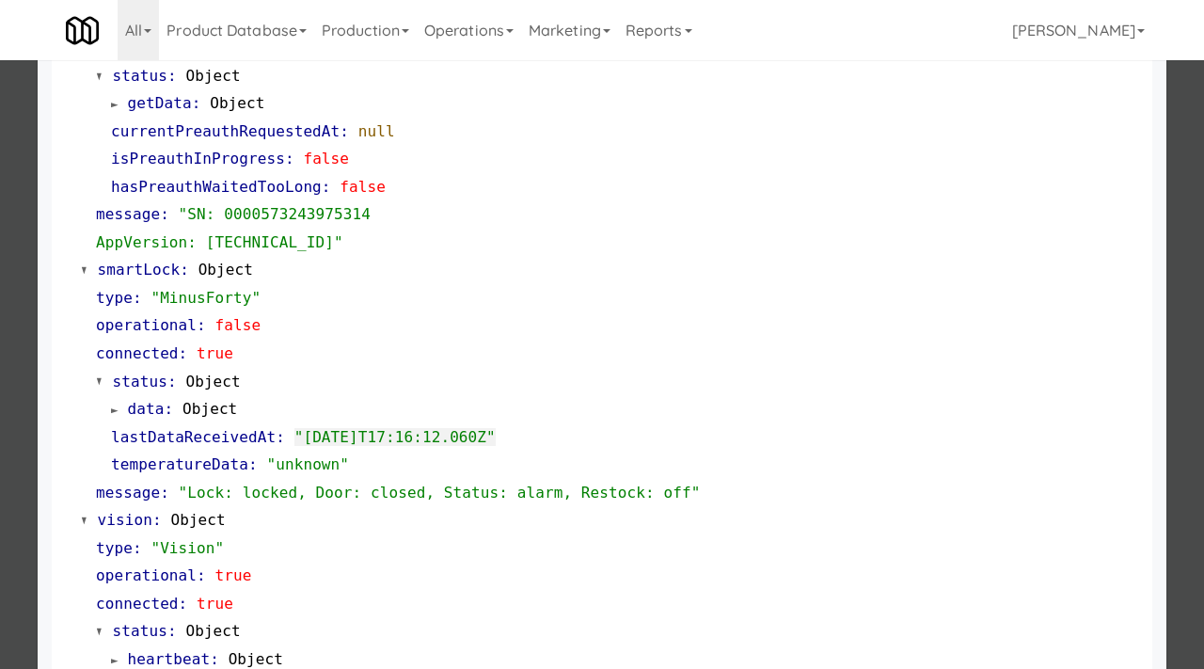
scroll to position [819, 0]
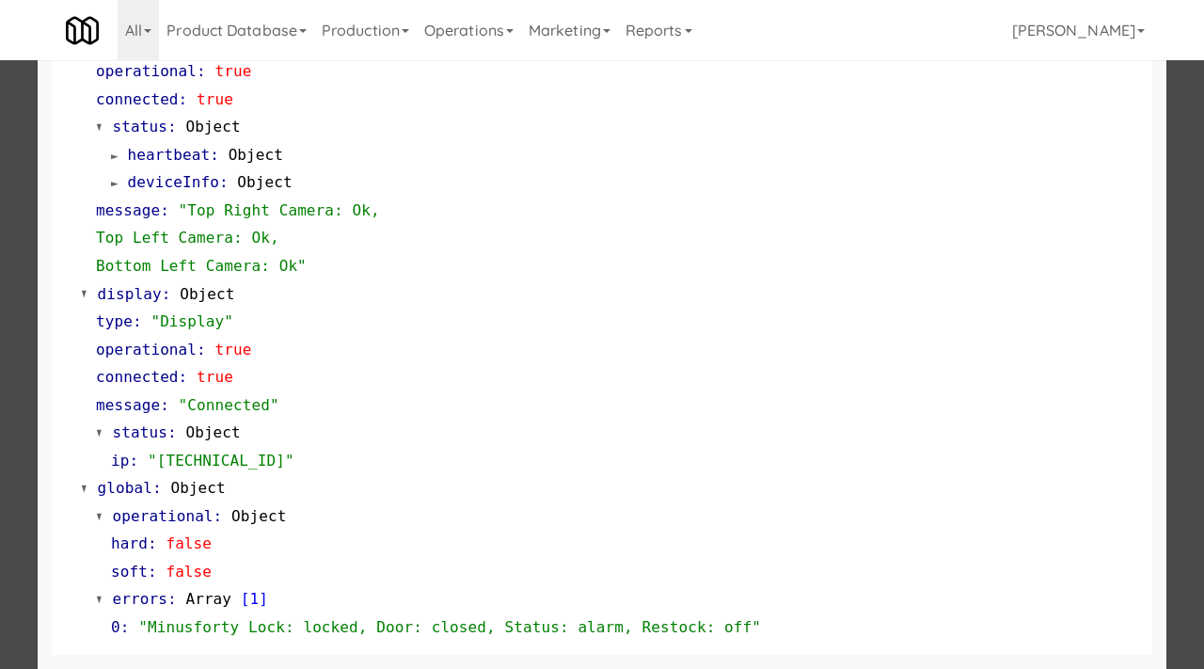
click at [0, 403] on div at bounding box center [602, 334] width 1204 height 669
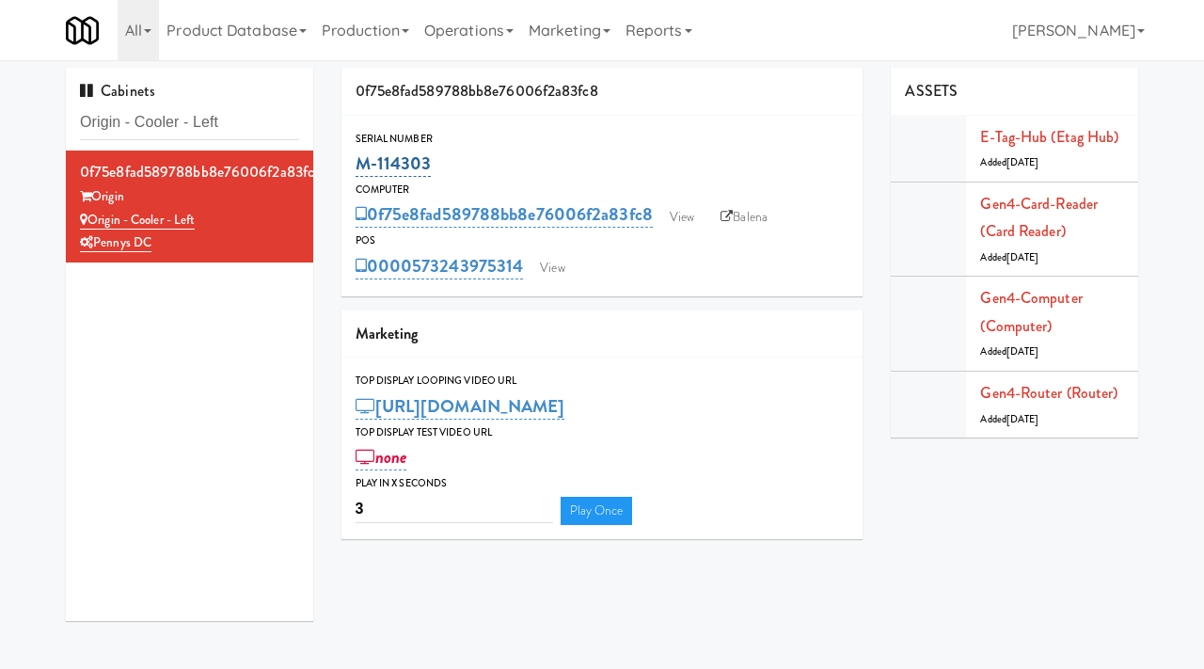
drag, startPoint x: 440, startPoint y: 153, endPoint x: 359, endPoint y: 154, distance: 80.9
click at [359, 154] on div "M-114303" at bounding box center [603, 164] width 494 height 32
copy link "M-114303"
click at [692, 222] on link "View" at bounding box center [681, 217] width 43 height 28
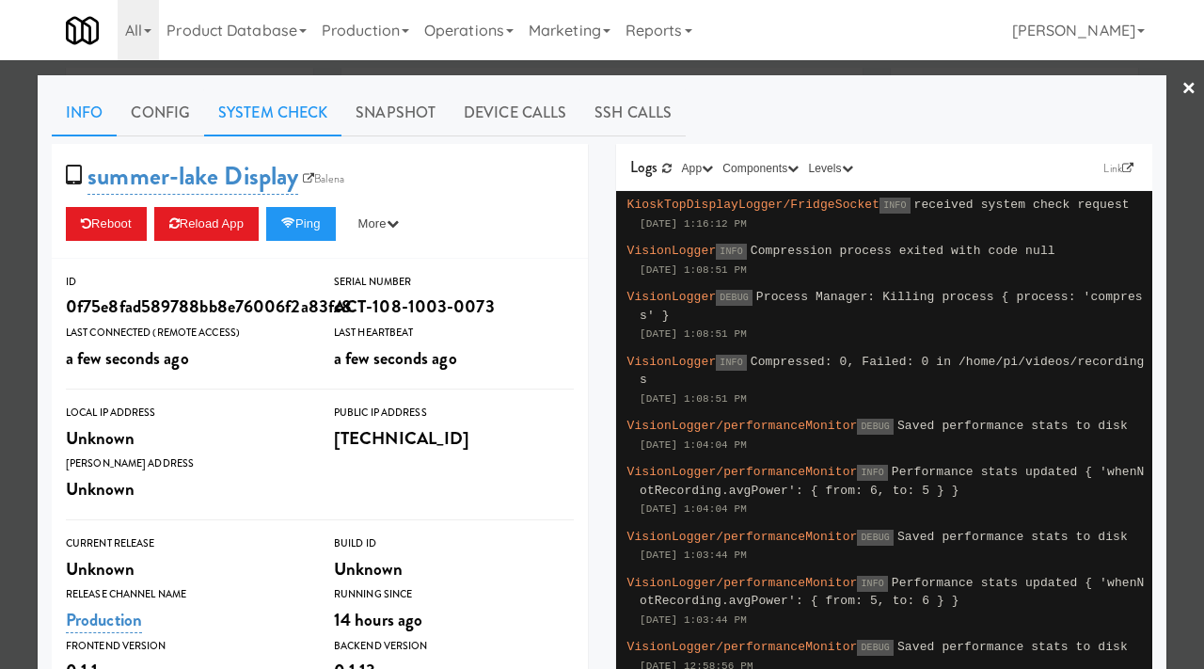
click at [308, 118] on link "System Check" at bounding box center [272, 112] width 137 height 47
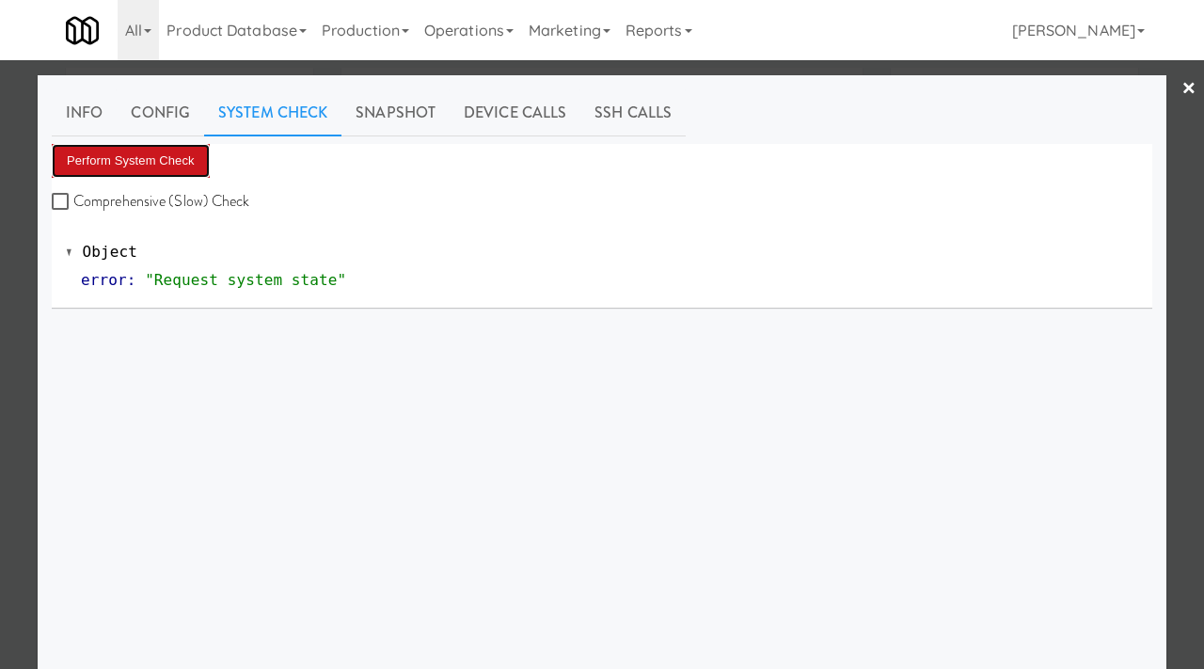
click at [129, 157] on button "Perform System Check" at bounding box center [131, 161] width 158 height 34
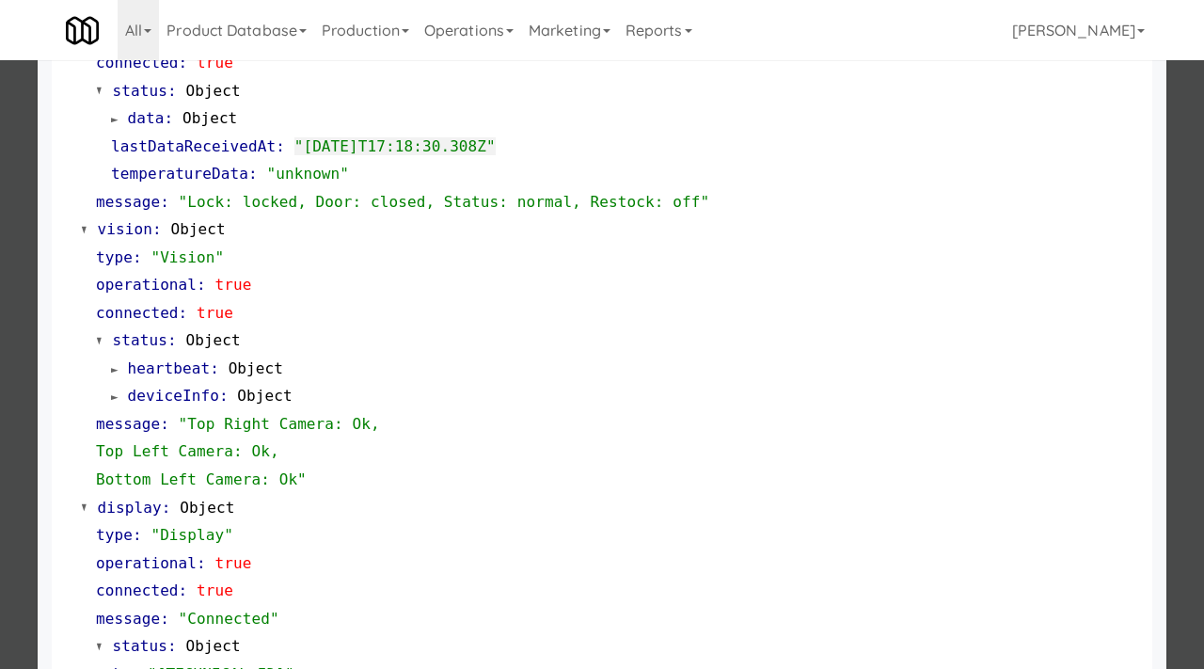
scroll to position [819, 0]
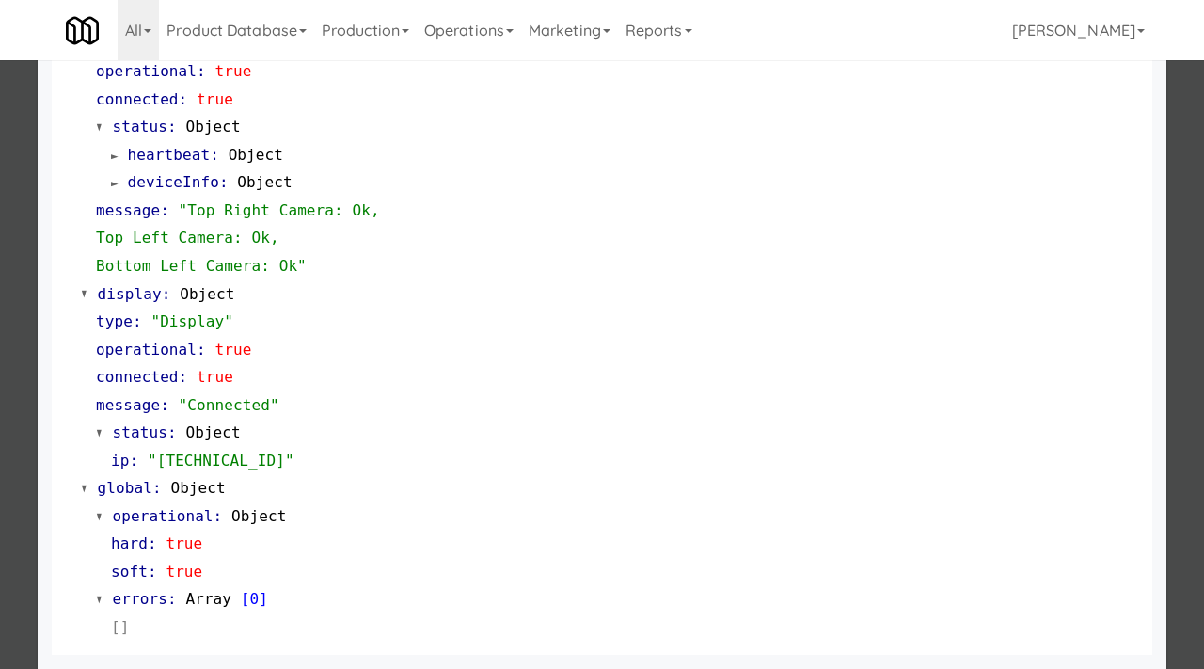
click at [0, 399] on div at bounding box center [602, 334] width 1204 height 669
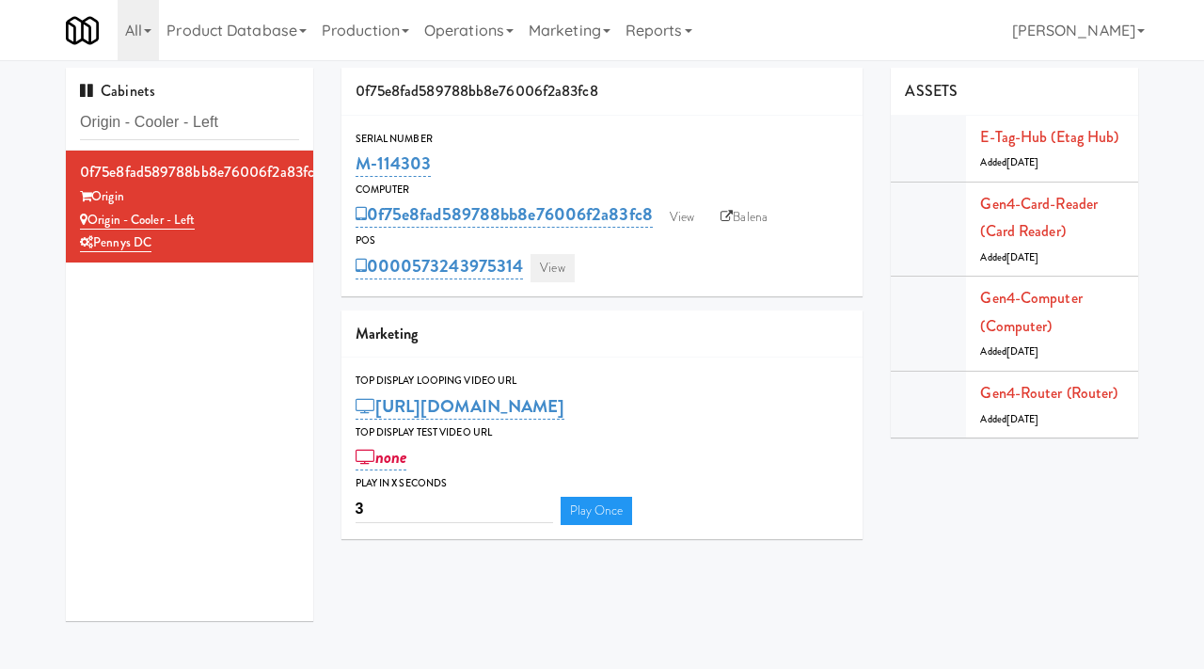
click at [541, 268] on link "View" at bounding box center [552, 268] width 43 height 28
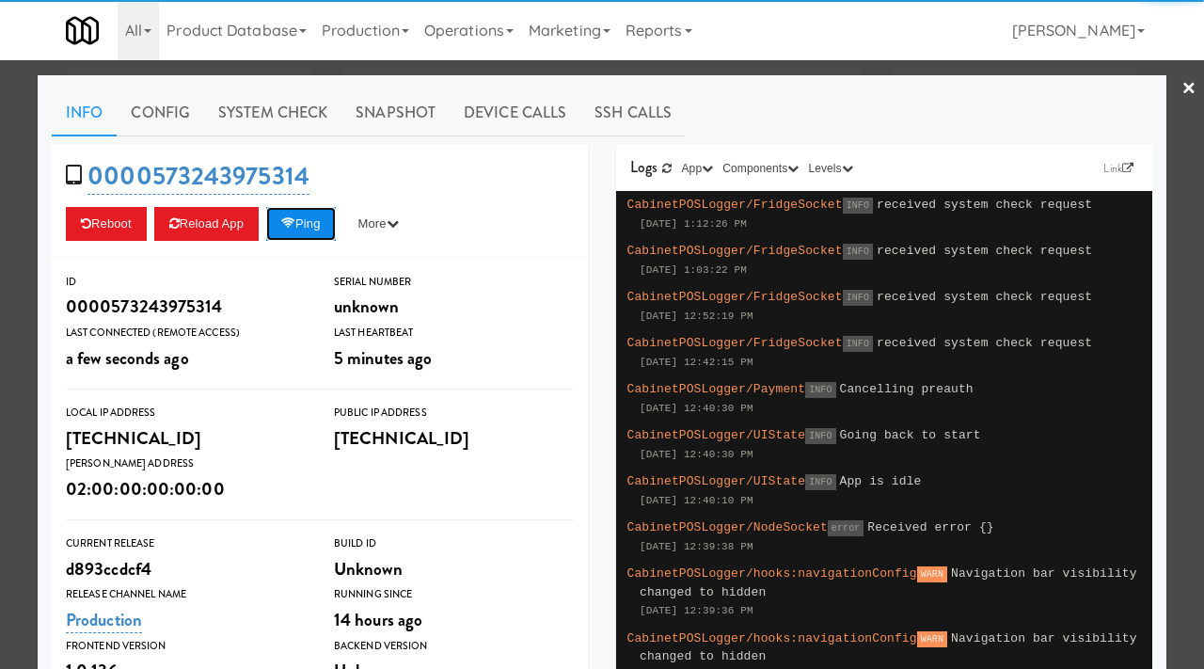
click at [322, 220] on button "Ping" at bounding box center [301, 224] width 70 height 34
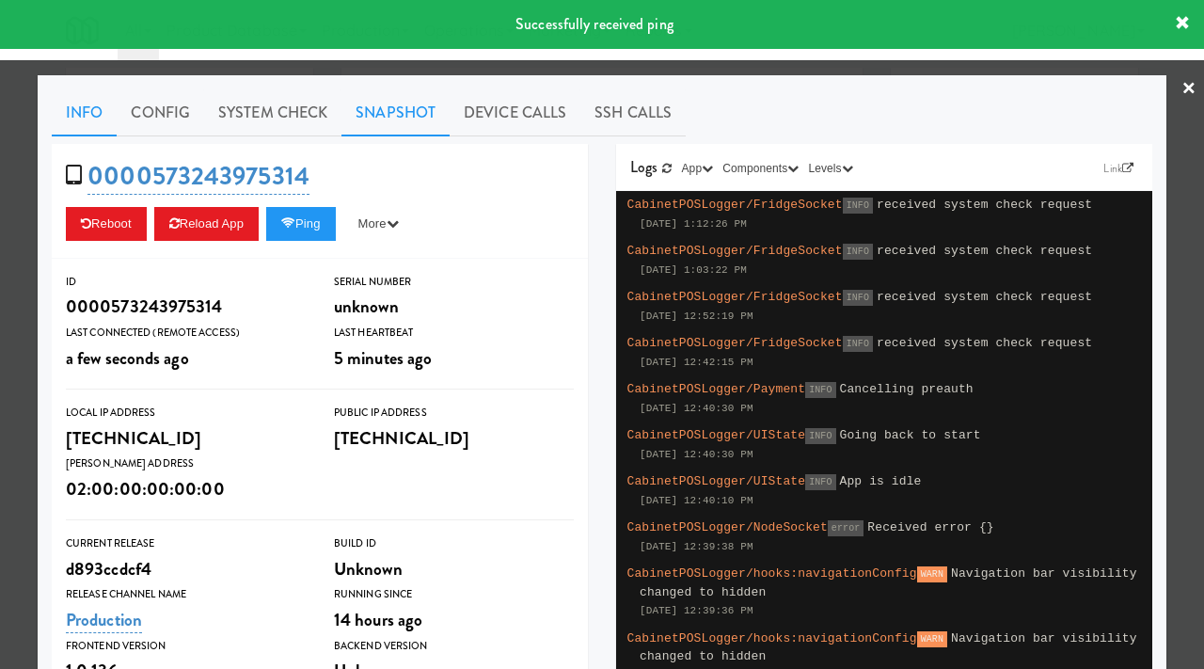
click at [392, 99] on link "Snapshot" at bounding box center [396, 112] width 108 height 47
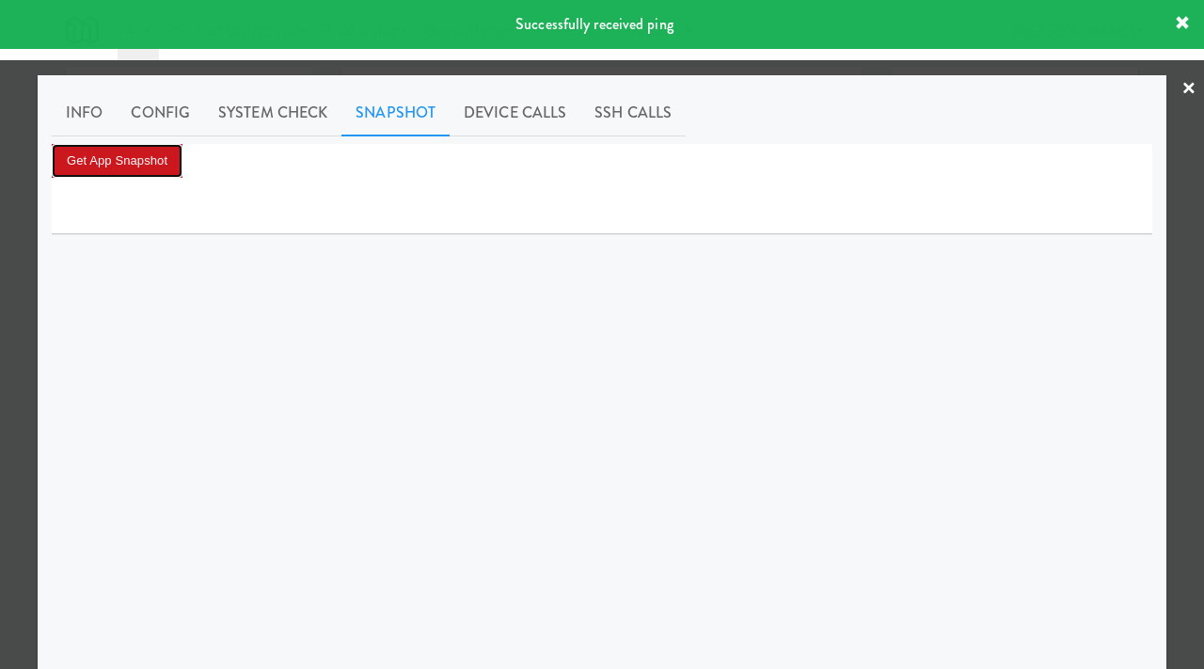
click at [143, 166] on button "Get App Snapshot" at bounding box center [117, 161] width 131 height 34
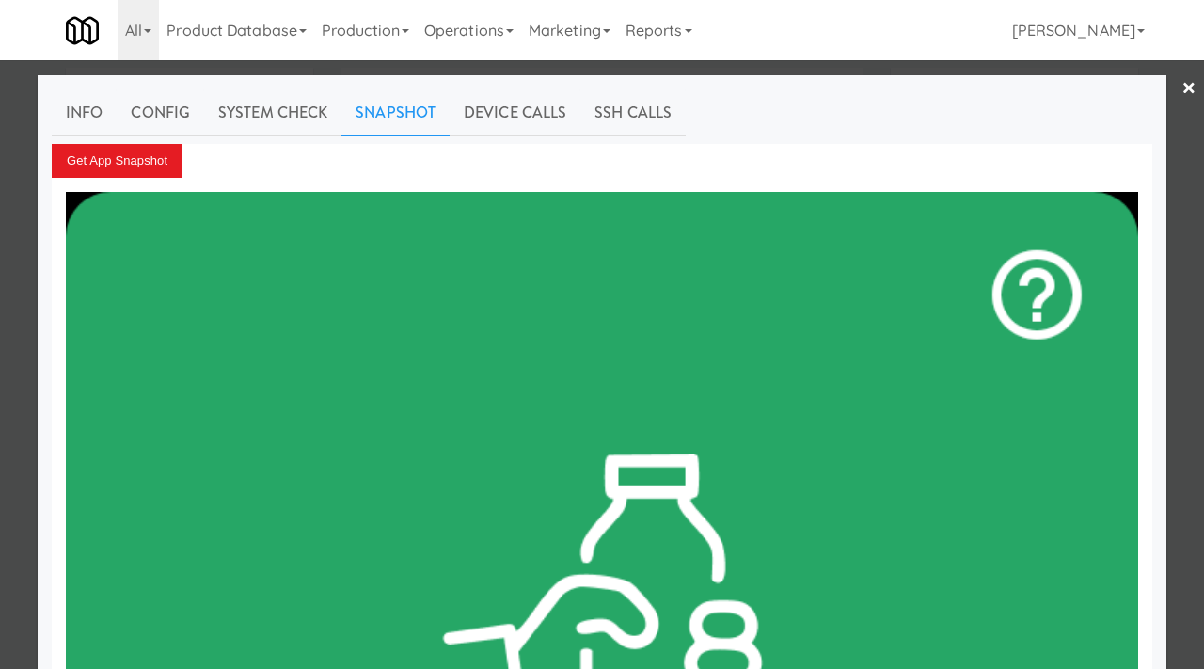
click at [0, 319] on div at bounding box center [602, 334] width 1204 height 669
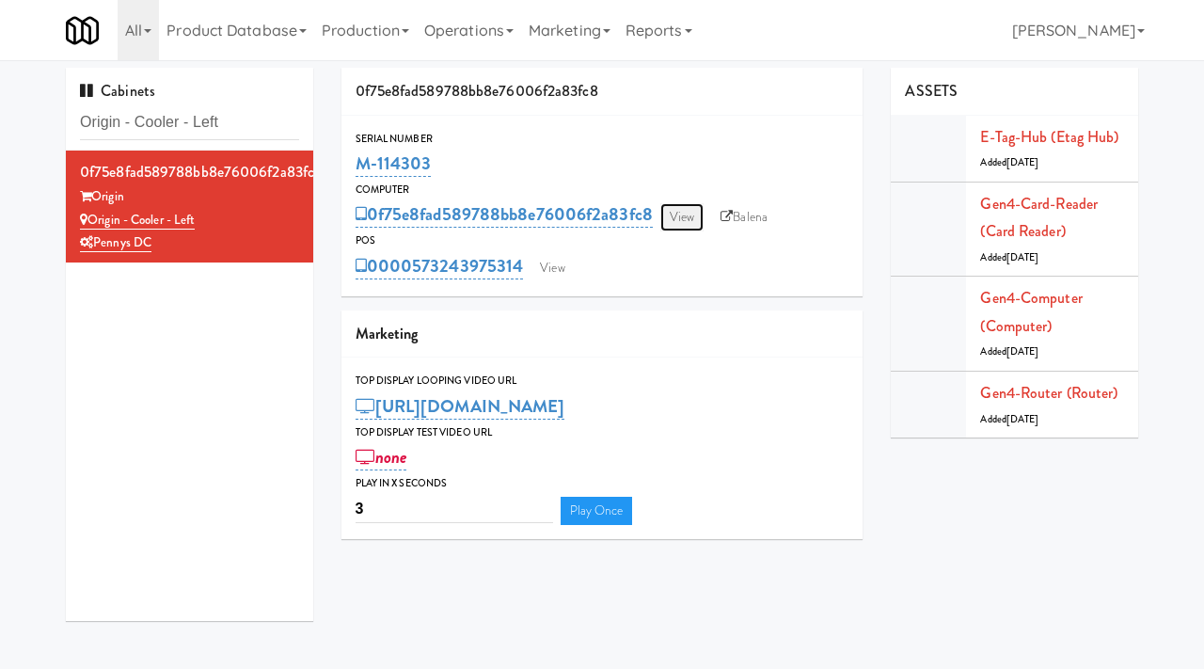
click at [690, 220] on link "View" at bounding box center [681, 217] width 43 height 28
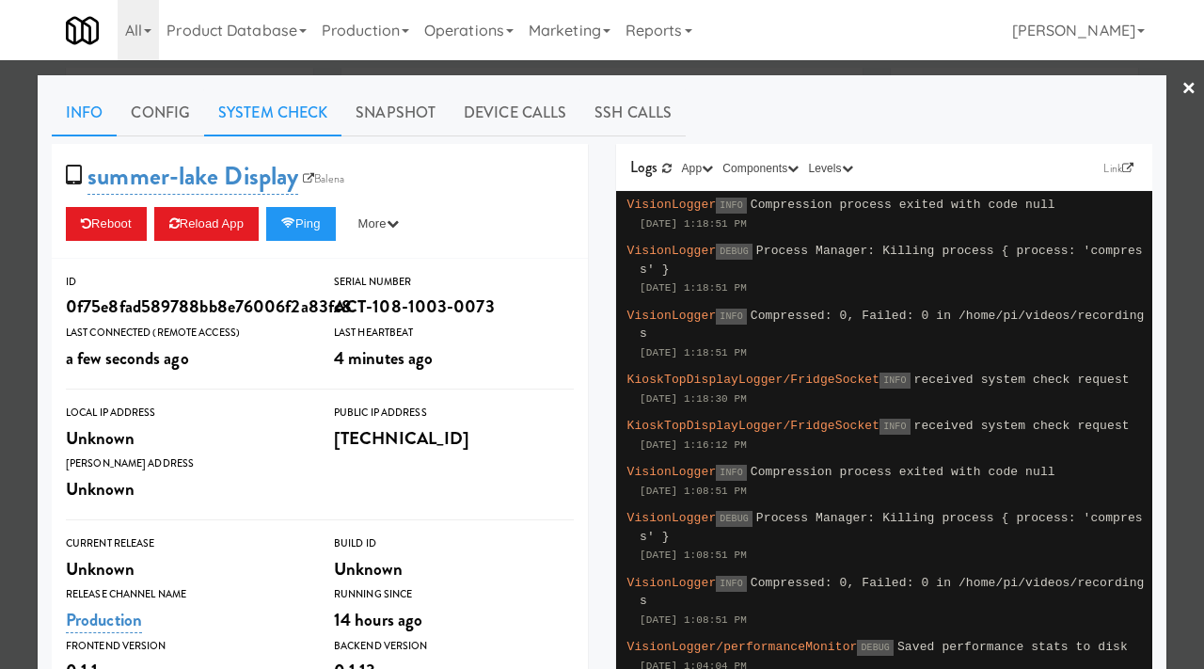
click at [308, 115] on link "System Check" at bounding box center [272, 112] width 137 height 47
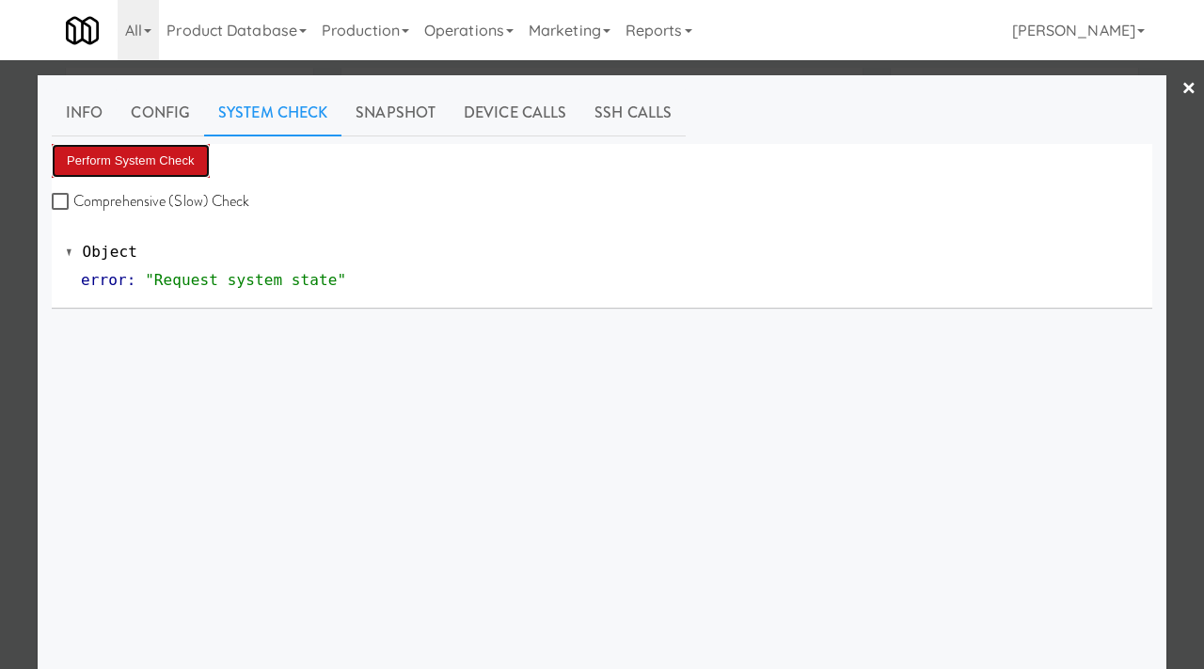
click at [181, 167] on button "Perform System Check" at bounding box center [131, 161] width 158 height 34
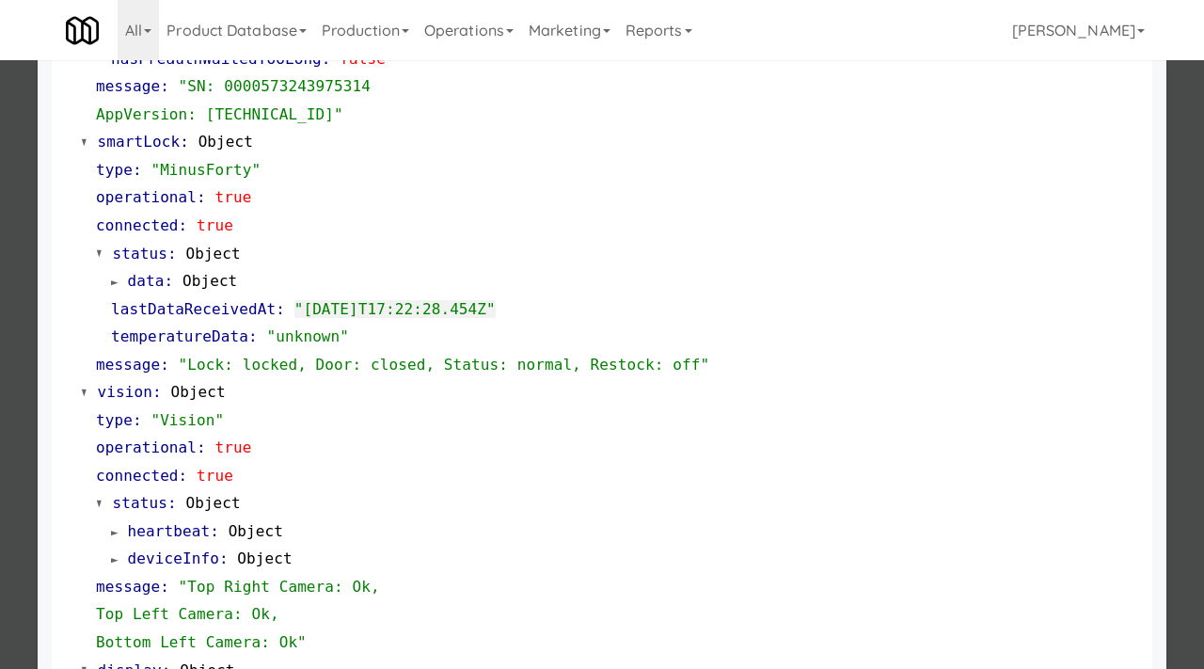
scroll to position [819, 0]
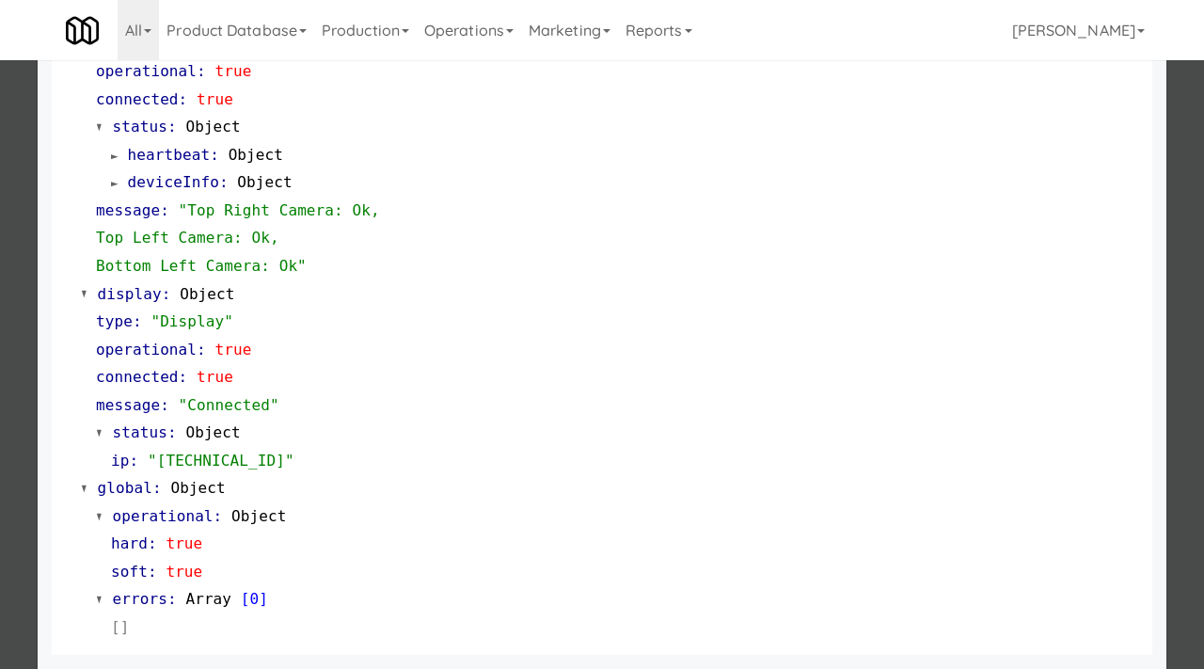
click at [25, 186] on div at bounding box center [602, 334] width 1204 height 669
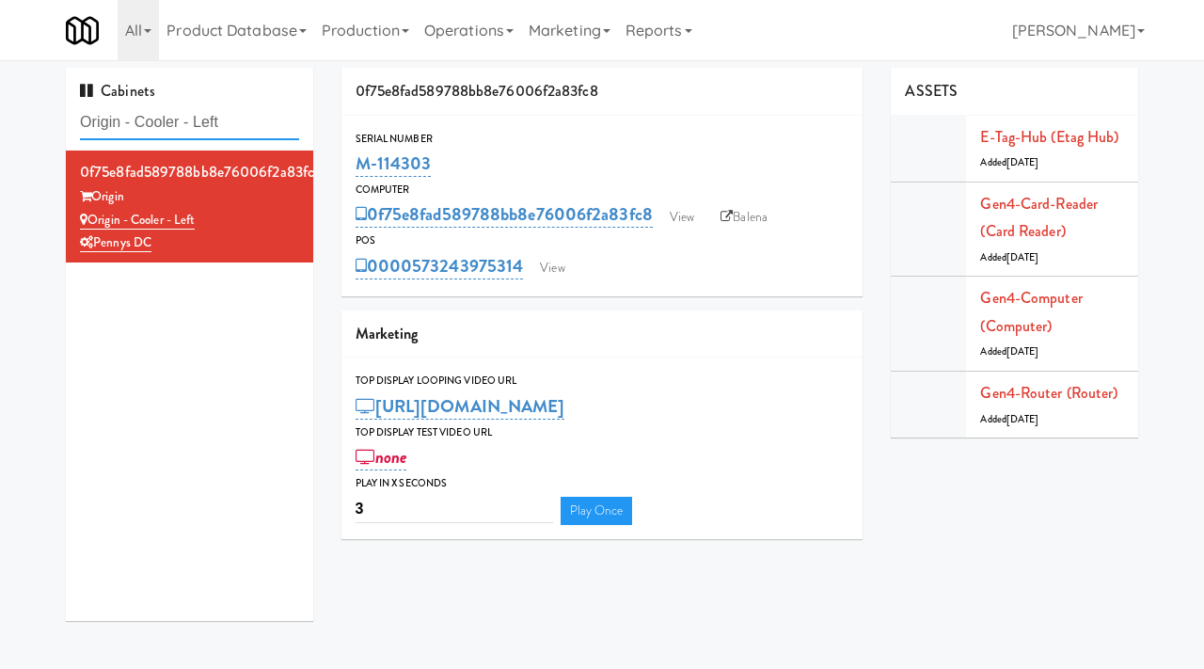
click at [231, 135] on input "Origin - Cooler - Left" at bounding box center [189, 122] width 219 height 35
paste input "481 on [PERSON_NAME]"
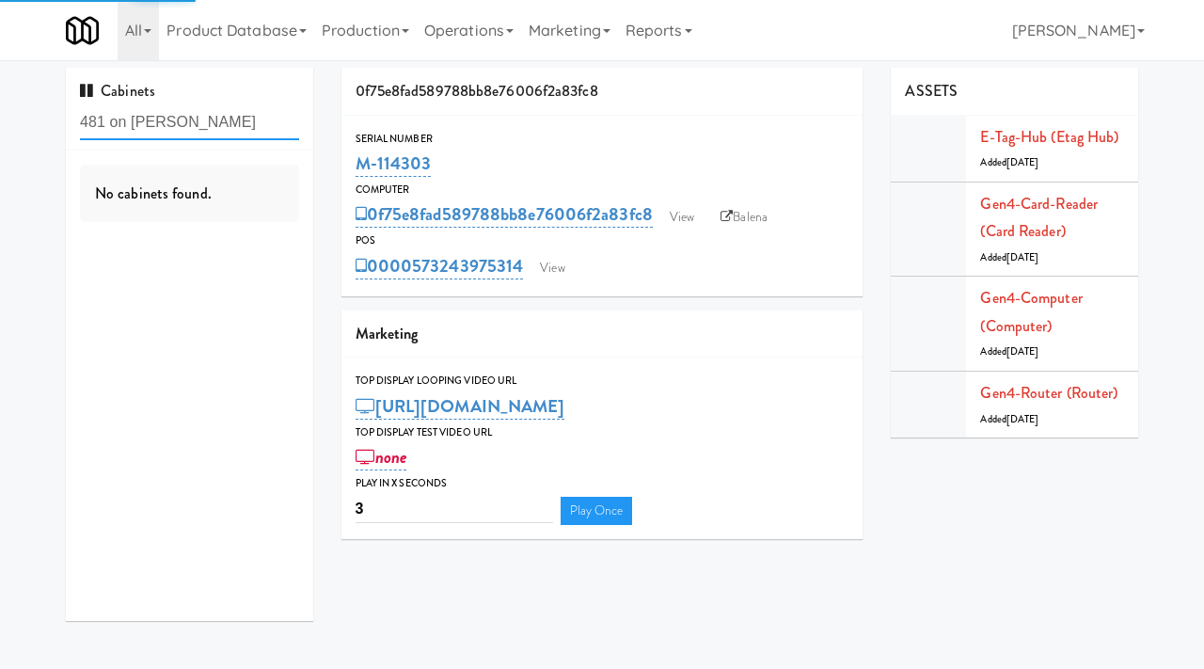
type input "481 on [PERSON_NAME]"
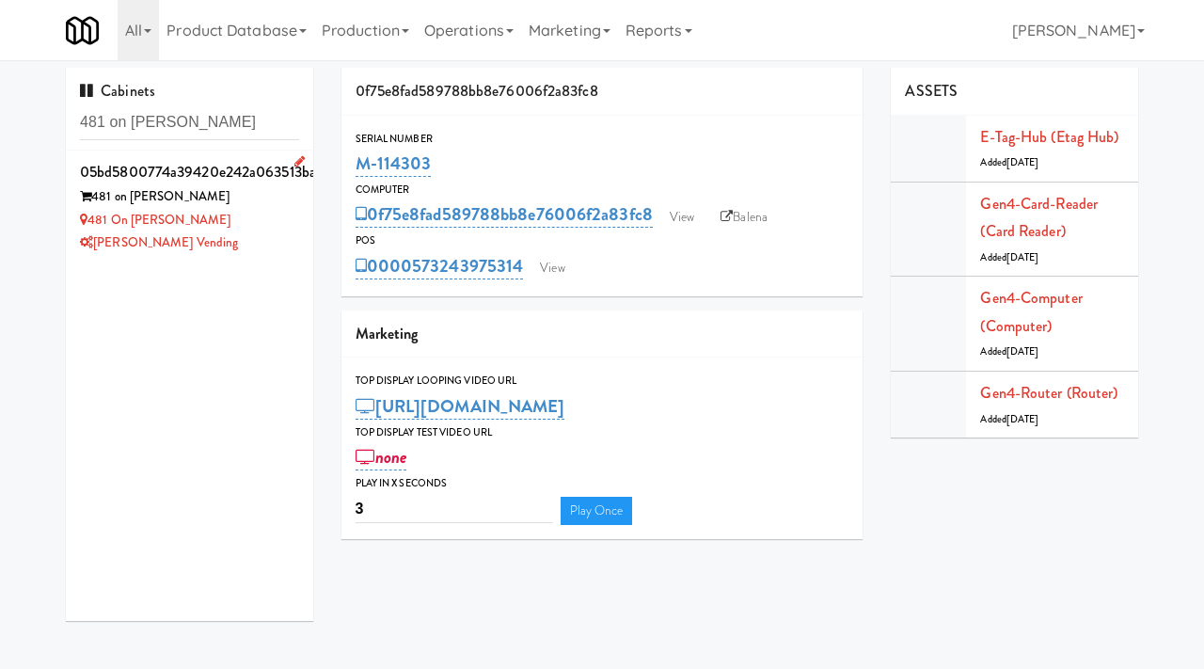
click at [247, 236] on div "[PERSON_NAME] Vending" at bounding box center [189, 243] width 219 height 24
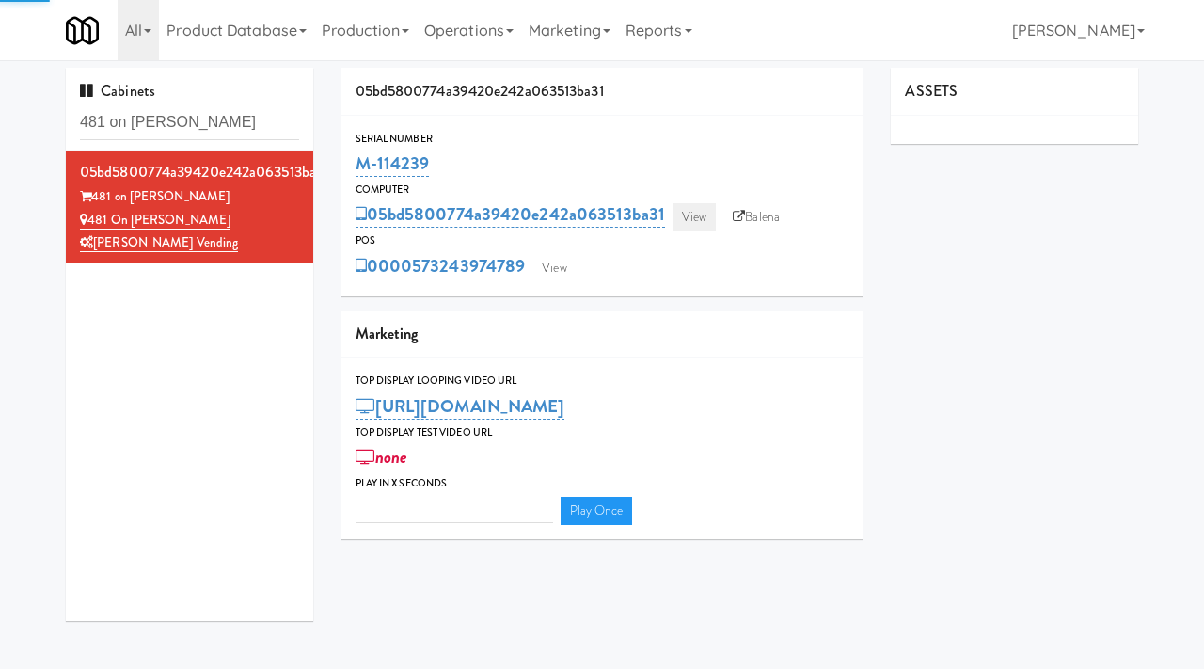
type input "3"
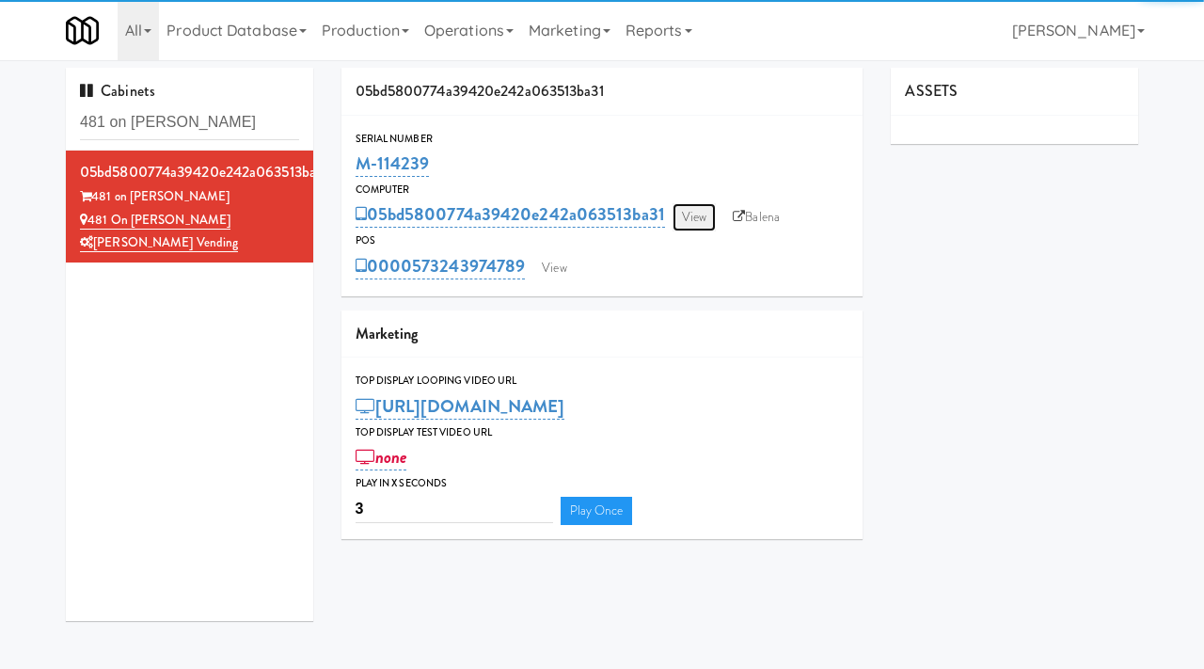
click at [704, 216] on link "View" at bounding box center [694, 217] width 43 height 28
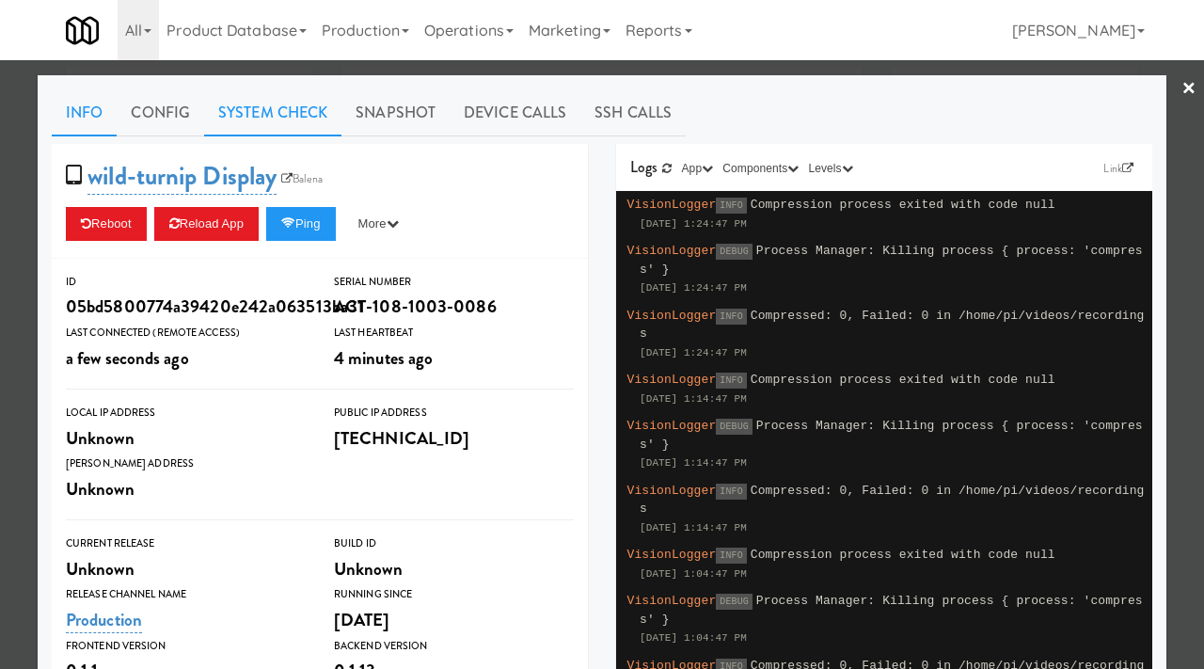
click at [276, 108] on link "System Check" at bounding box center [272, 112] width 137 height 47
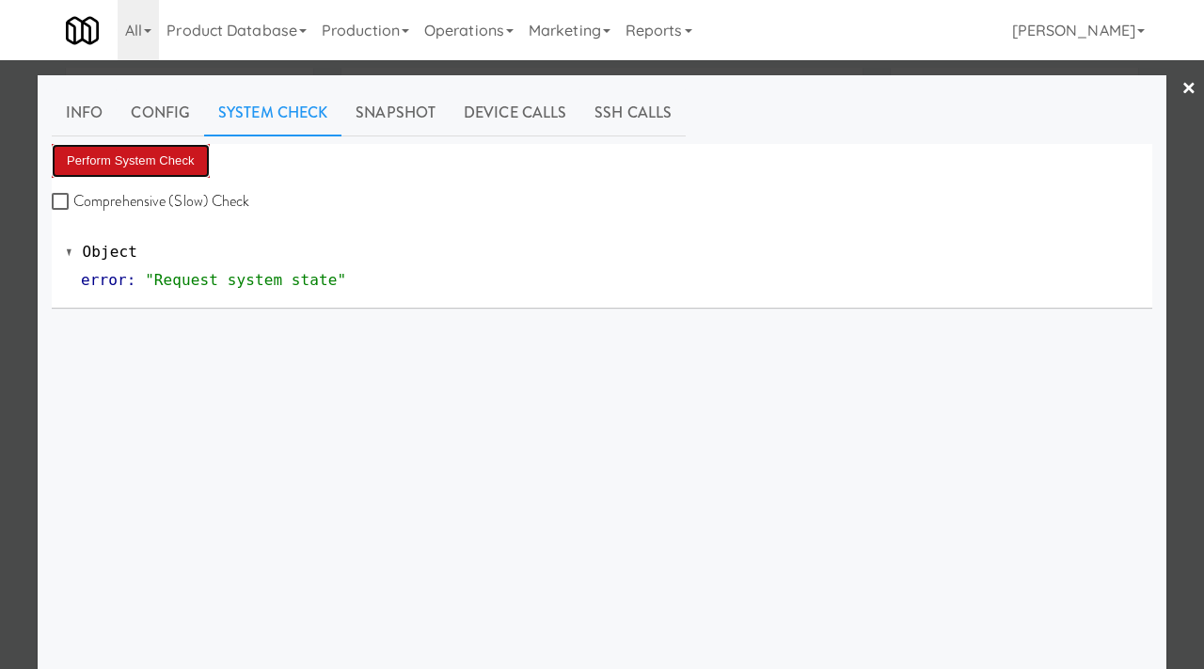
click at [166, 166] on button "Perform System Check" at bounding box center [131, 161] width 158 height 34
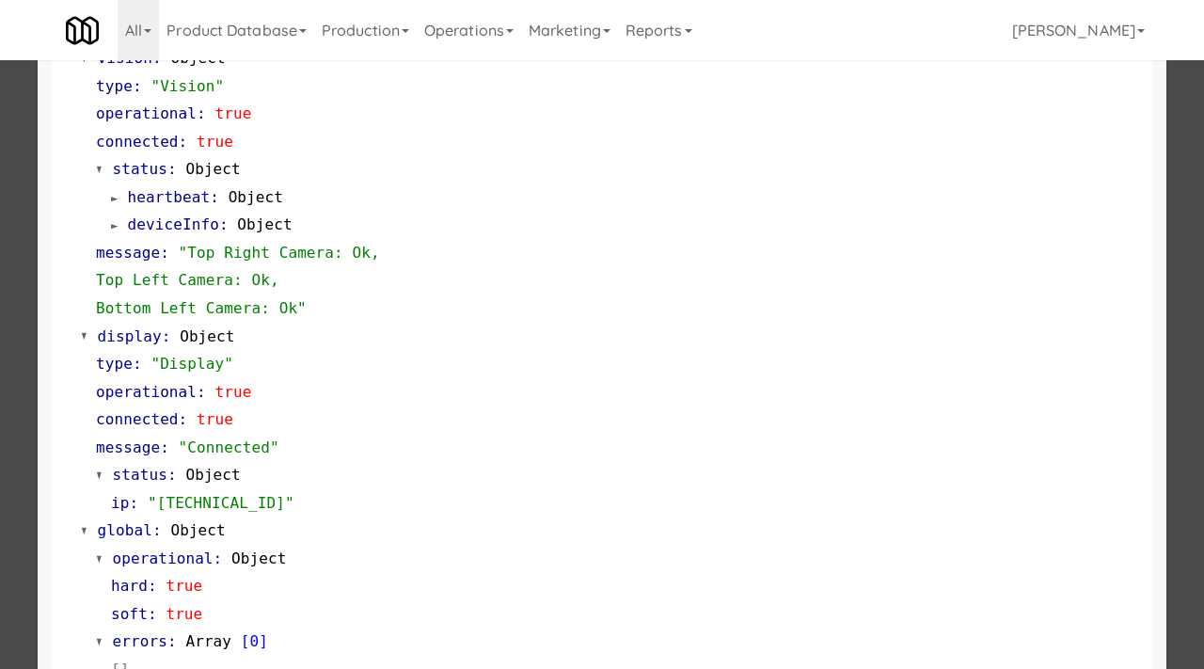
scroll to position [819, 0]
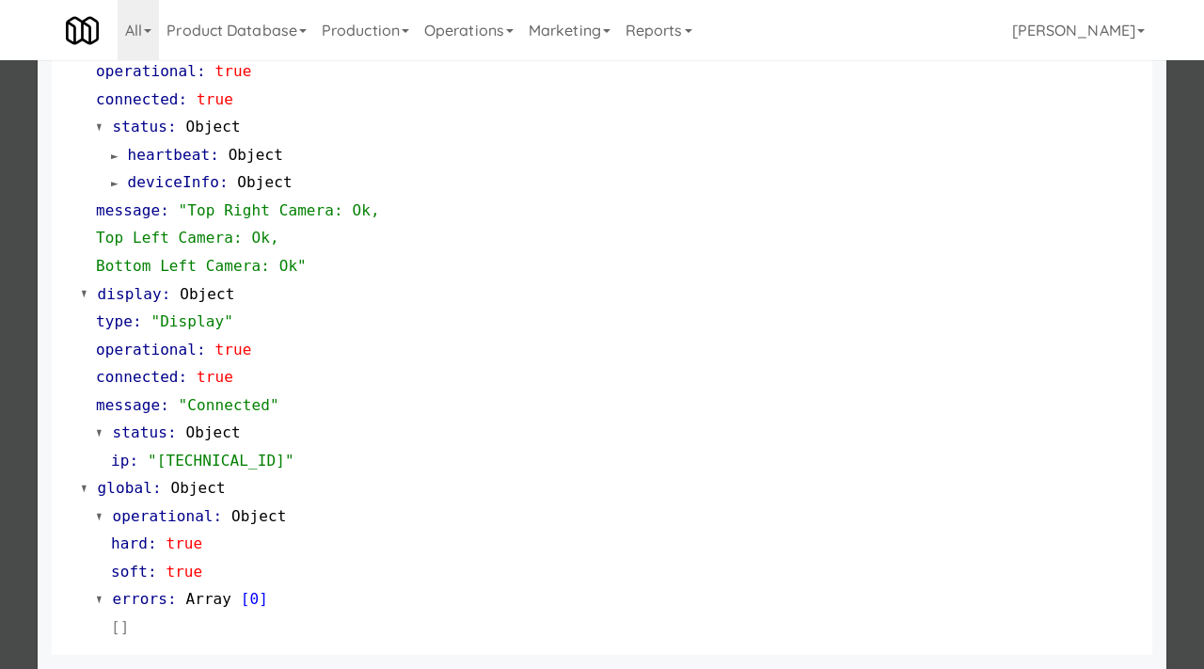
click at [0, 368] on div at bounding box center [602, 334] width 1204 height 669
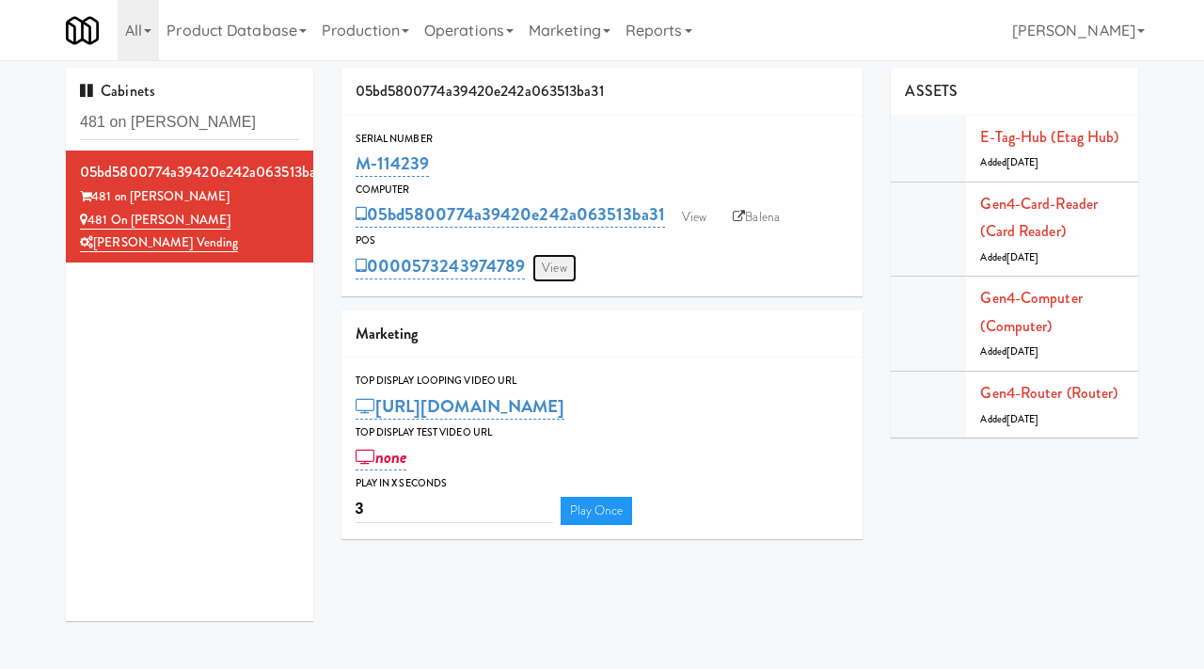
click at [552, 269] on link "View" at bounding box center [554, 268] width 43 height 28
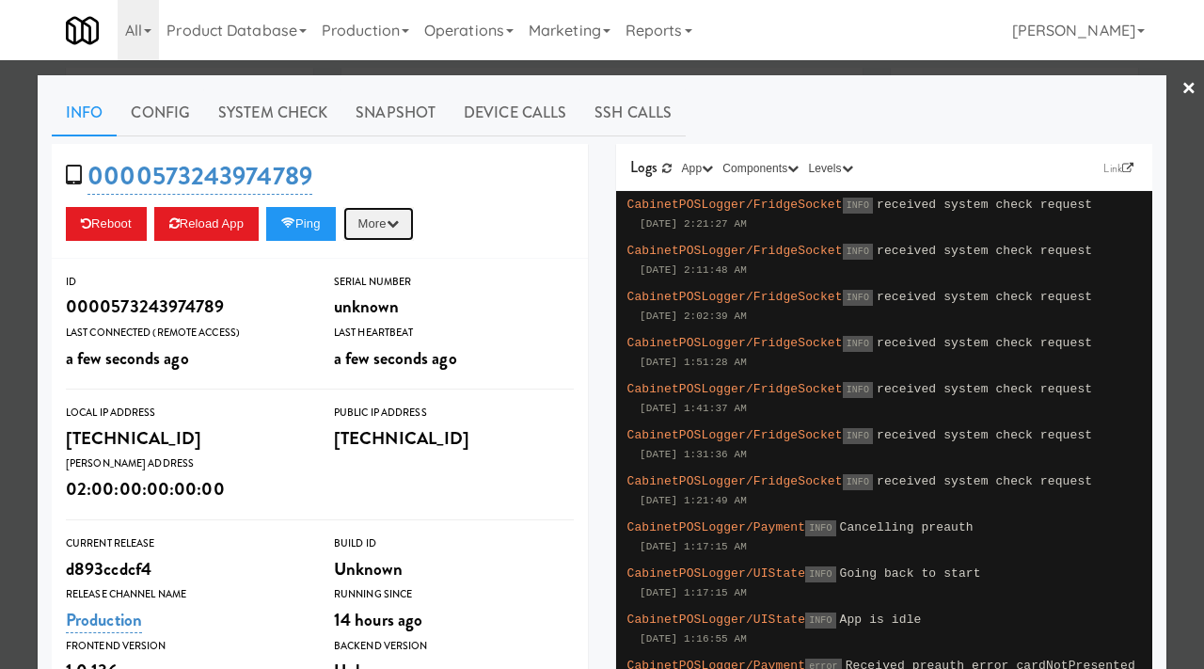
click at [400, 229] on button "More" at bounding box center [378, 224] width 71 height 34
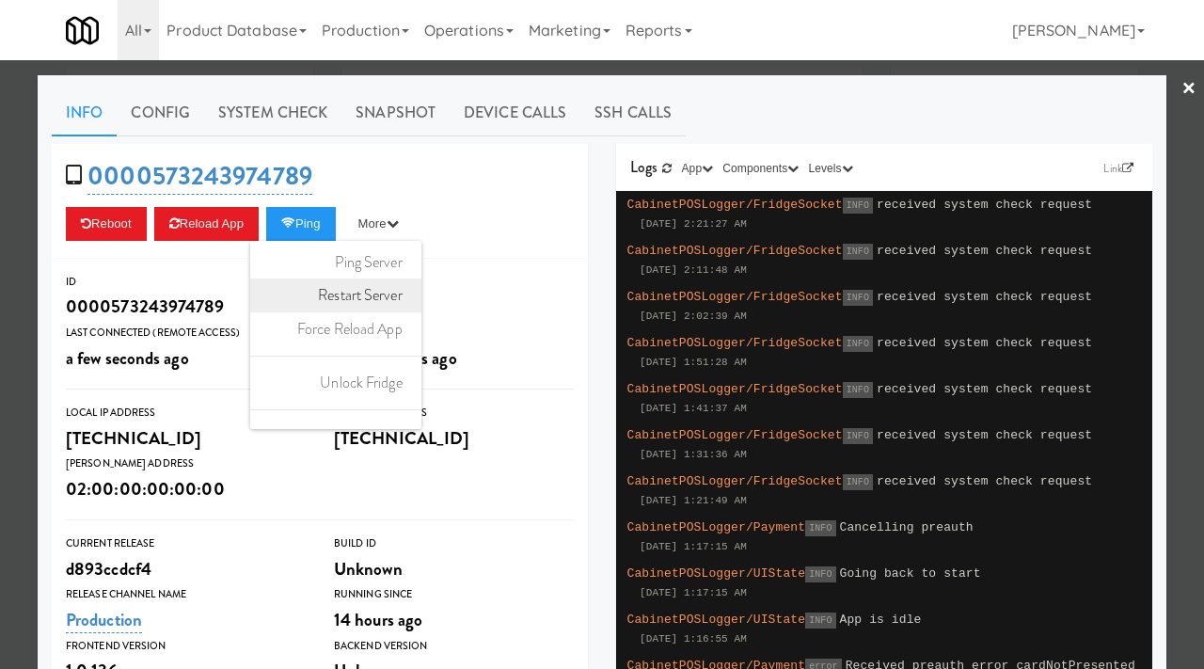
click at [404, 295] on link "Restart Server" at bounding box center [335, 295] width 171 height 34
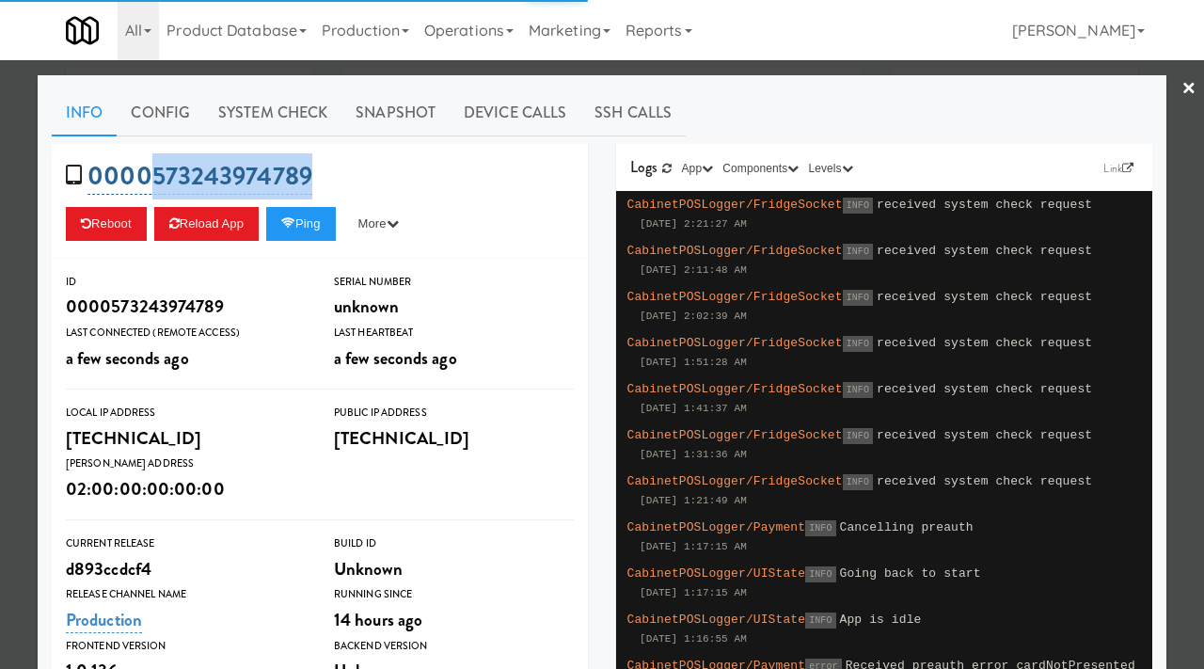
drag, startPoint x: 326, startPoint y: 173, endPoint x: 151, endPoint y: 174, distance: 175.0
click at [151, 174] on div "0000573243974789 Reboot Reload App Ping More Ping Server Restart Server Force R…" at bounding box center [320, 201] width 536 height 115
copy link "573243974789"
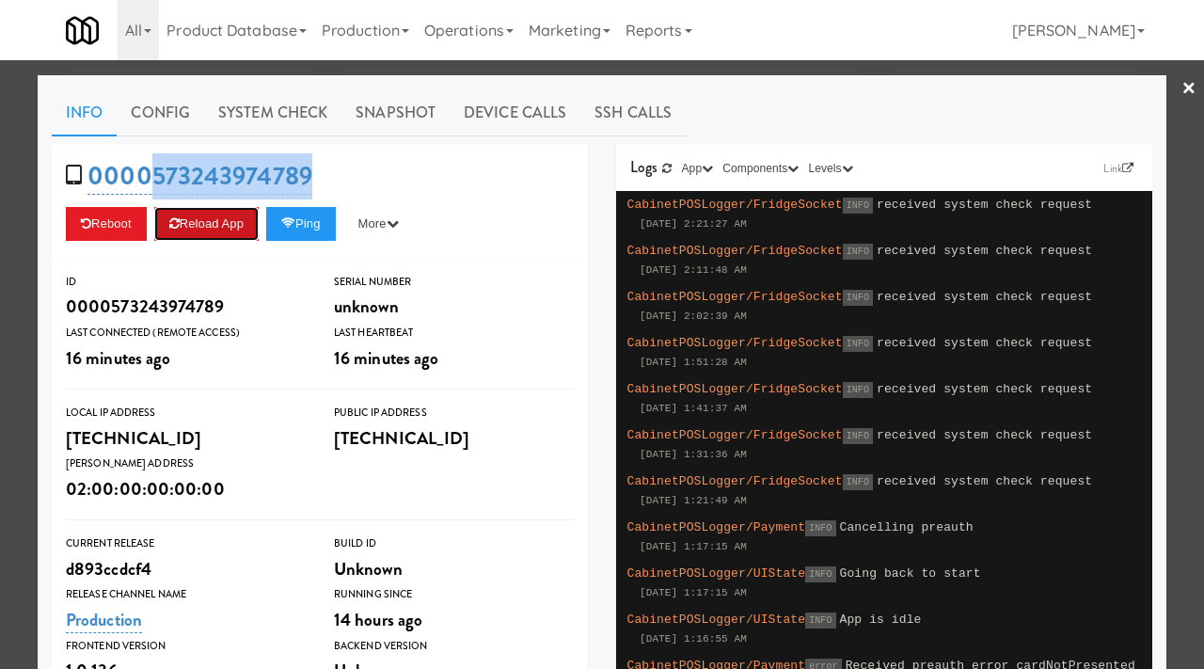
click at [223, 231] on button "Reload App" at bounding box center [206, 224] width 104 height 34
click at [0, 225] on div at bounding box center [602, 334] width 1204 height 669
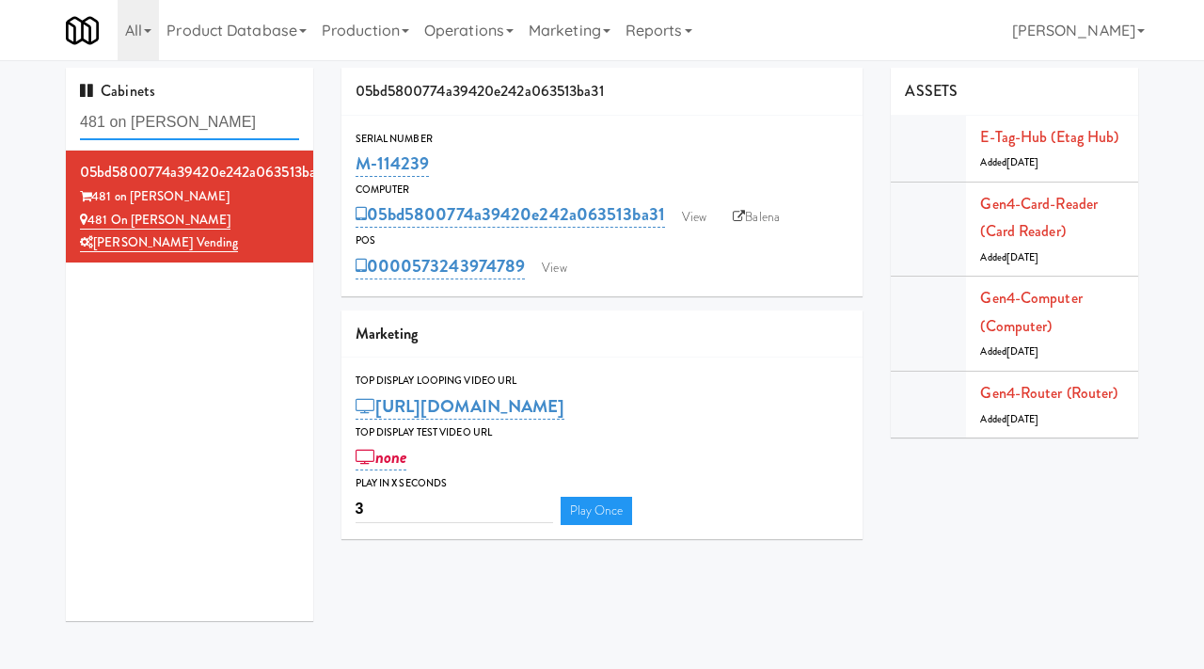
drag, startPoint x: 267, startPoint y: 129, endPoint x: 63, endPoint y: 122, distance: 204.3
click at [63, 122] on div "Cabinets 481 on Mathilda - Cooler 05bd5800774a39420e242a063513ba31 481 on [PERS…" at bounding box center [190, 351] width 276 height 567
paste input "[GEOGRAPHIC_DATA]-Pantry"
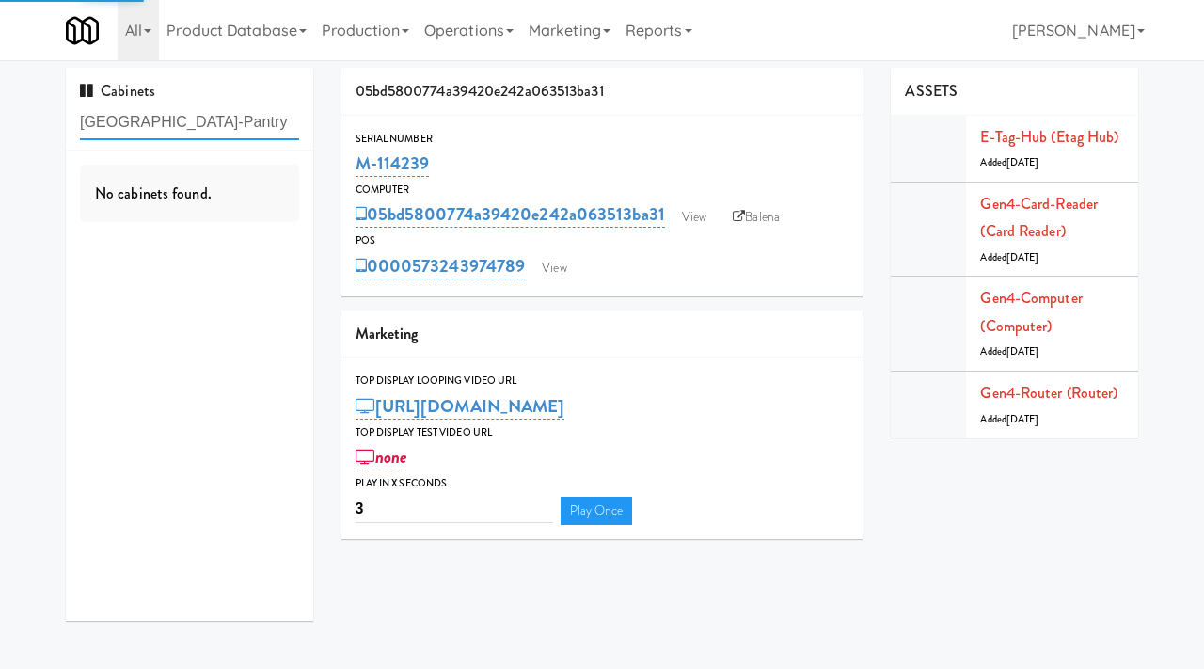
type input "[GEOGRAPHIC_DATA]-Pantry"
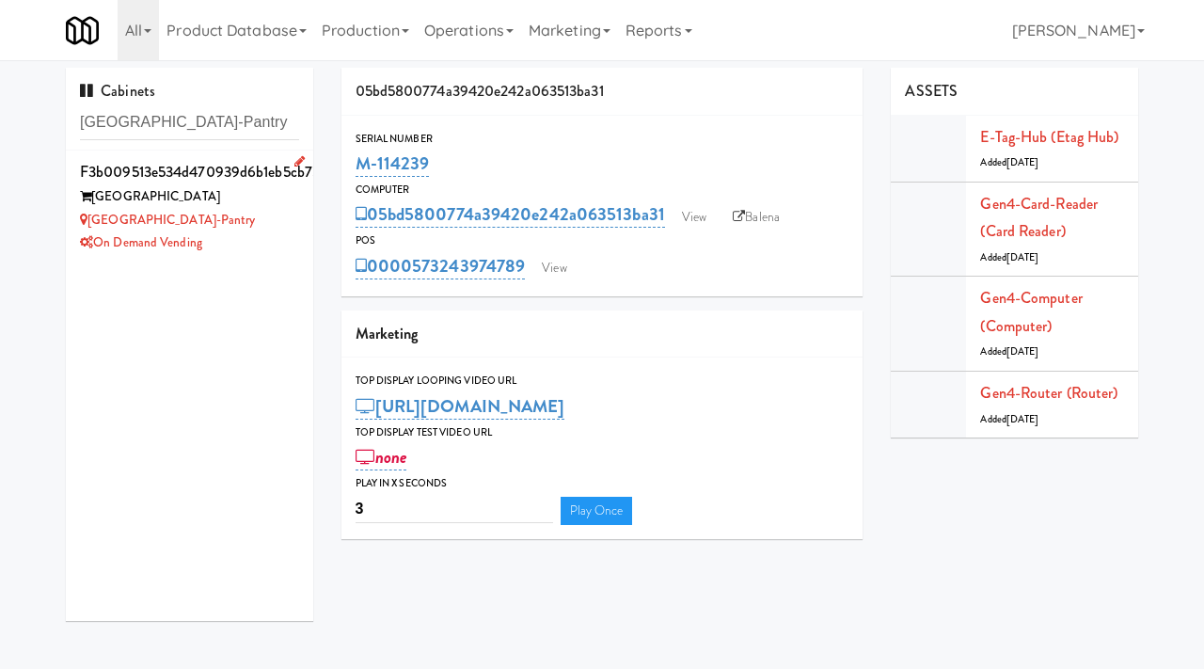
click at [295, 233] on div "On Demand Vending" at bounding box center [189, 243] width 219 height 24
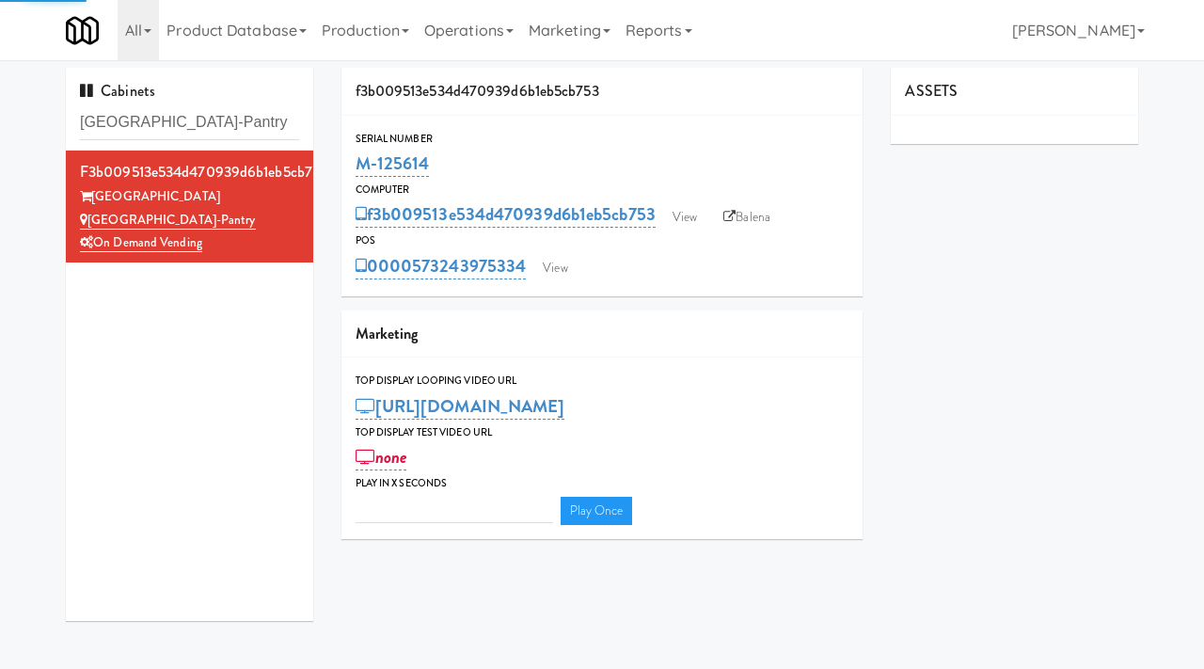
type input "3"
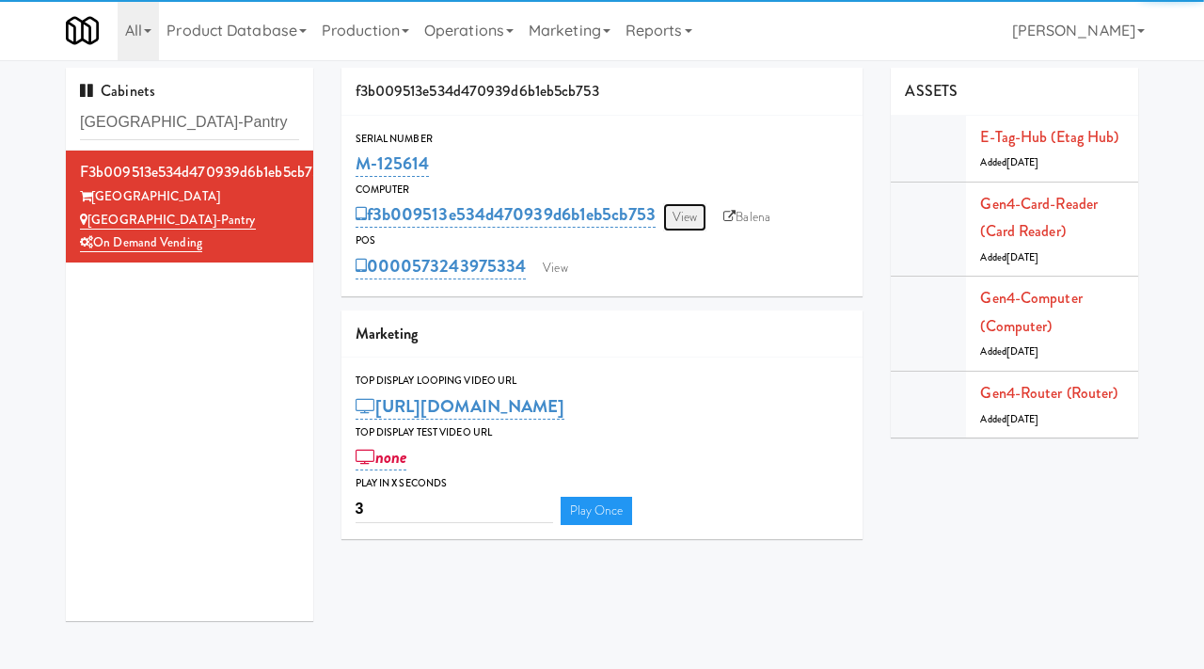
click at [692, 221] on link "View" at bounding box center [684, 217] width 43 height 28
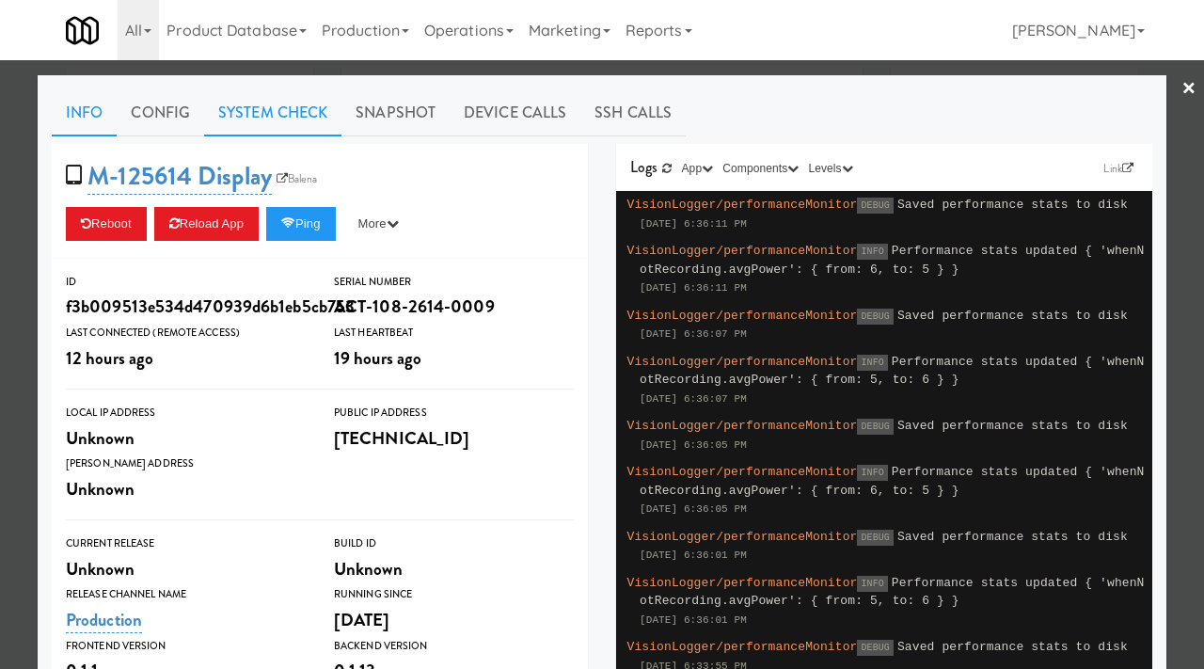
click at [279, 104] on link "System Check" at bounding box center [272, 112] width 137 height 47
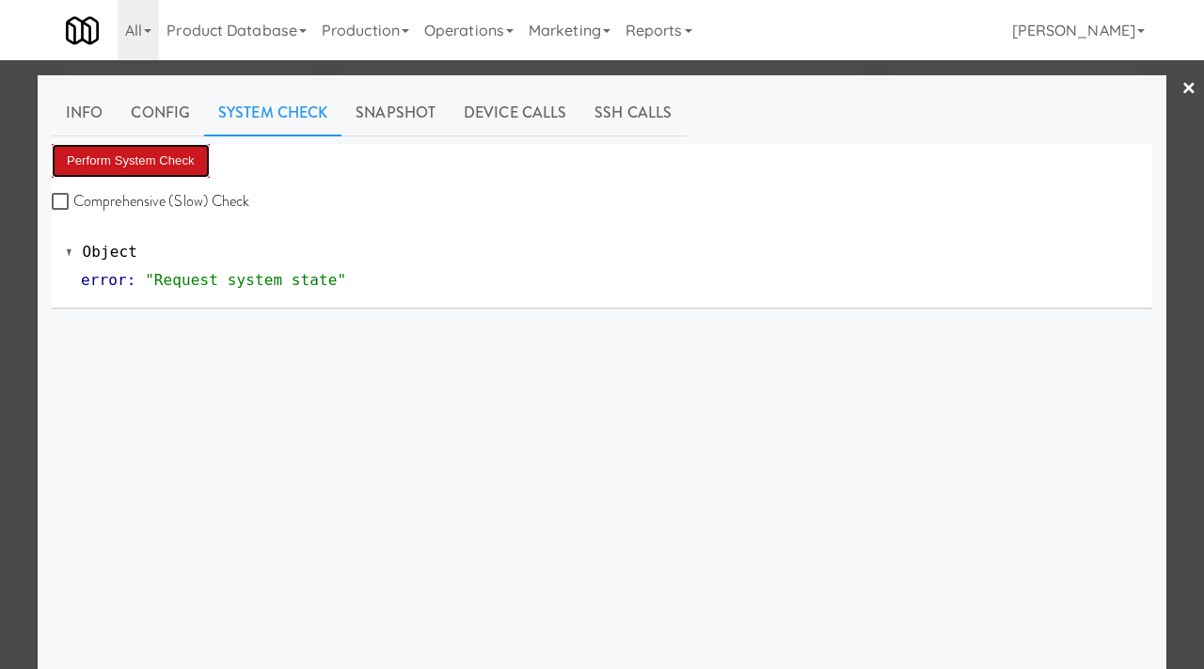
click at [135, 165] on button "Perform System Check" at bounding box center [131, 161] width 158 height 34
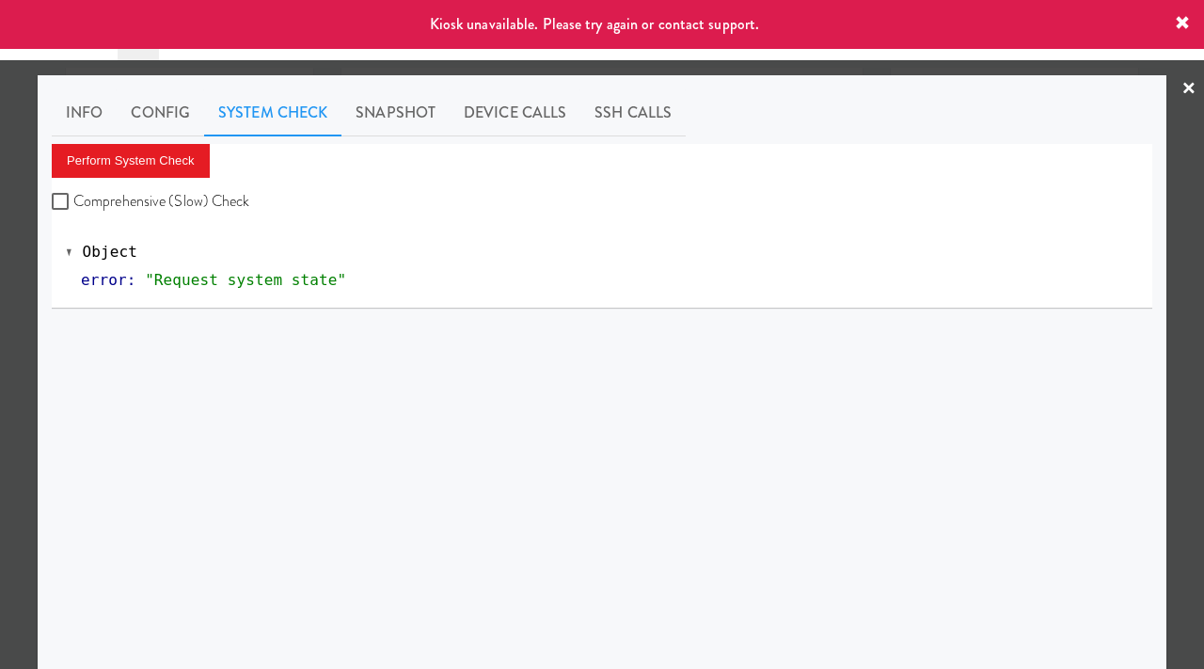
click at [0, 374] on div at bounding box center [602, 334] width 1204 height 669
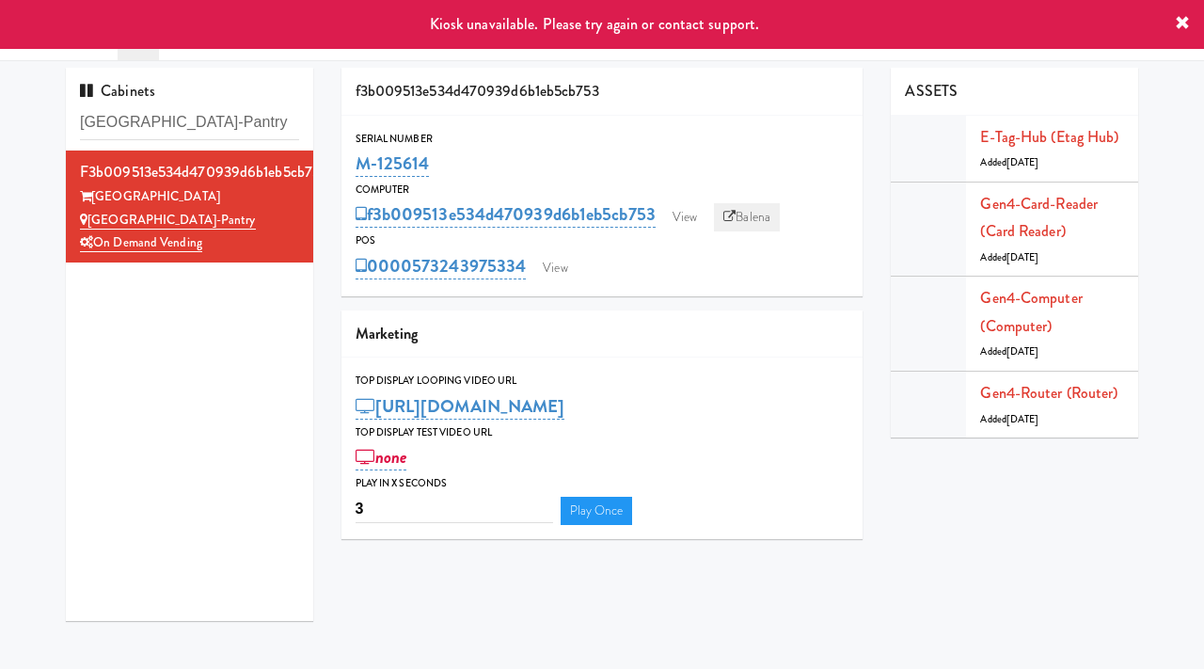
click at [760, 215] on link "Balena" at bounding box center [747, 217] width 66 height 28
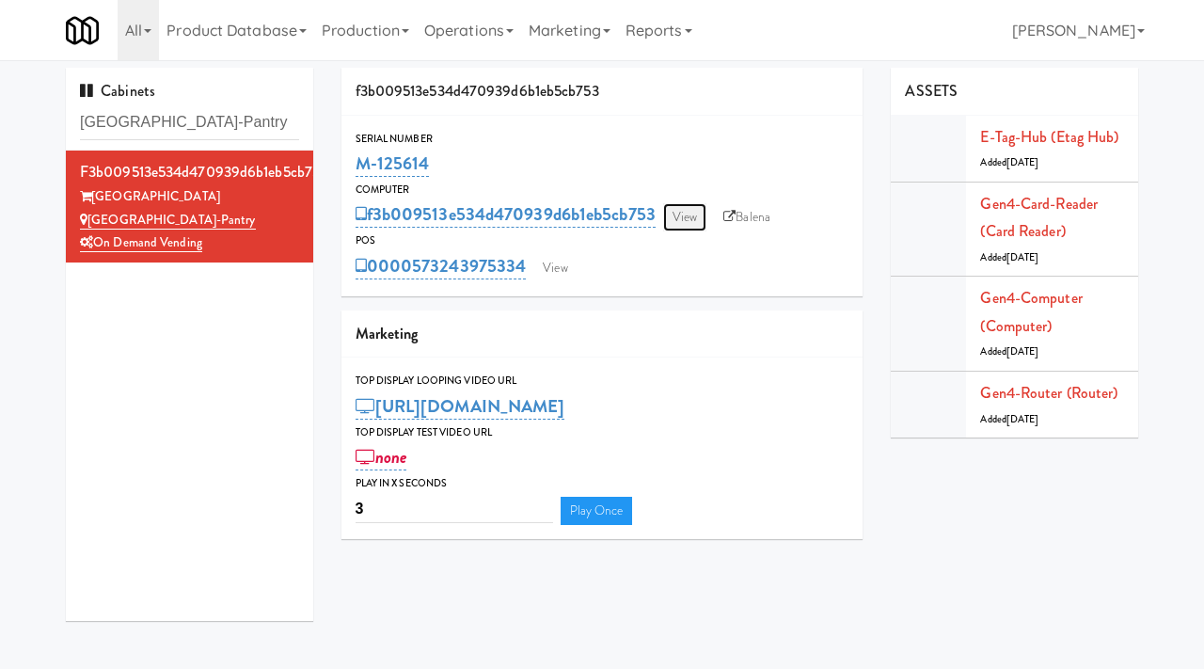
click at [692, 219] on link "View" at bounding box center [684, 217] width 43 height 28
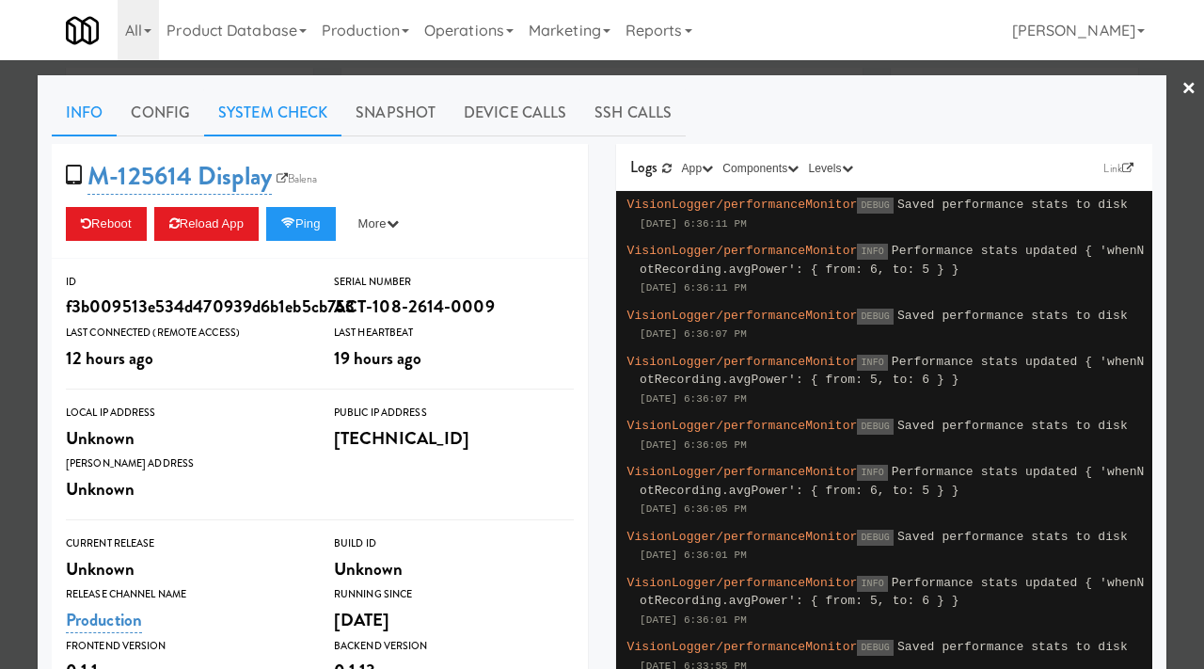
click at [276, 97] on link "System Check" at bounding box center [272, 112] width 137 height 47
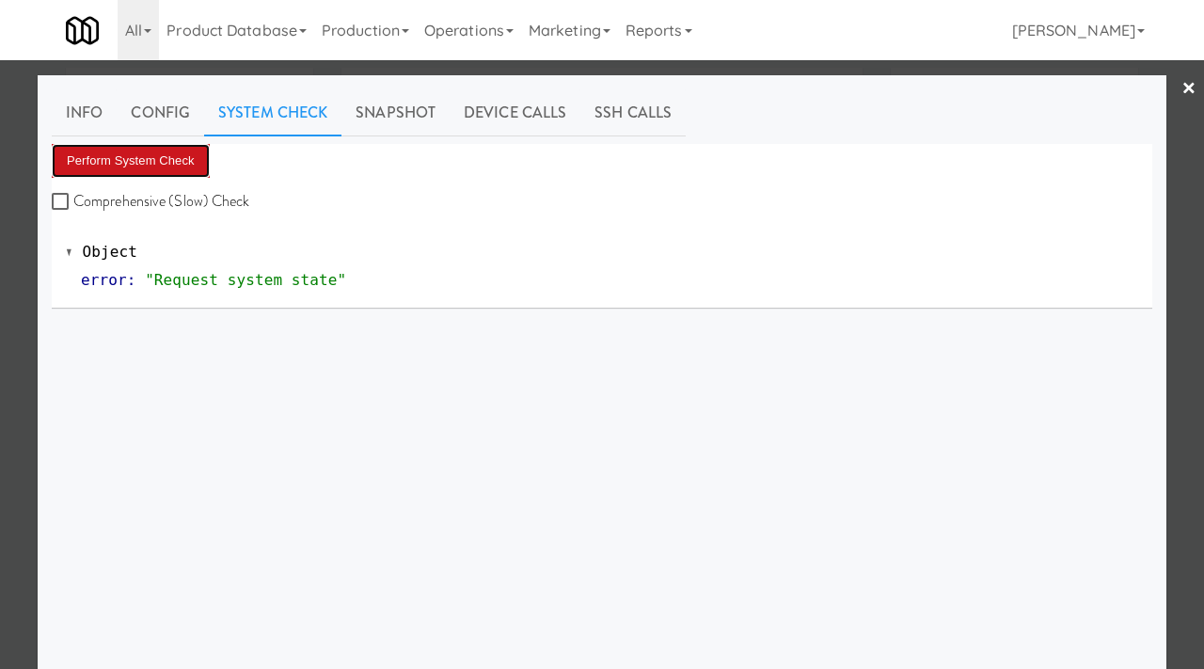
click at [147, 153] on button "Perform System Check" at bounding box center [131, 161] width 158 height 34
click at [129, 169] on button "Perform System Check" at bounding box center [131, 161] width 158 height 34
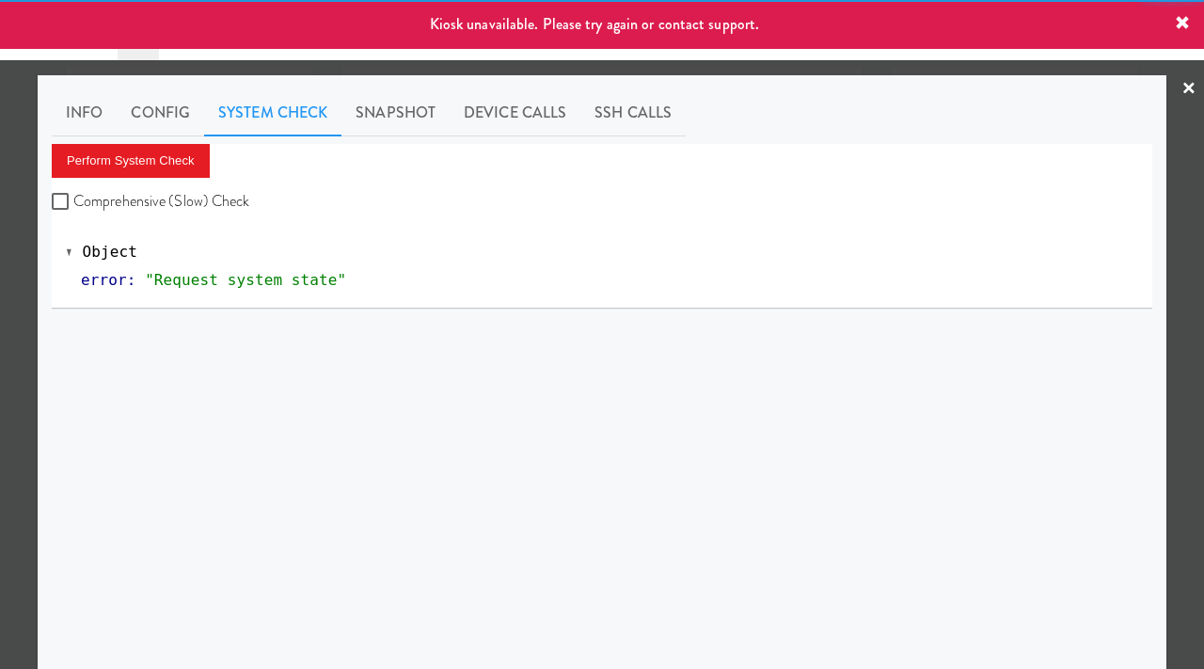
click at [0, 186] on div at bounding box center [602, 334] width 1204 height 669
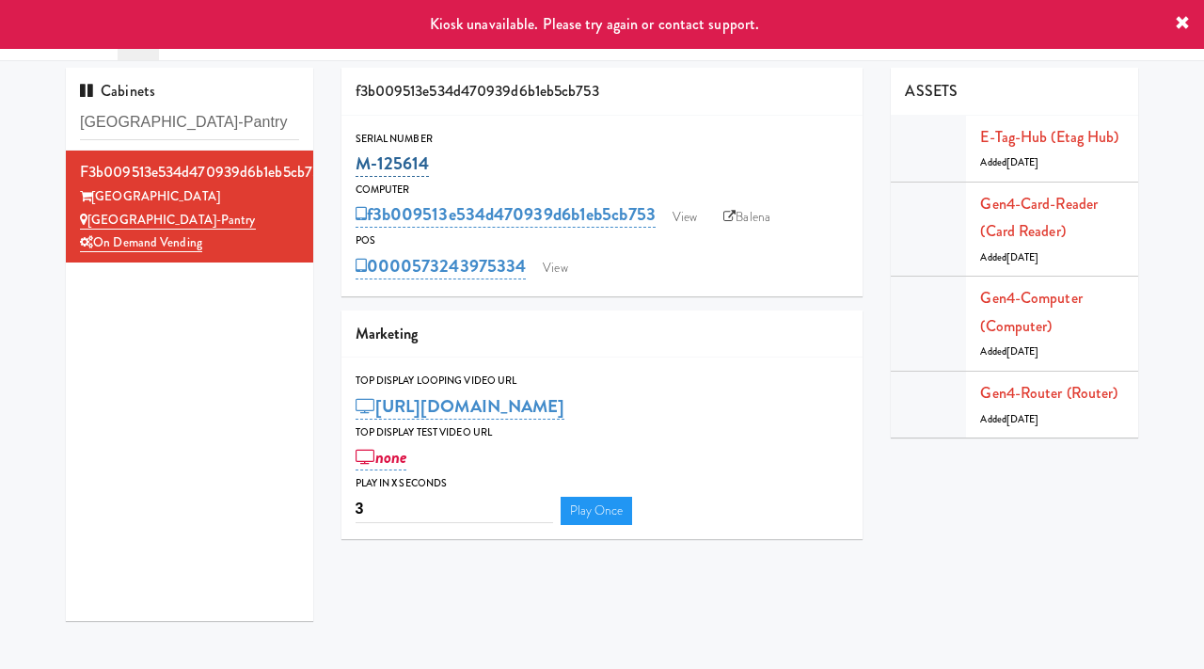
drag, startPoint x: 431, startPoint y: 157, endPoint x: 359, endPoint y: 162, distance: 71.7
click at [359, 162] on div "M-125614" at bounding box center [603, 164] width 494 height 32
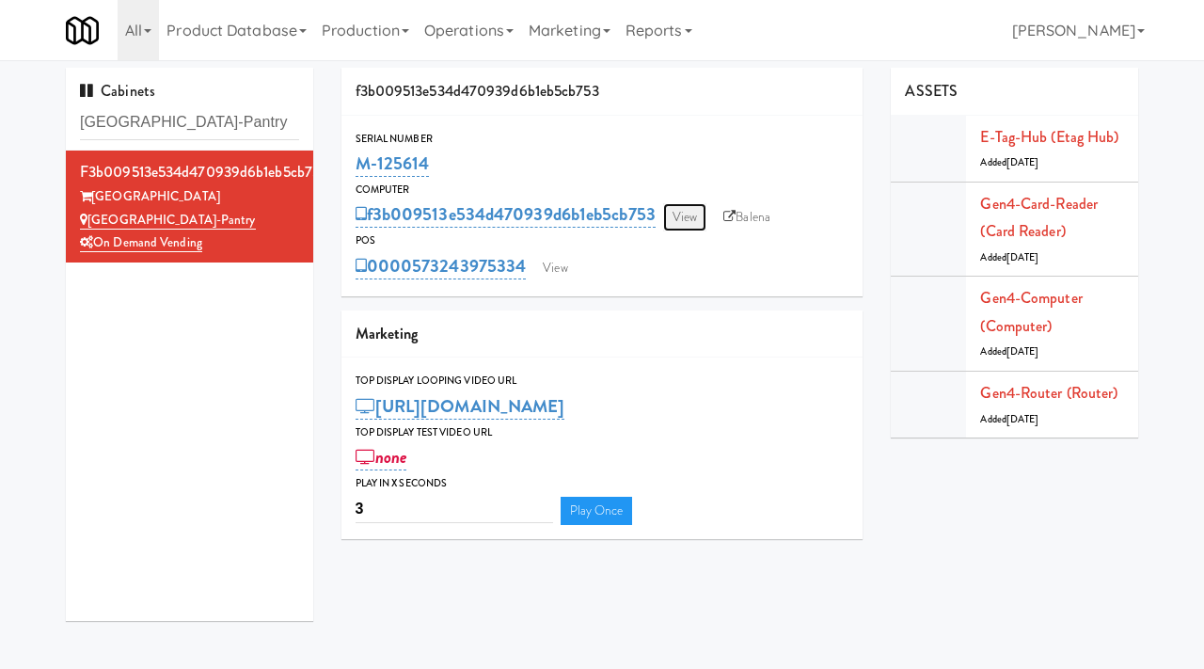
click at [675, 216] on link "View" at bounding box center [684, 217] width 43 height 28
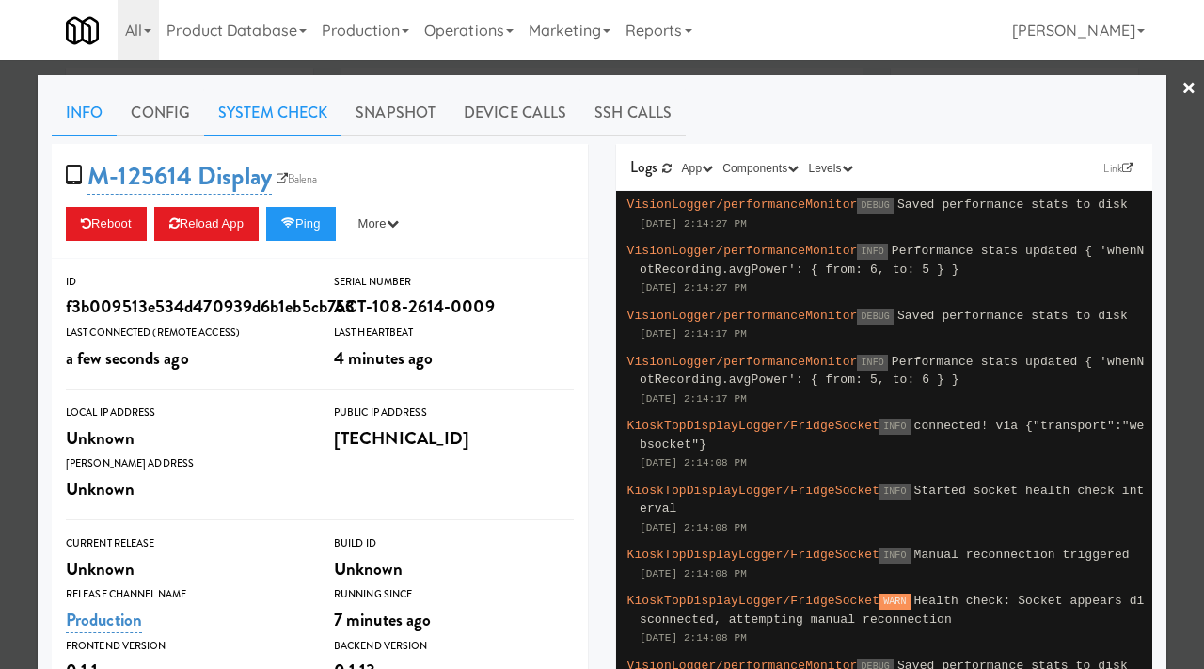
click at [294, 111] on link "System Check" at bounding box center [272, 112] width 137 height 47
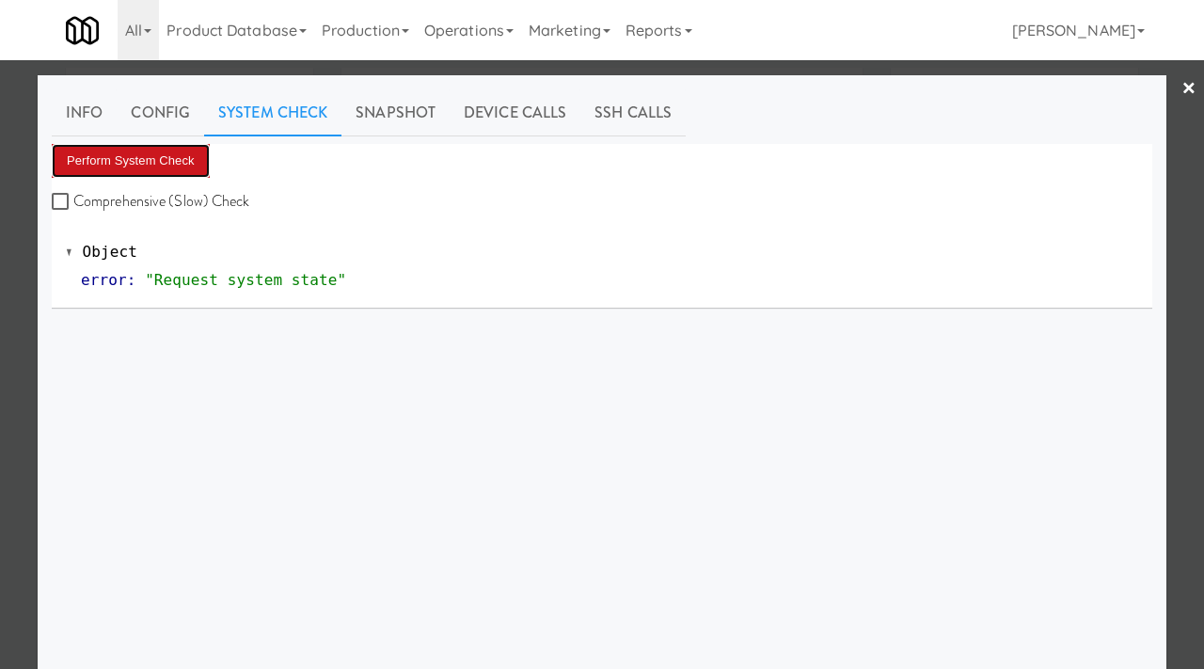
click at [148, 156] on button "Perform System Check" at bounding box center [131, 161] width 158 height 34
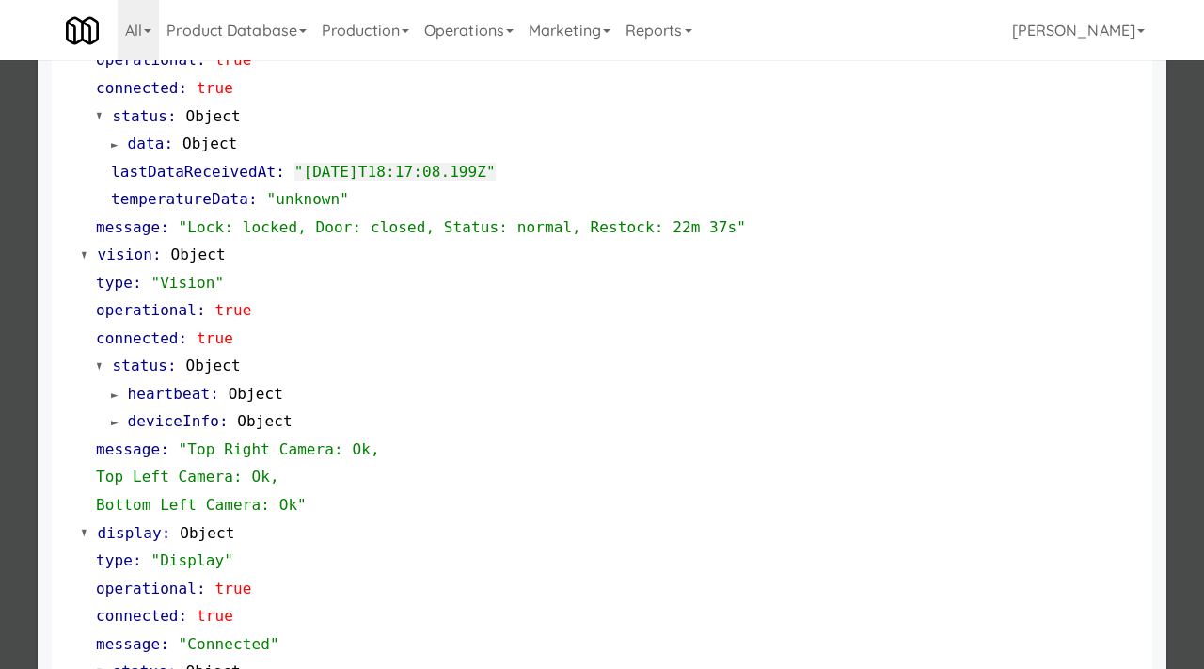
scroll to position [582, 0]
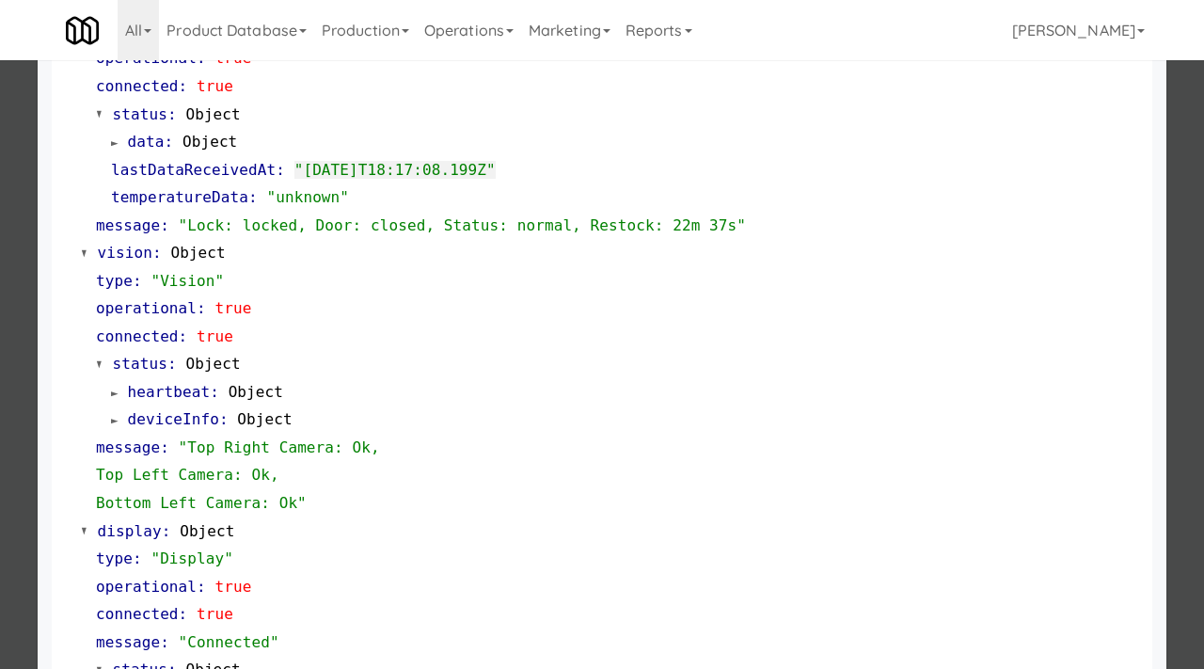
click at [0, 362] on div at bounding box center [602, 334] width 1204 height 669
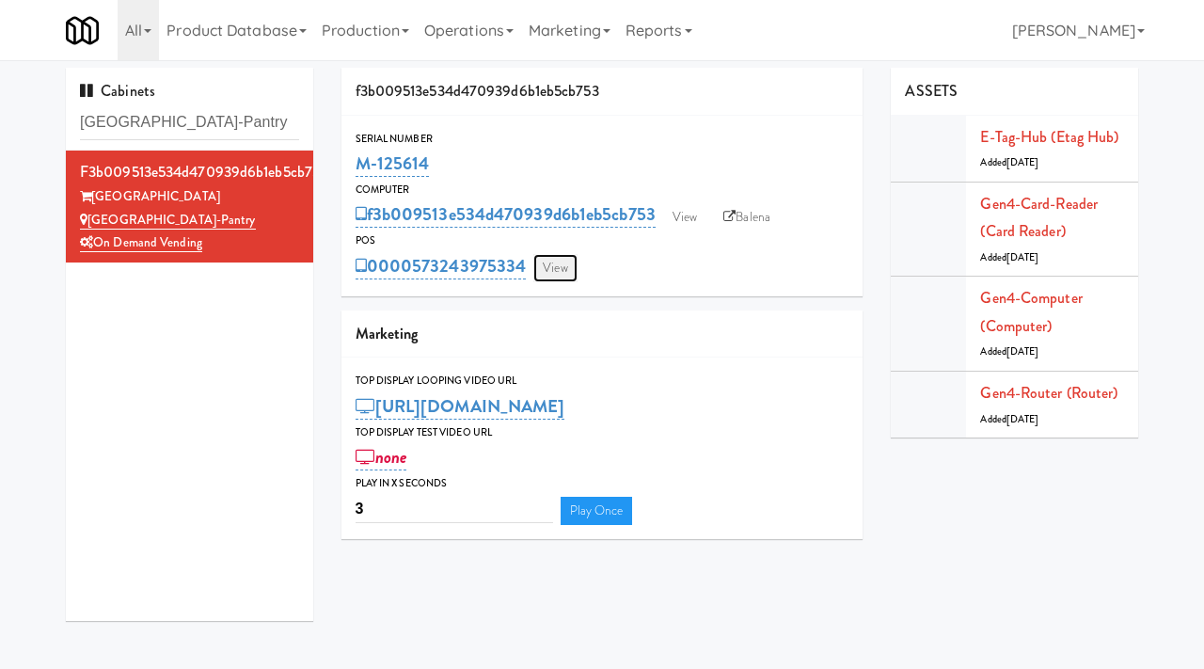
click at [553, 267] on link "View" at bounding box center [554, 268] width 43 height 28
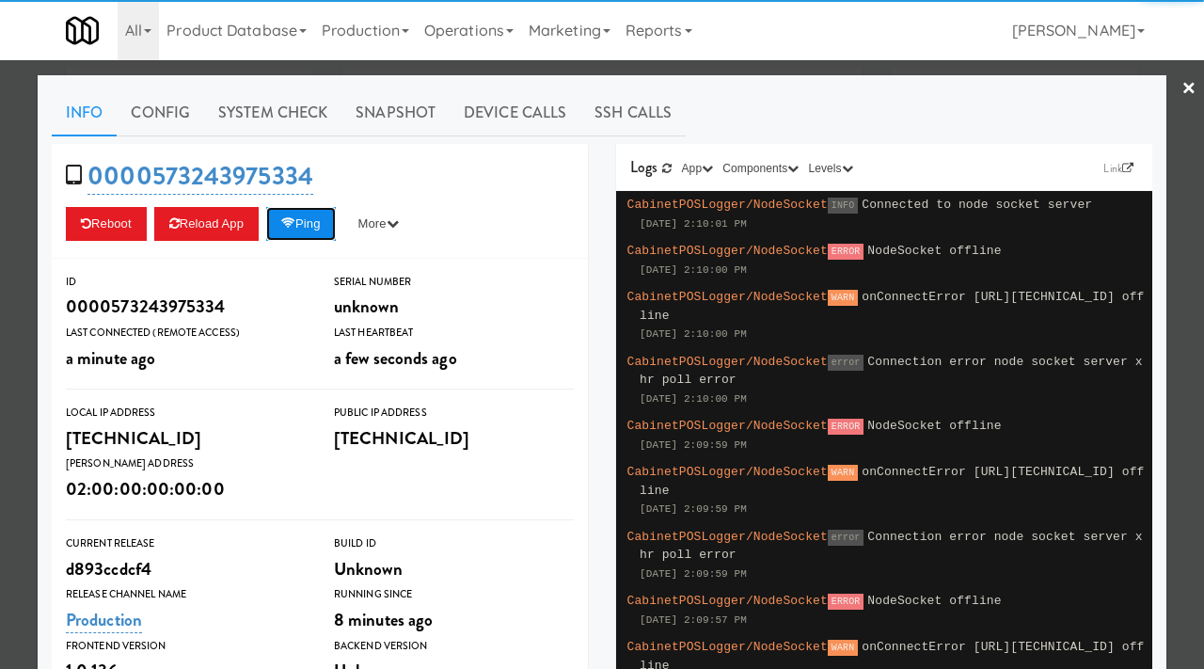
click at [307, 227] on button "Ping" at bounding box center [301, 224] width 70 height 34
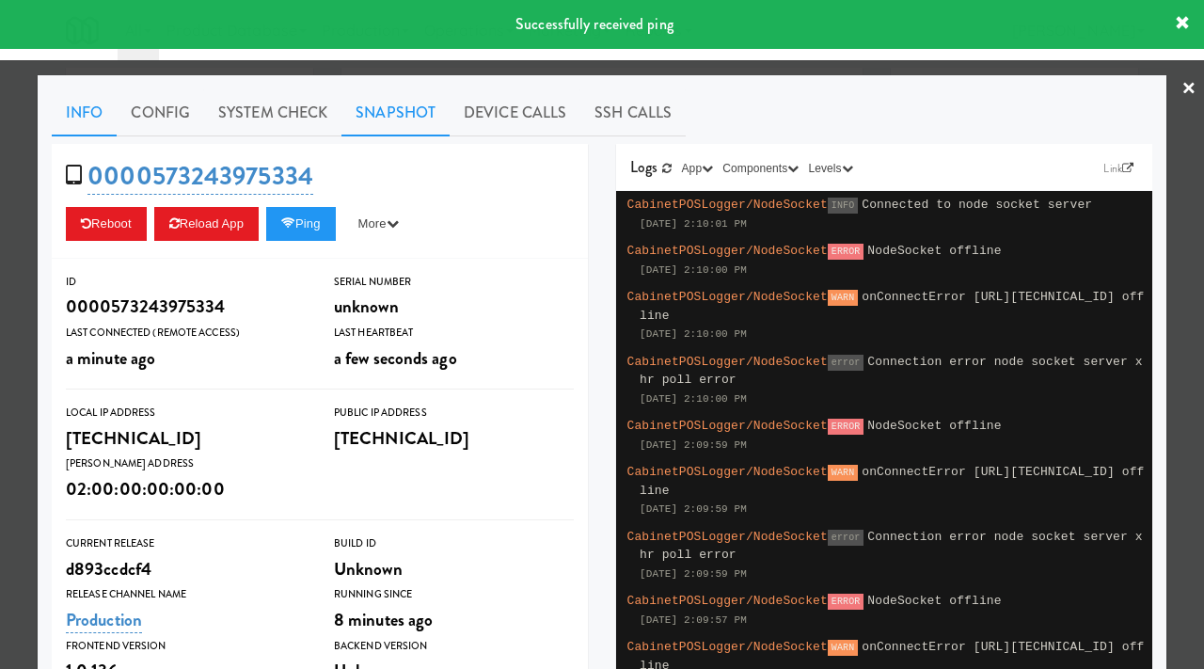
click at [375, 108] on link "Snapshot" at bounding box center [396, 112] width 108 height 47
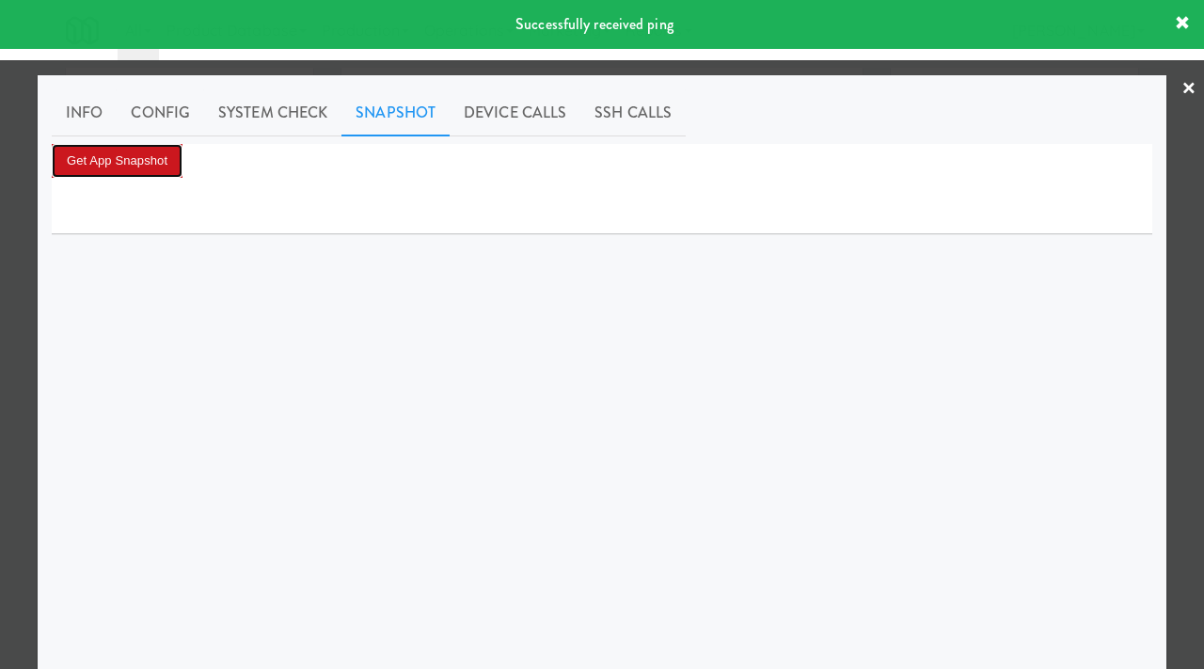
click at [155, 169] on button "Get App Snapshot" at bounding box center [117, 161] width 131 height 34
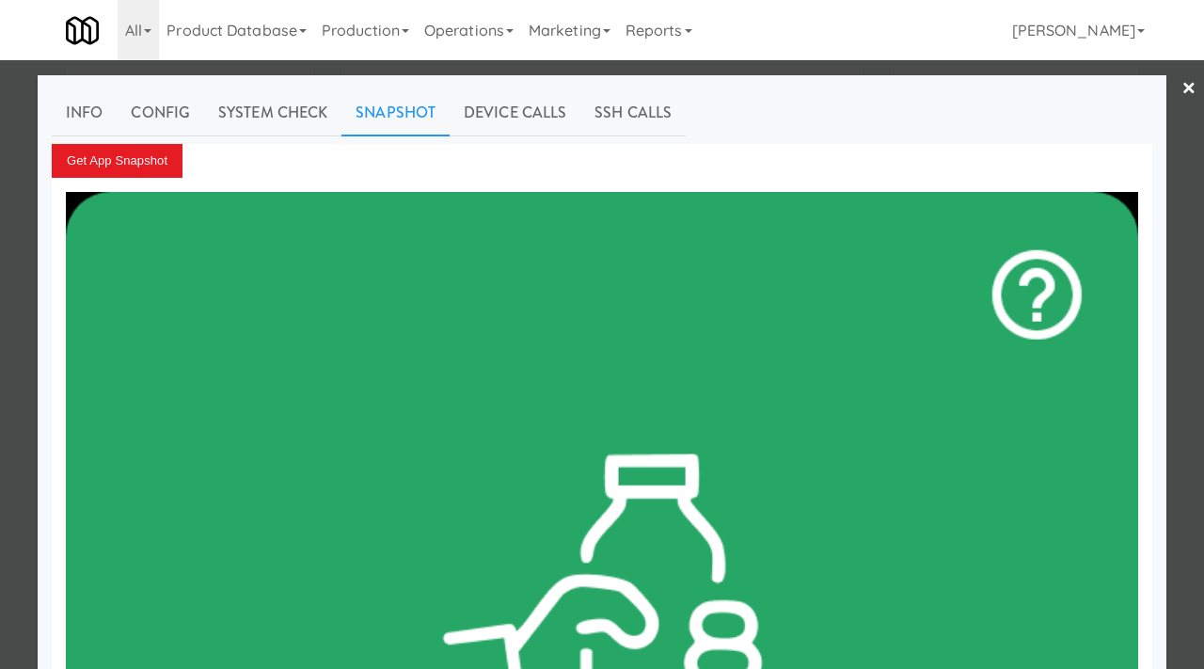
click at [7, 300] on div at bounding box center [602, 334] width 1204 height 669
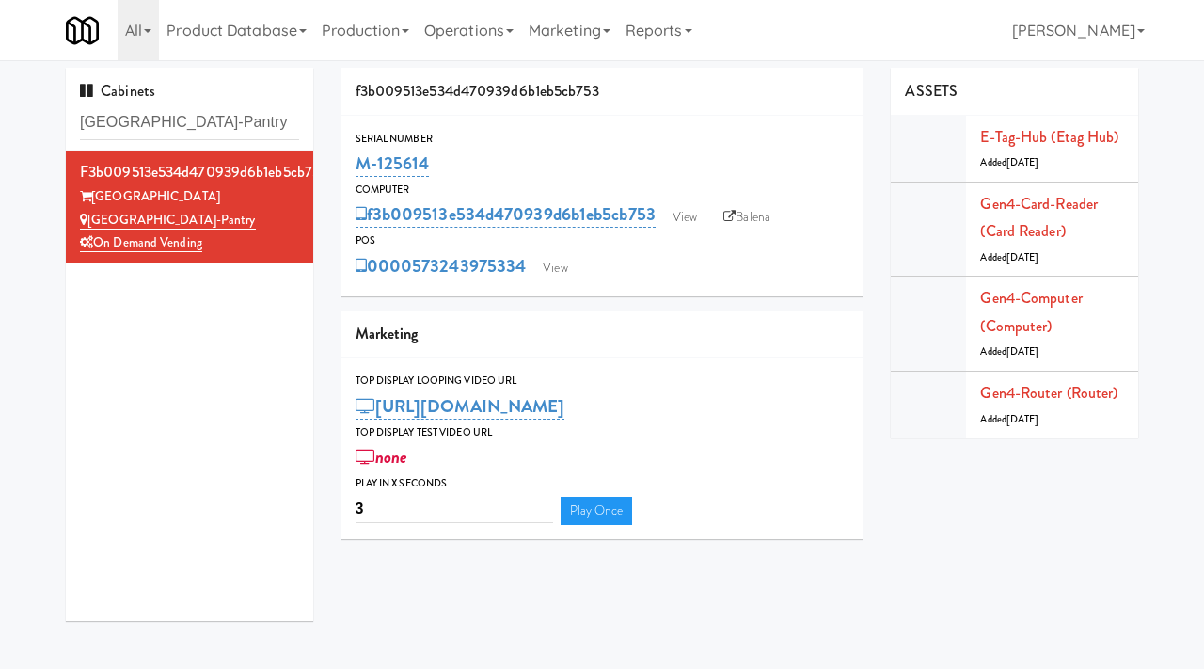
drag, startPoint x: 431, startPoint y: 162, endPoint x: 347, endPoint y: 167, distance: 83.9
click at [347, 167] on div "Serial Number M-125614" at bounding box center [603, 155] width 522 height 51
click at [227, 131] on input "[GEOGRAPHIC_DATA]-Pantry" at bounding box center [189, 122] width 219 height 35
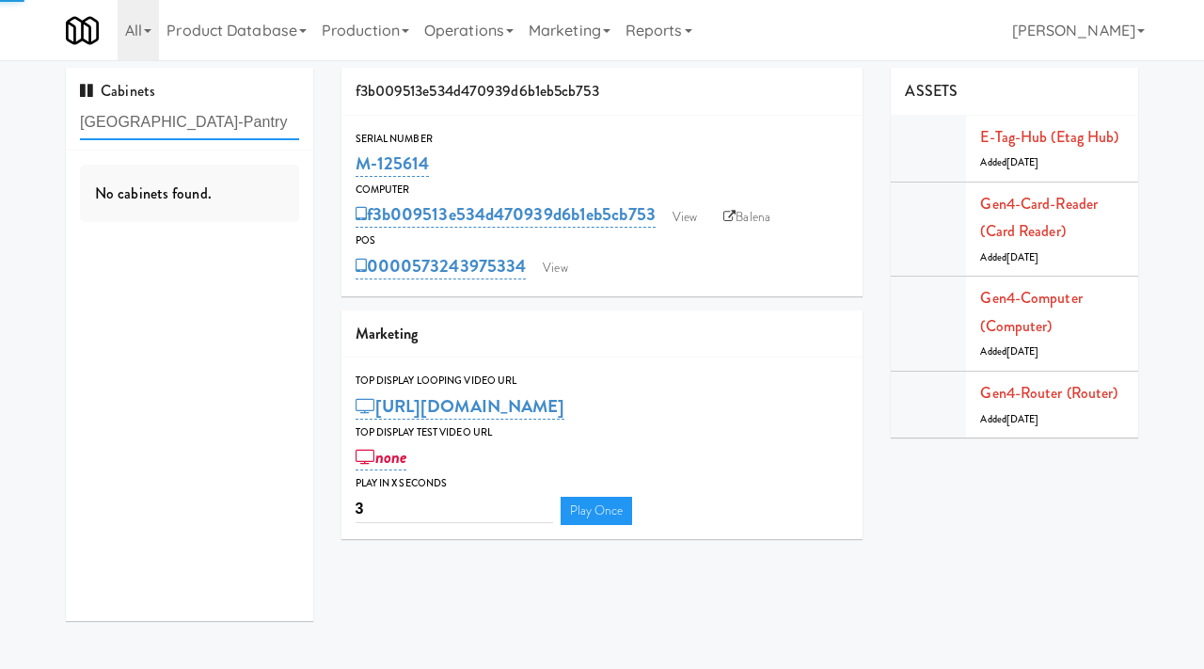
paste input "Cornish Brewery- Cooler"
type input "Cornish Brewery- Cooler"
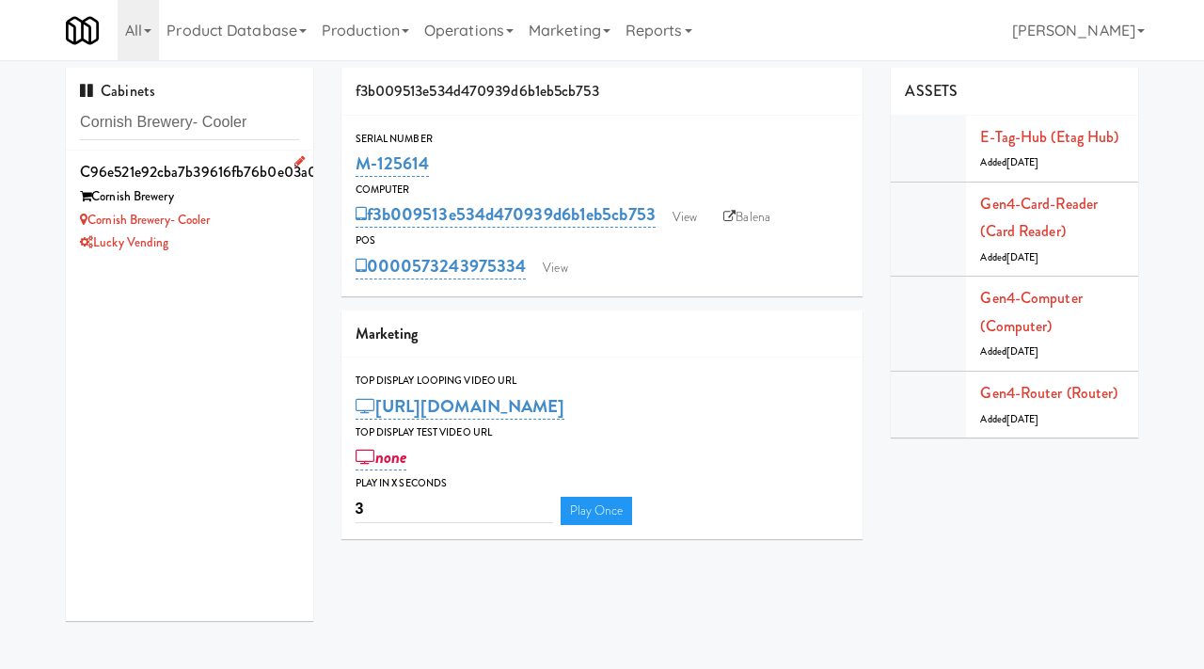
click at [252, 230] on div "Cornish Brewery- Cooler" at bounding box center [189, 221] width 219 height 24
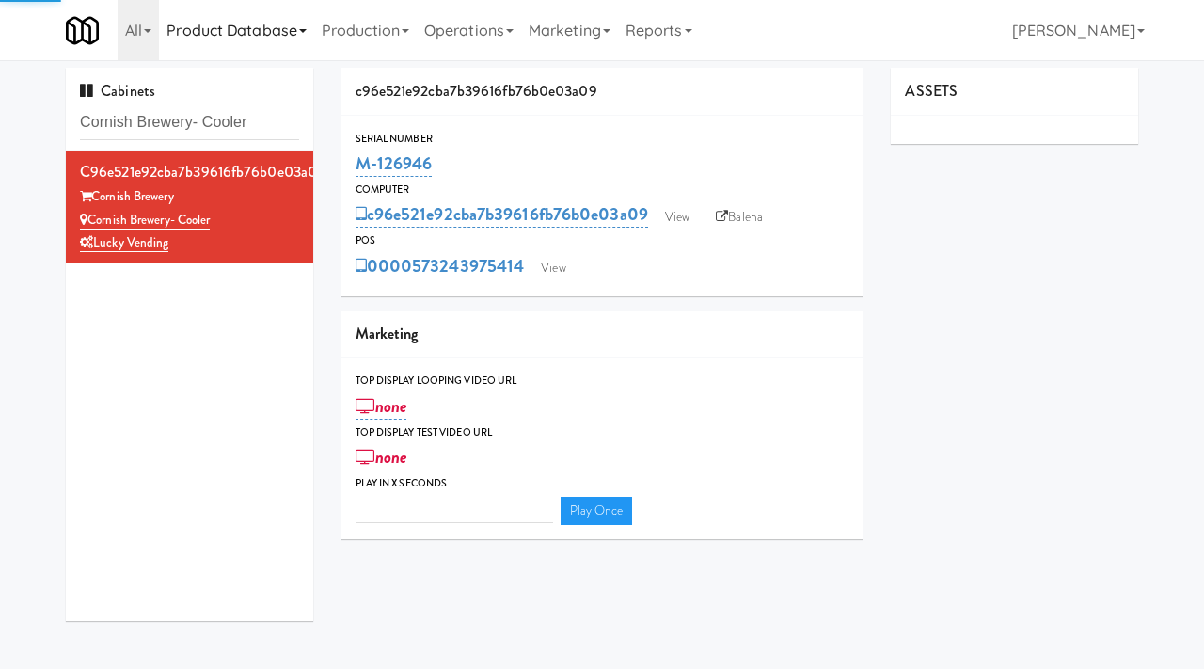
type input "3"
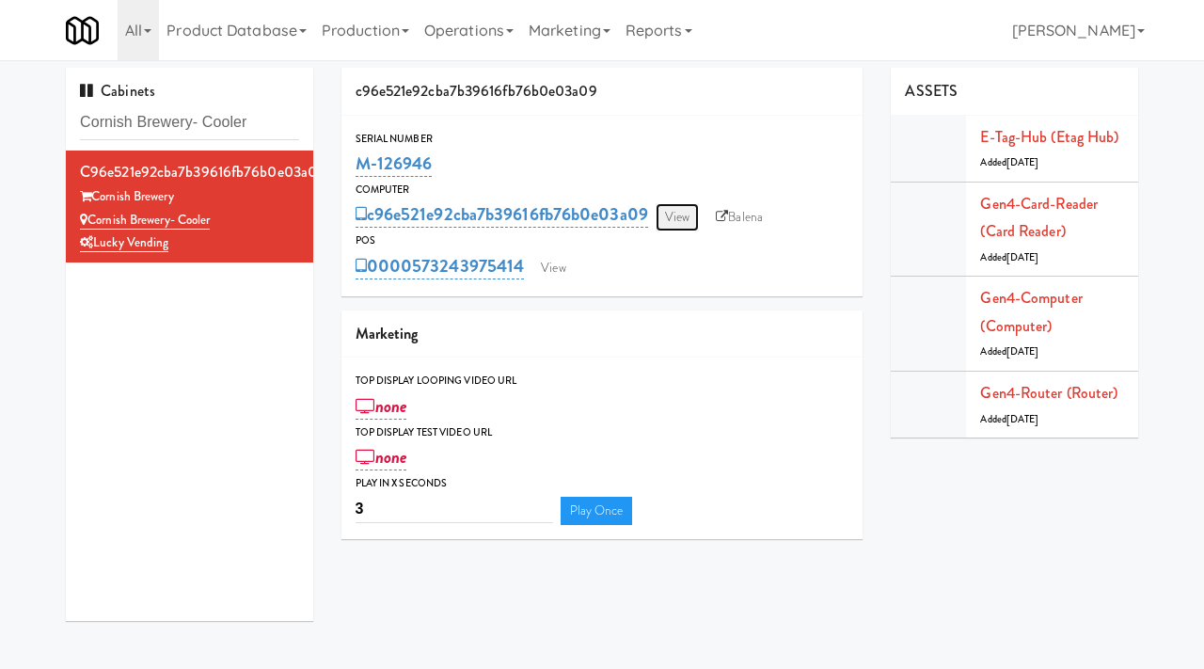
click at [679, 211] on link "View" at bounding box center [677, 217] width 43 height 28
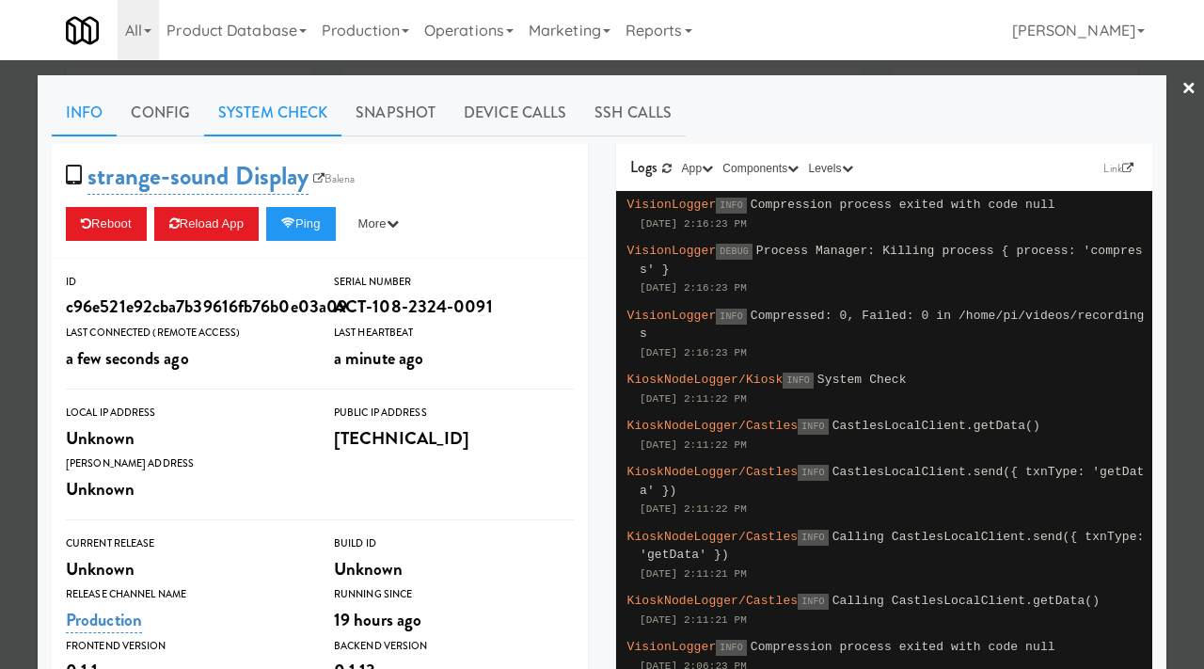
click at [303, 109] on link "System Check" at bounding box center [272, 112] width 137 height 47
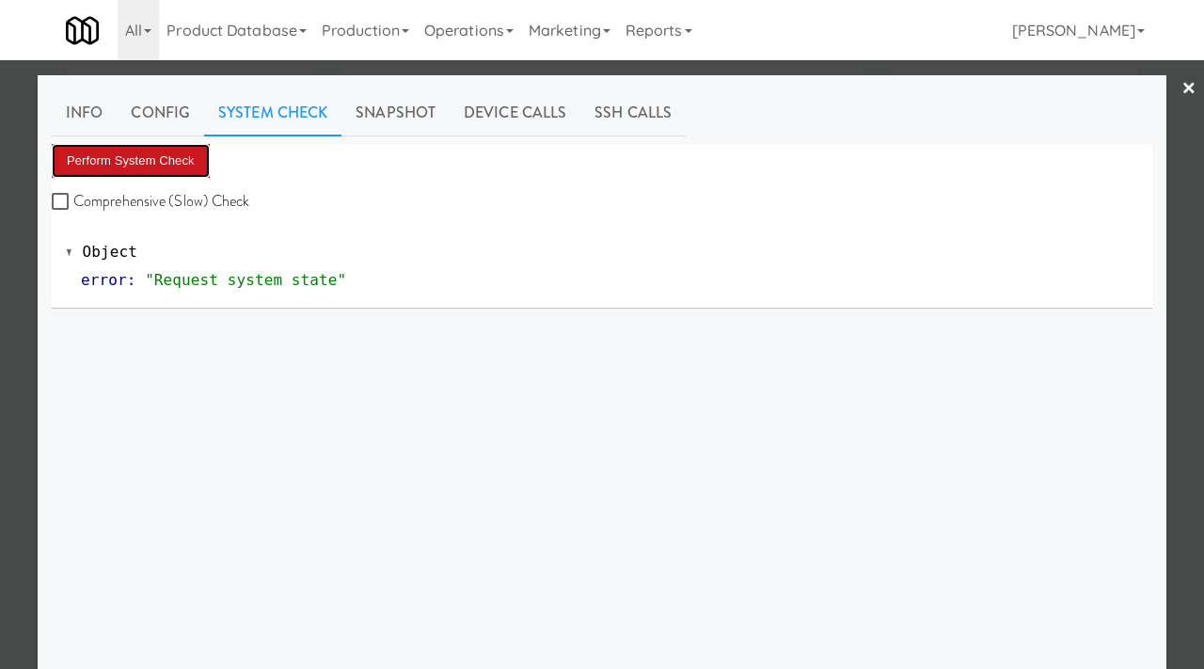
click at [158, 155] on button "Perform System Check" at bounding box center [131, 161] width 158 height 34
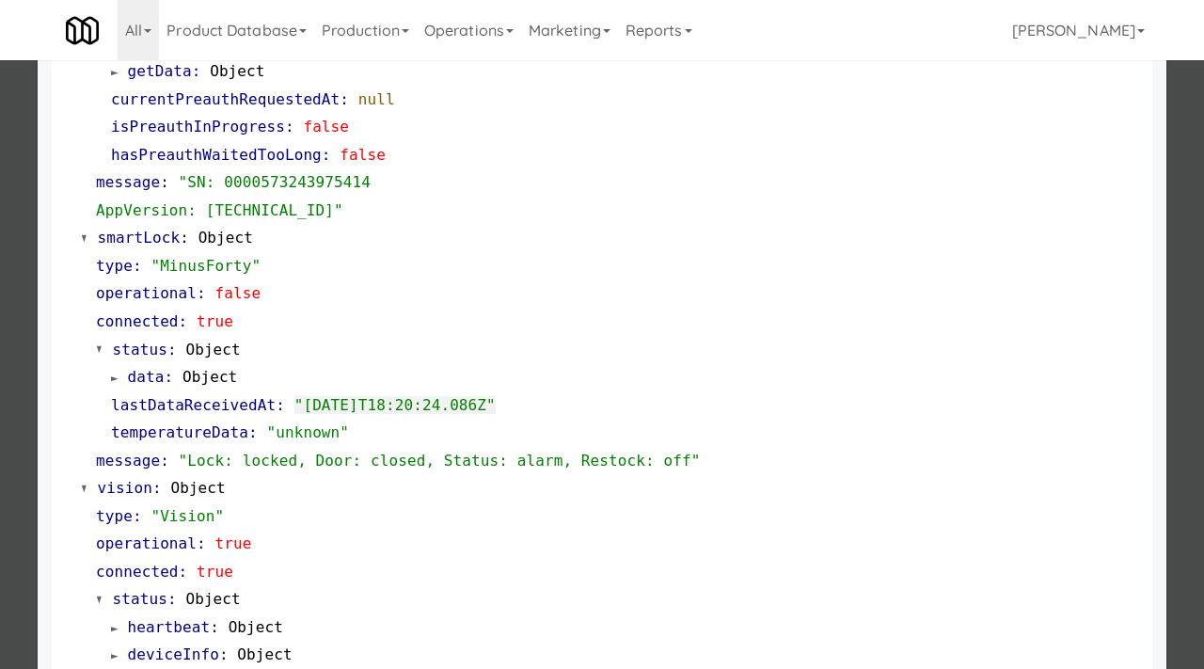
scroll to position [352, 0]
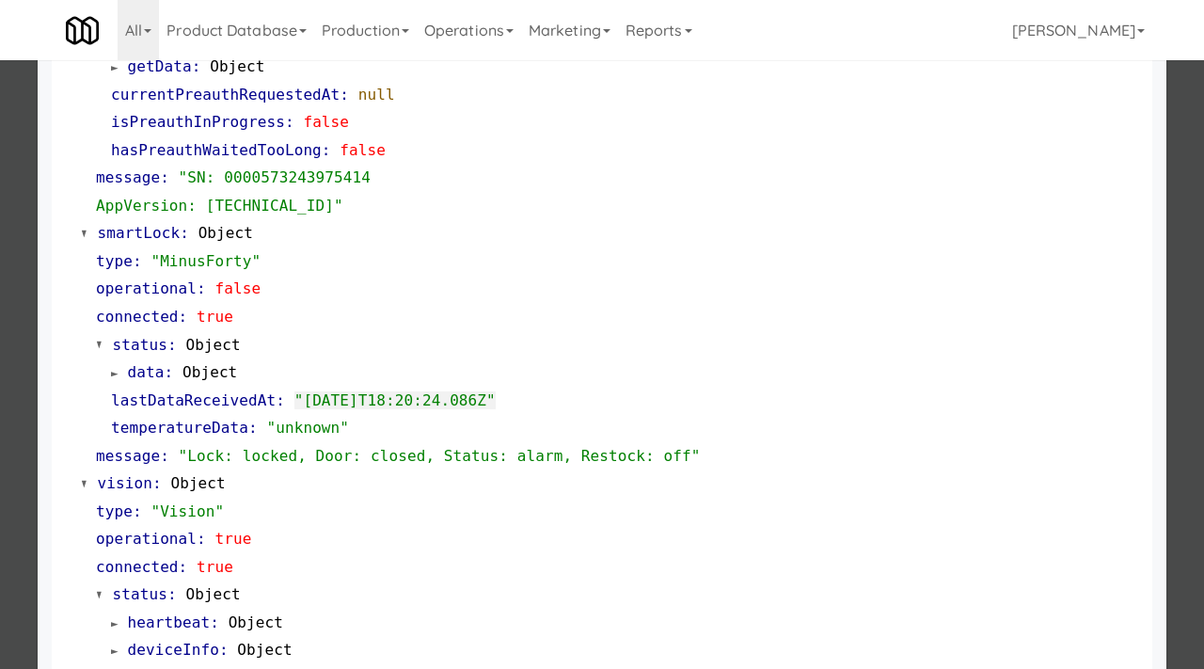
click at [0, 307] on div at bounding box center [602, 334] width 1204 height 669
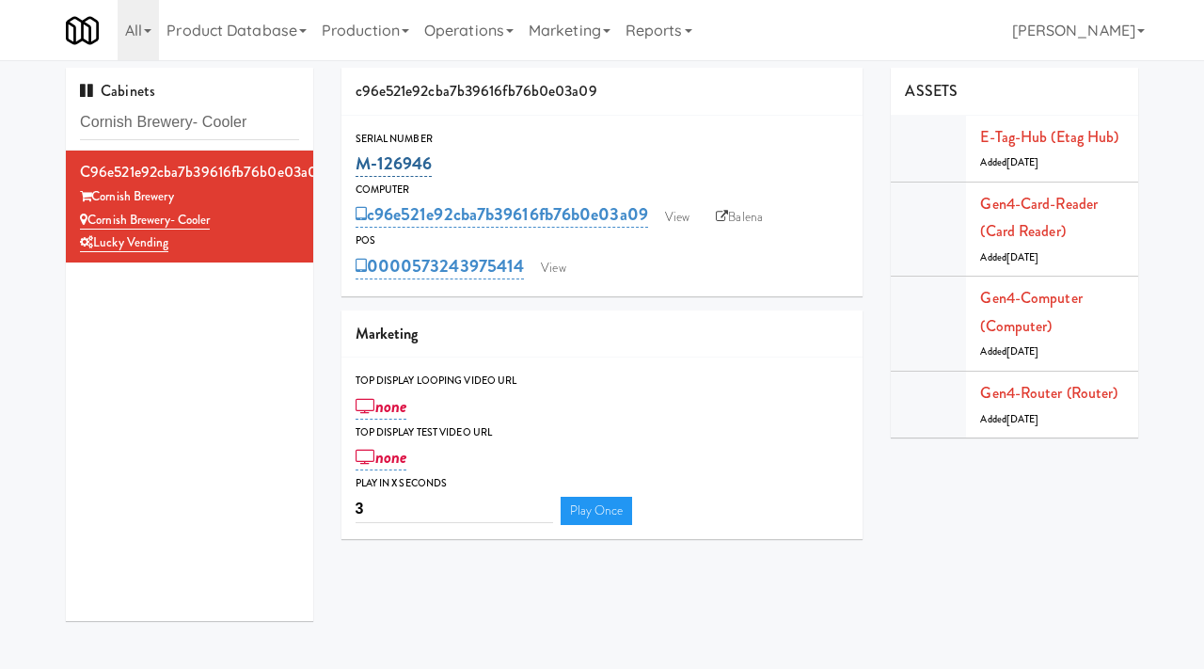
drag, startPoint x: 441, startPoint y: 162, endPoint x: 359, endPoint y: 160, distance: 81.9
click at [359, 160] on div "M-126946" at bounding box center [603, 164] width 494 height 32
click at [684, 208] on link "View" at bounding box center [677, 217] width 43 height 28
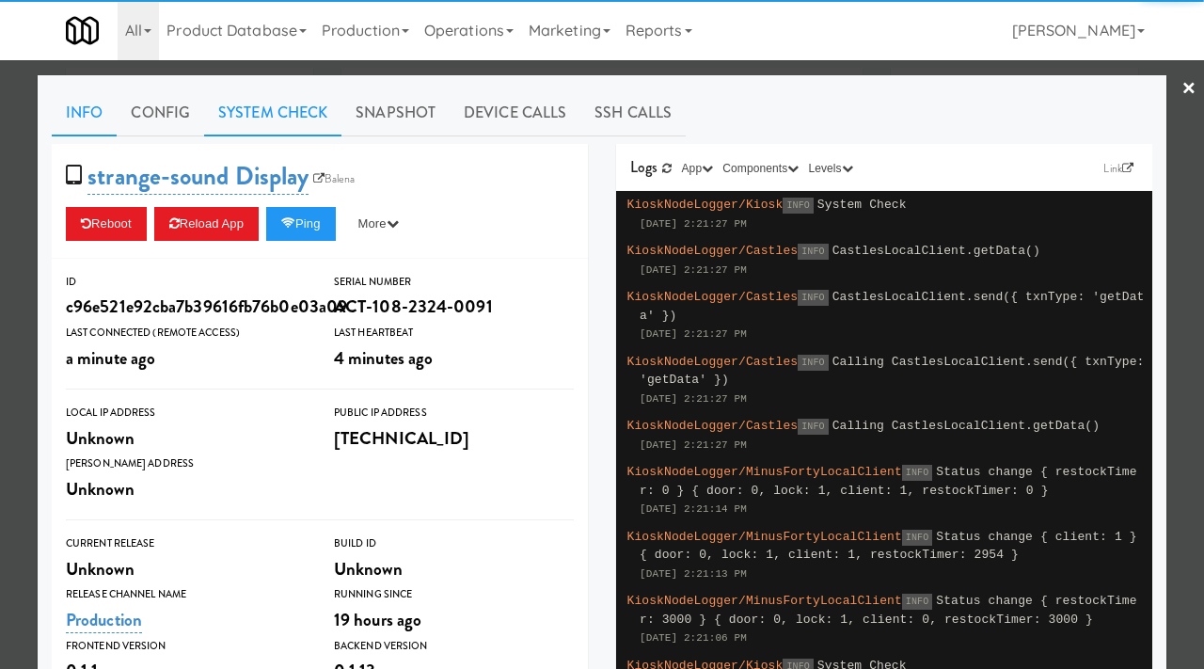
click at [297, 114] on link "System Check" at bounding box center [272, 112] width 137 height 47
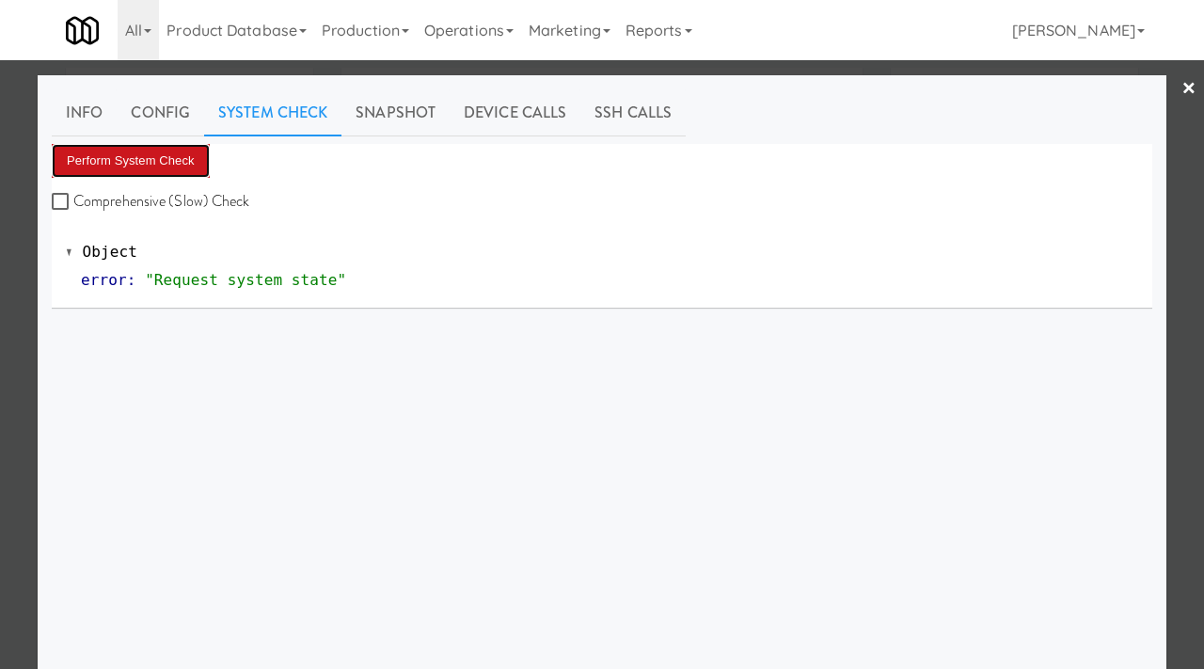
click at [185, 166] on button "Perform System Check" at bounding box center [131, 161] width 158 height 34
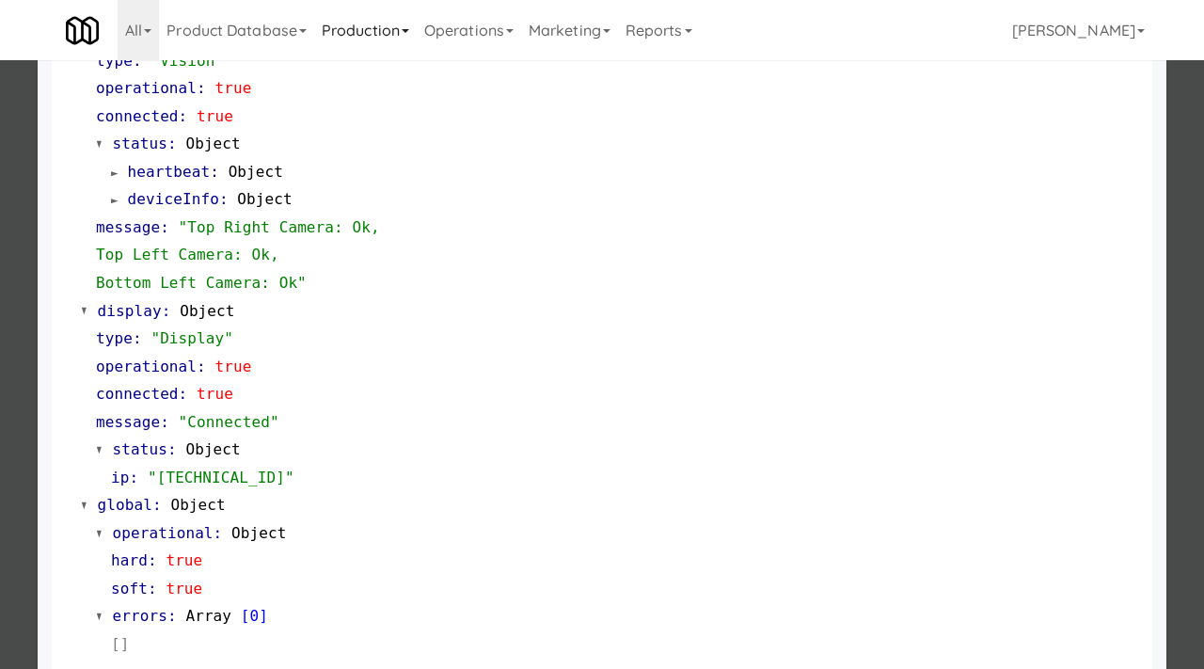
scroll to position [810, 0]
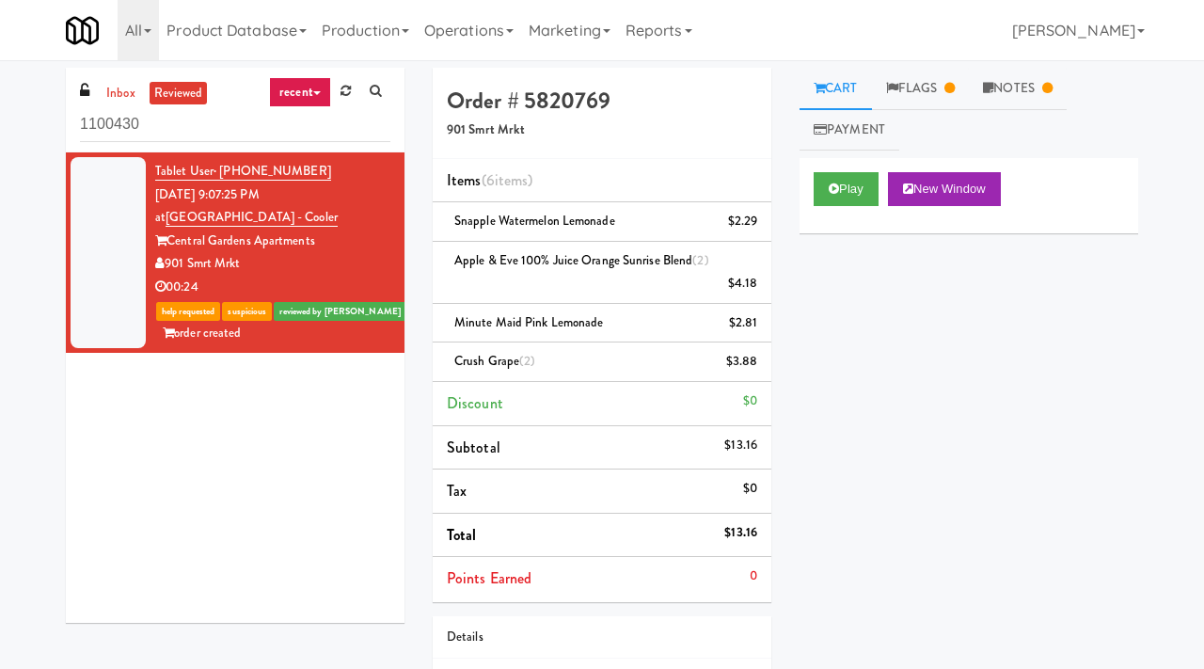
scroll to position [60, 0]
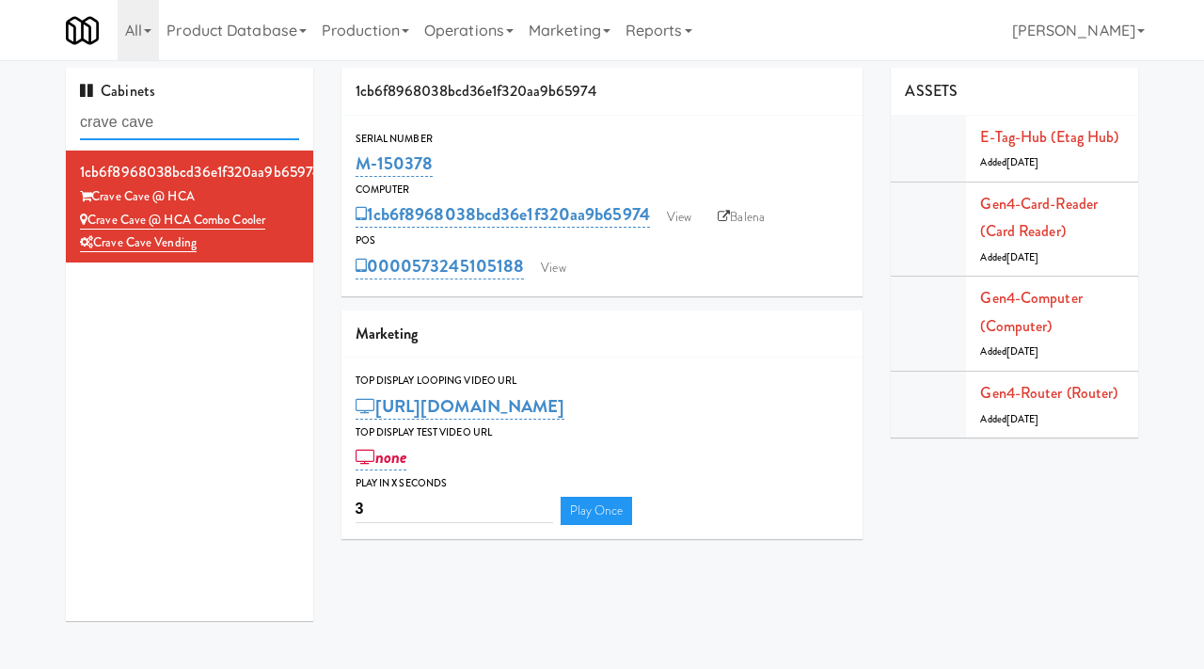
drag, startPoint x: 182, startPoint y: 125, endPoint x: 55, endPoint y: 121, distance: 127.1
click at [55, 122] on div "Cabinets crave cave 1cb6f8968038bcd36e1f320aa9b65974 Crave Cave @ HCA Crave Cav…" at bounding box center [190, 351] width 276 height 567
type input "v"
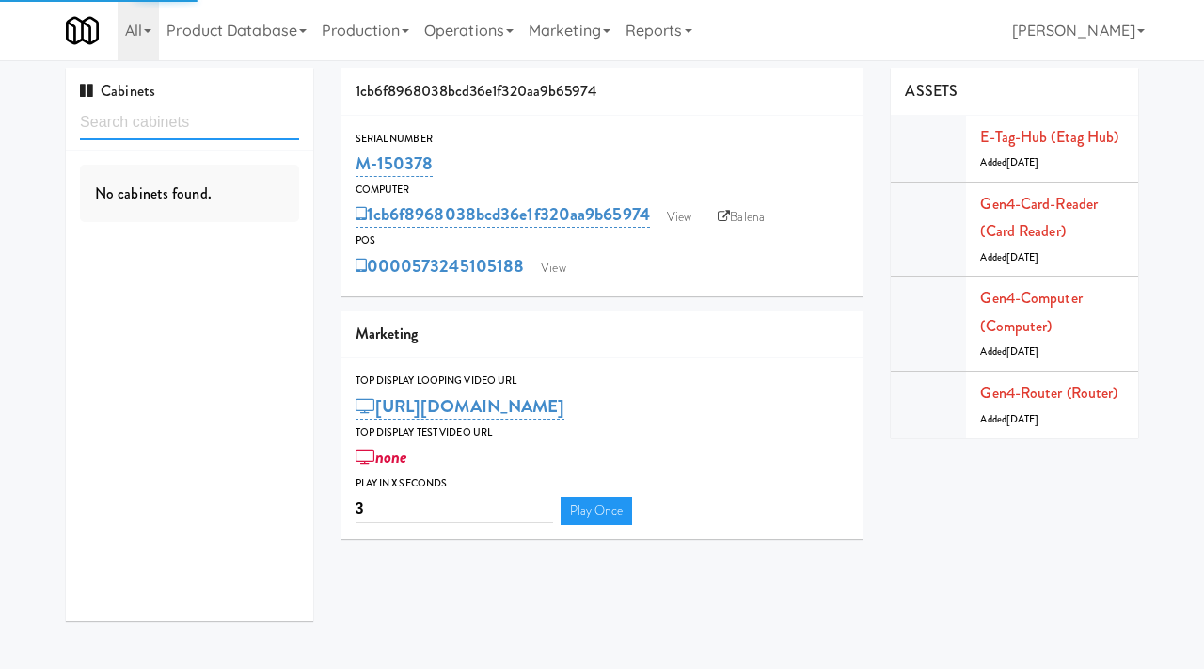
paste input "Avant HP - Cooler - Left"
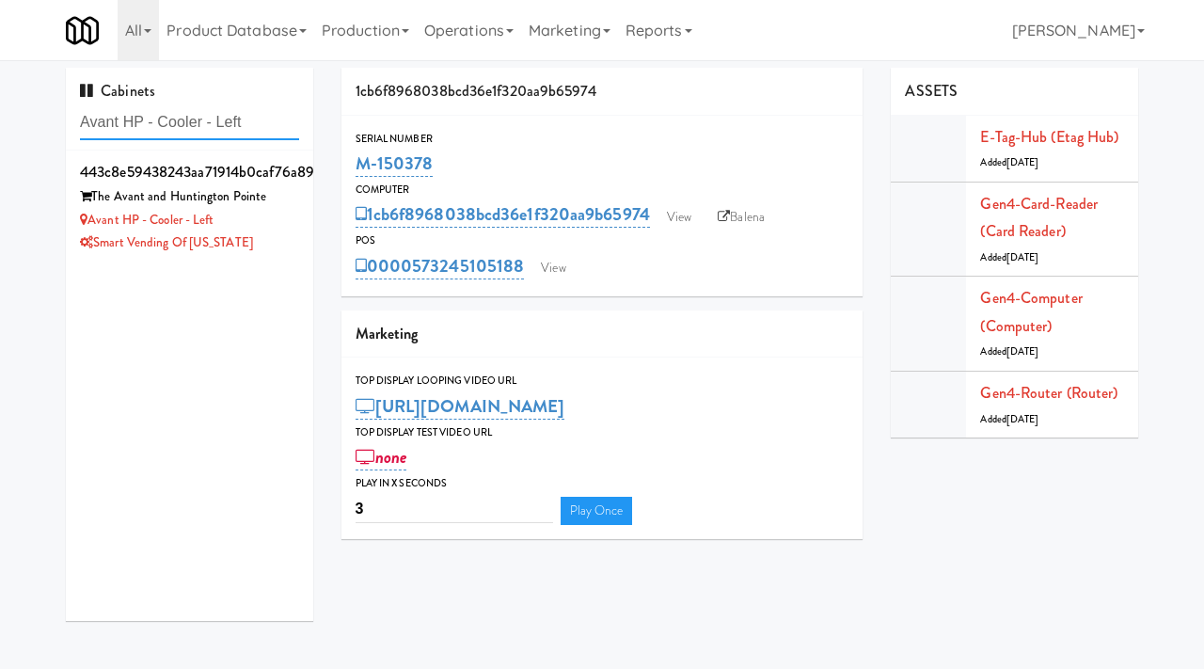
type input "Avant HP - Cooler - Left"
click at [271, 230] on div "Avant HP - Cooler - Left" at bounding box center [189, 221] width 219 height 24
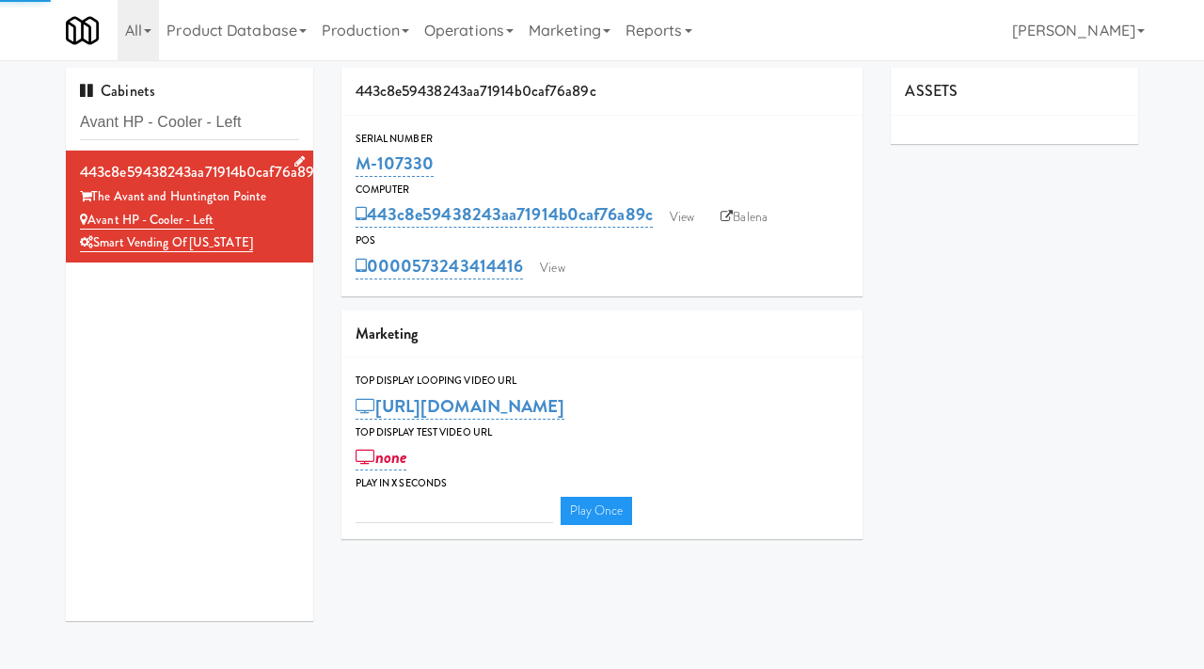
type input "3"
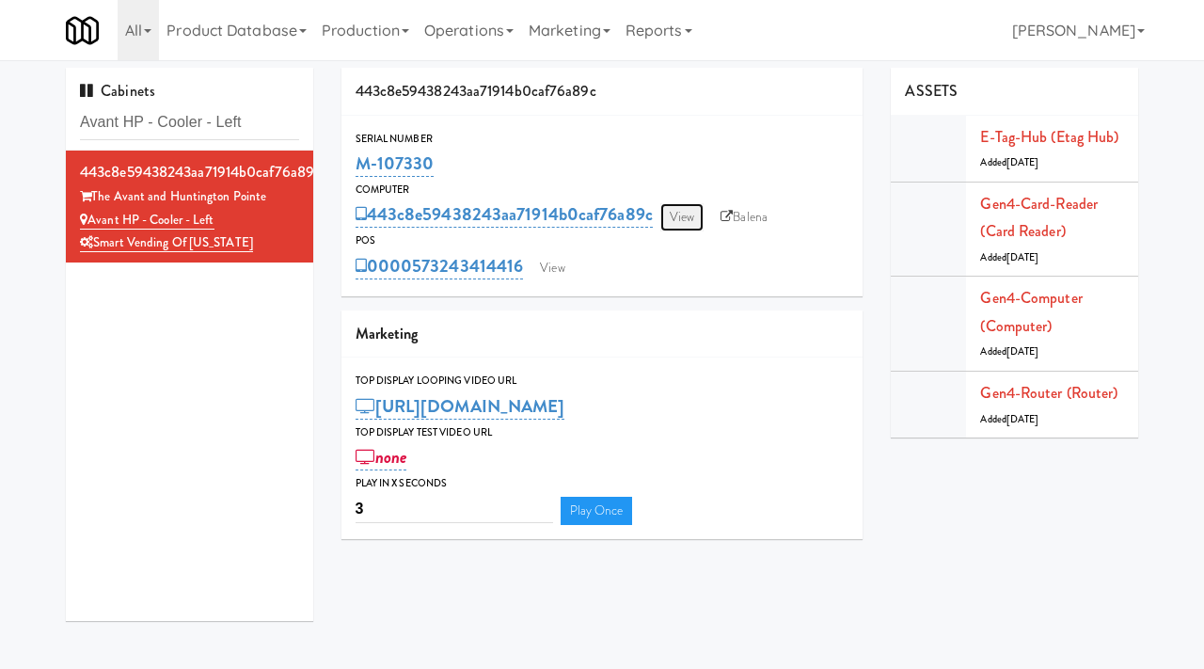
click at [692, 223] on link "View" at bounding box center [681, 217] width 43 height 28
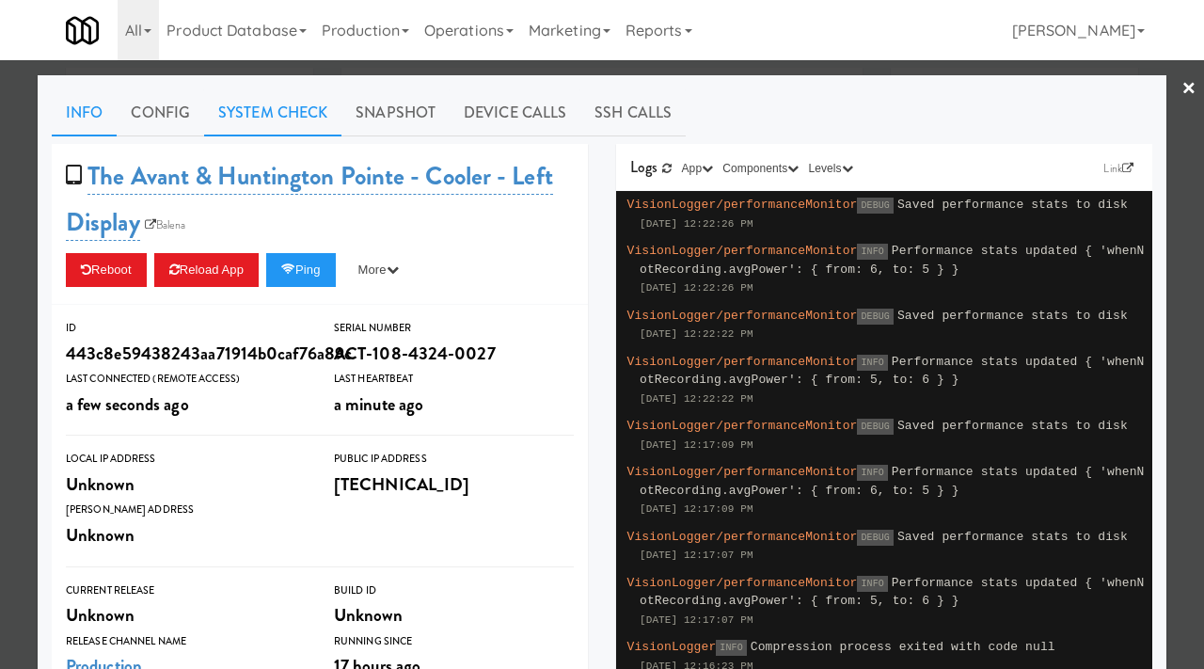
click at [290, 104] on link "System Check" at bounding box center [272, 112] width 137 height 47
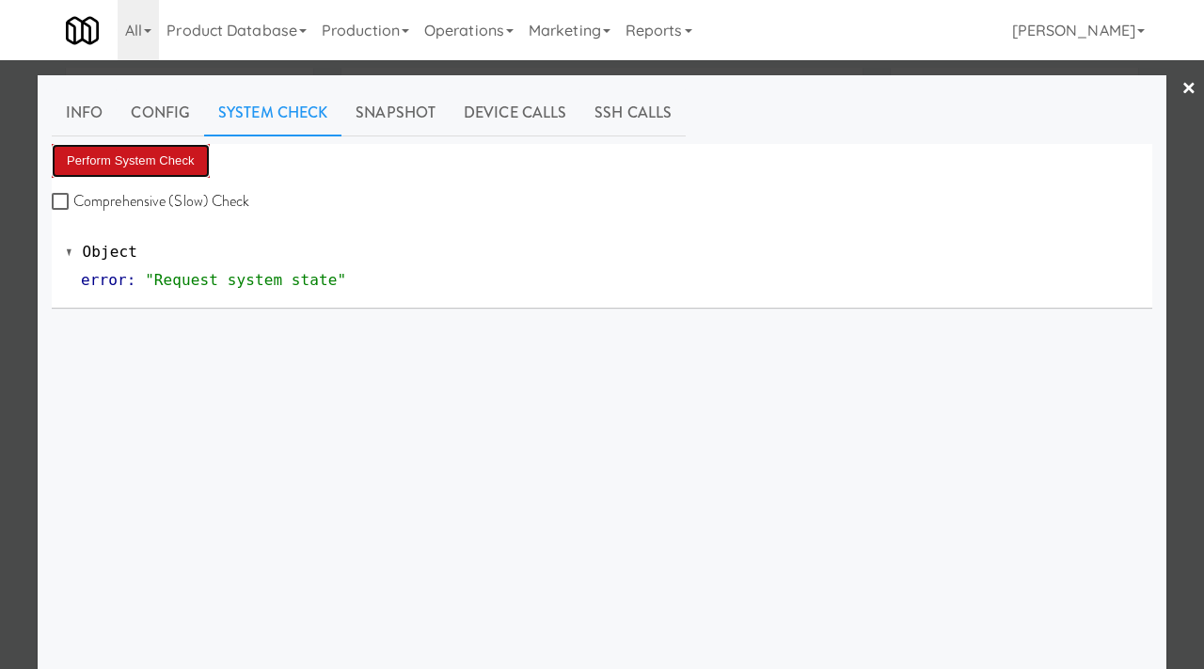
click at [151, 151] on button "Perform System Check" at bounding box center [131, 161] width 158 height 34
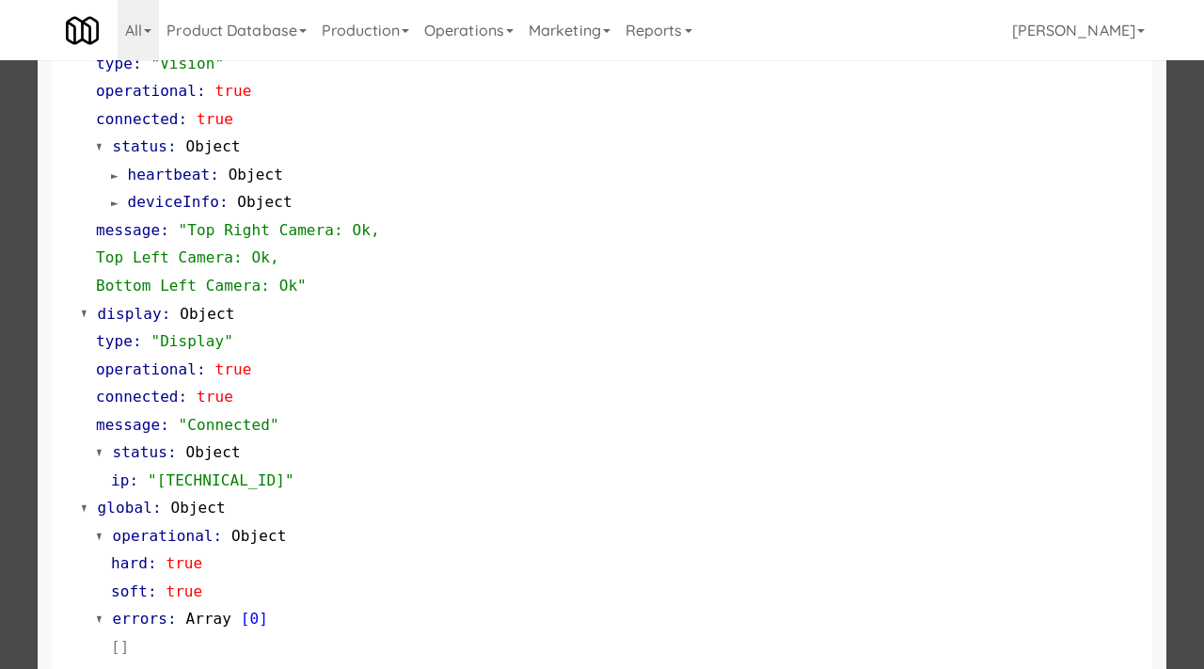
scroll to position [819, 0]
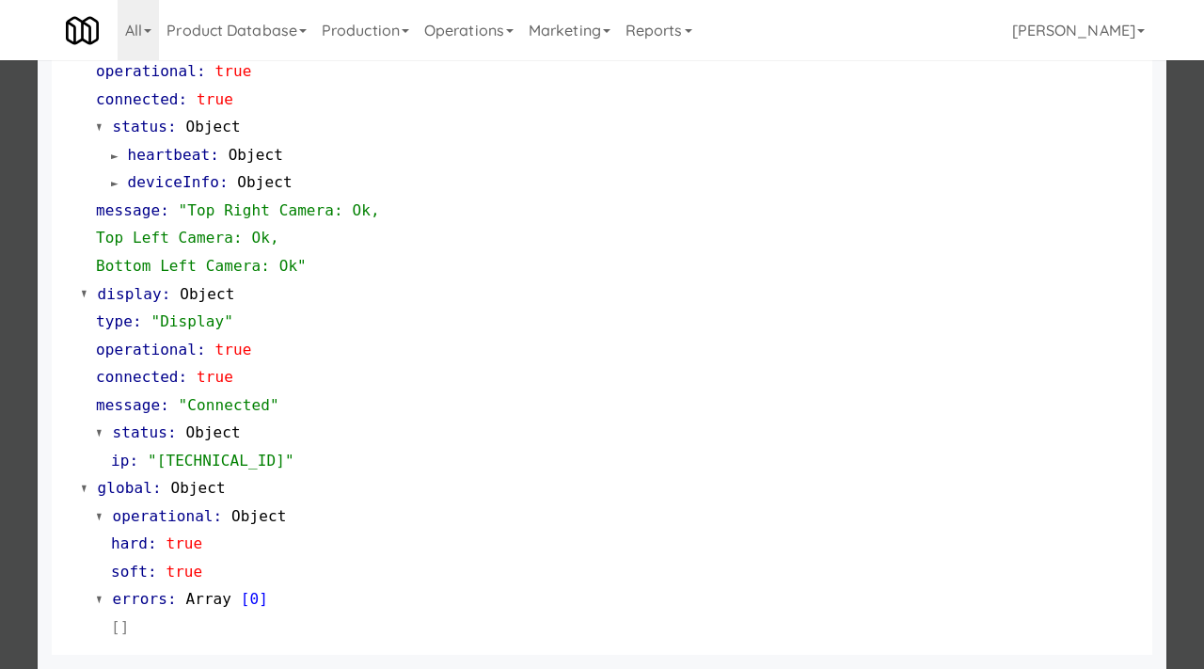
click at [20, 329] on div at bounding box center [602, 334] width 1204 height 669
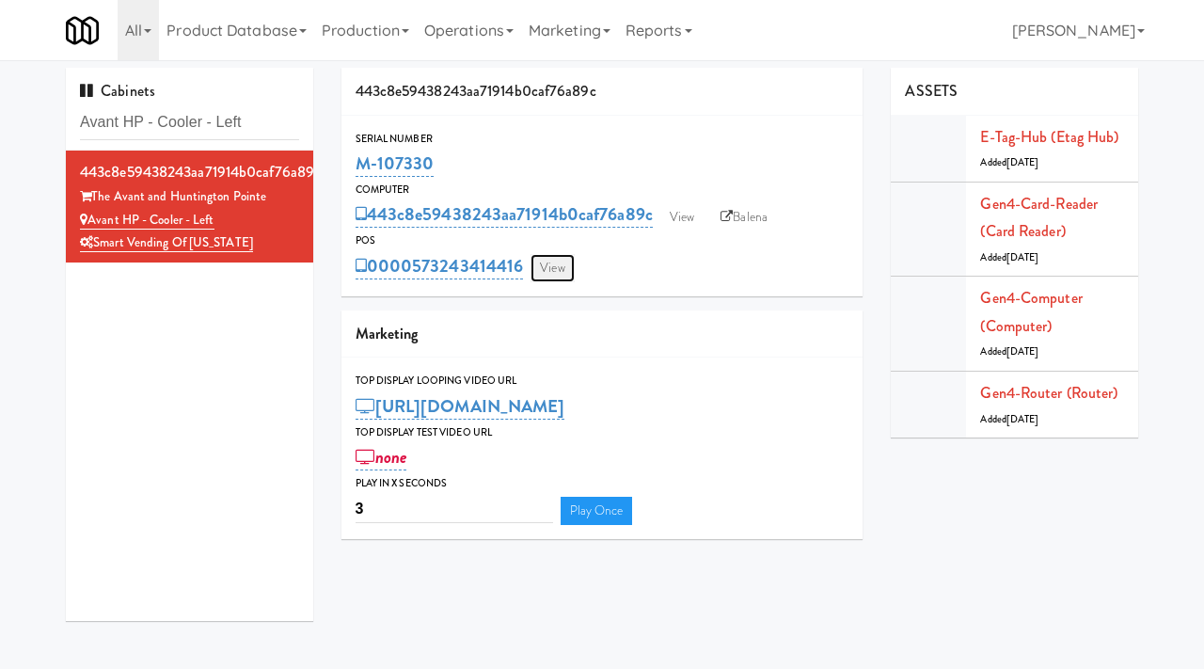
click at [543, 269] on link "View" at bounding box center [552, 268] width 43 height 28
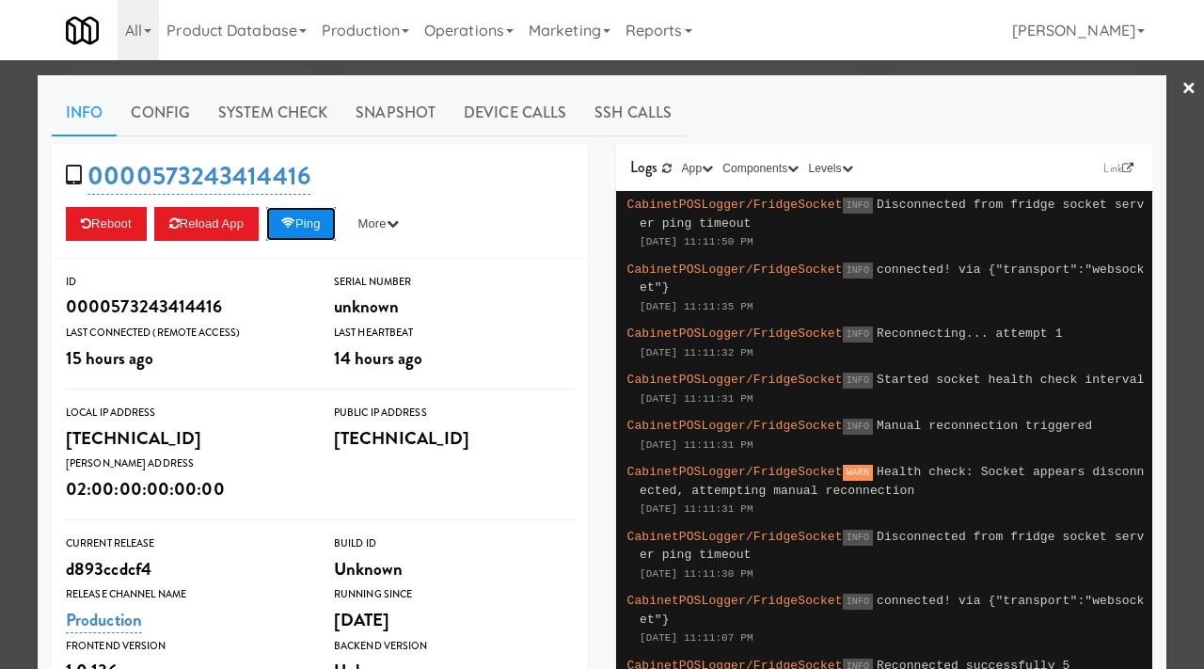
click at [335, 226] on button "Ping" at bounding box center [301, 224] width 70 height 34
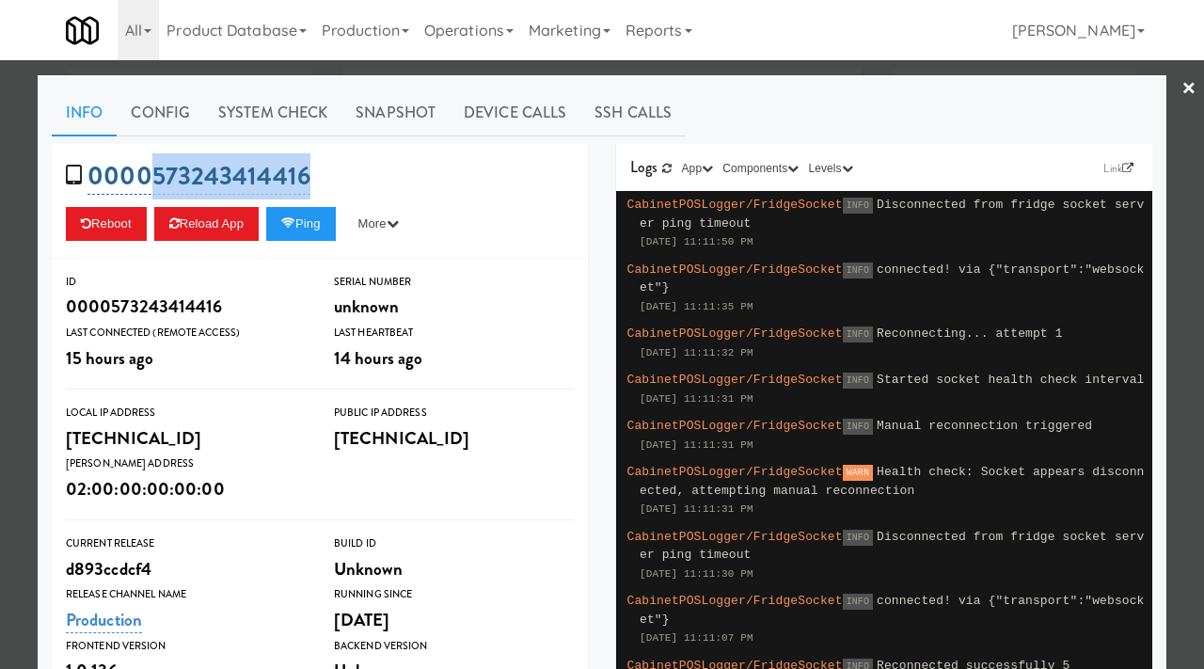
drag, startPoint x: 326, startPoint y: 181, endPoint x: 148, endPoint y: 184, distance: 178.8
click at [148, 184] on div "0000573243414416 Reboot Reload App Ping More Ping Server Restart Server Force R…" at bounding box center [320, 201] width 536 height 115
copy link "573243414416"
click at [0, 261] on div at bounding box center [602, 334] width 1204 height 669
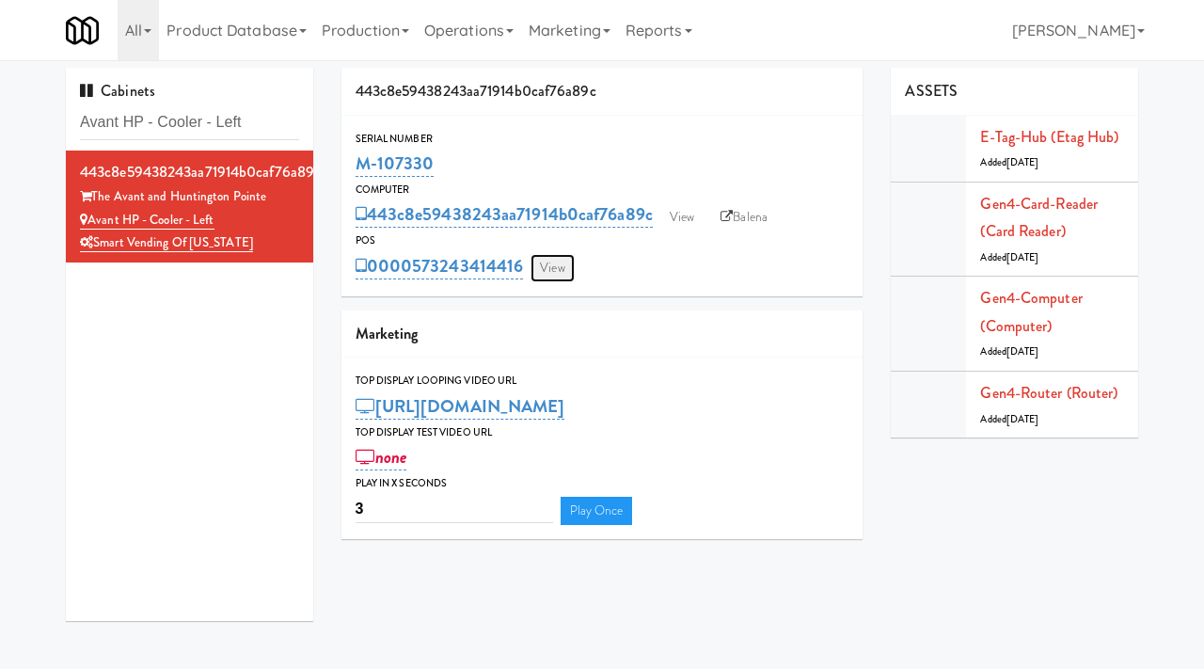
click at [549, 273] on link "View" at bounding box center [552, 268] width 43 height 28
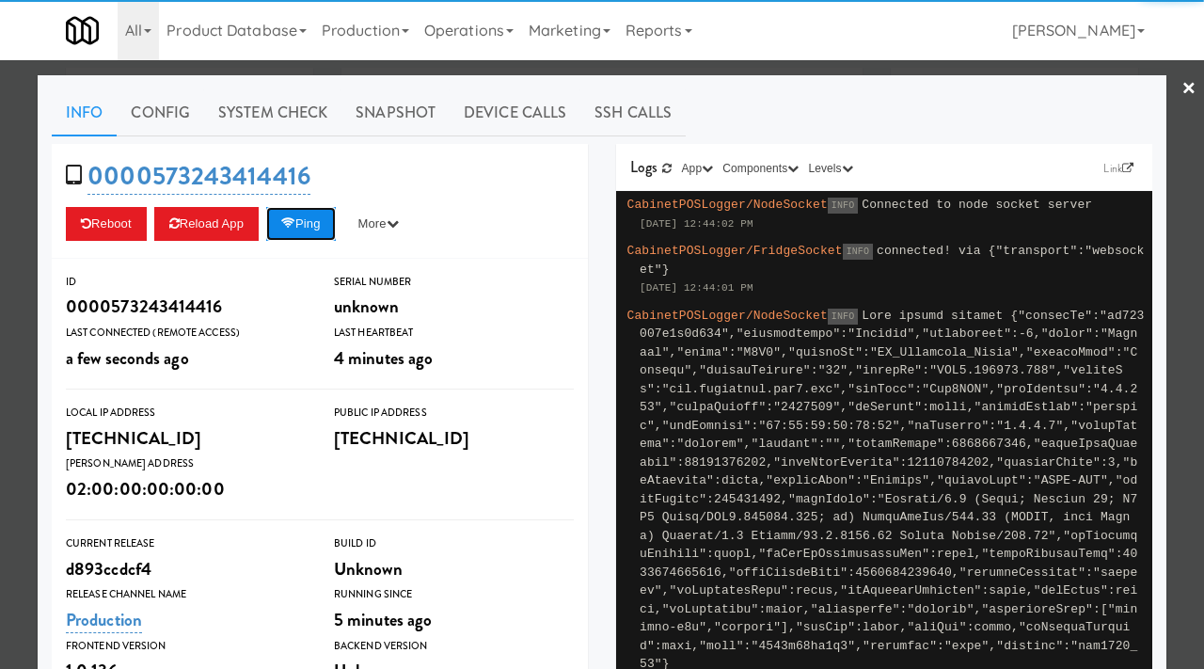
click at [311, 231] on button "Ping" at bounding box center [301, 224] width 70 height 34
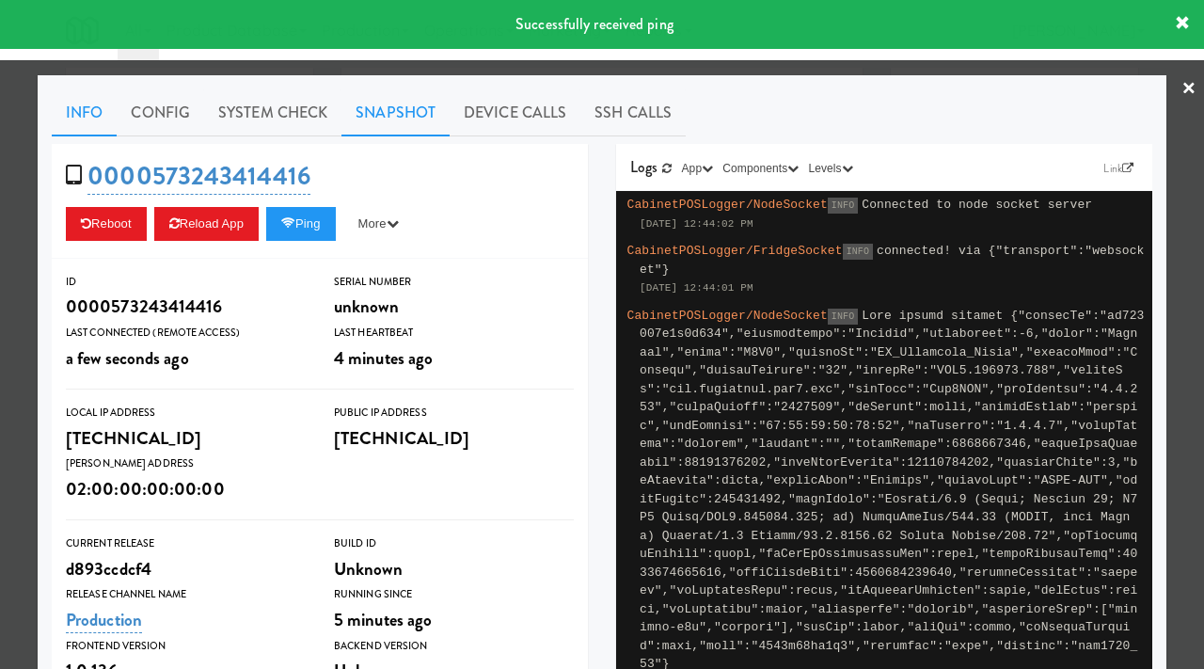
click at [368, 110] on link "Snapshot" at bounding box center [396, 112] width 108 height 47
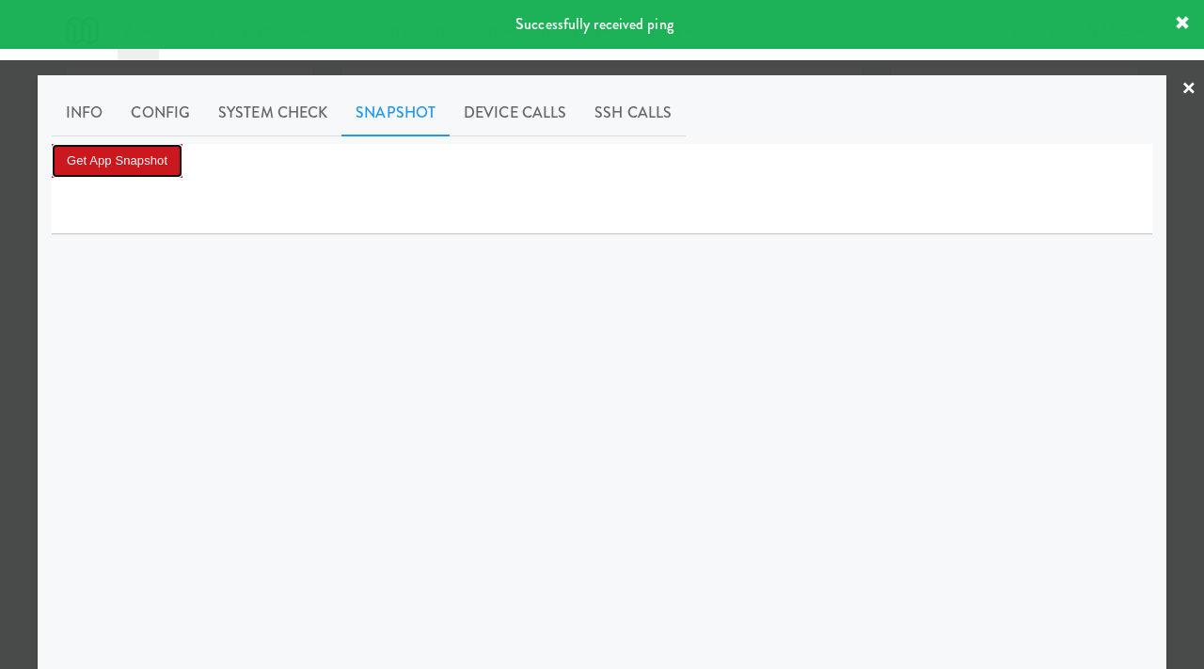
click at [171, 167] on button "Get App Snapshot" at bounding box center [117, 161] width 131 height 34
